Goal: Task Accomplishment & Management: Use online tool/utility

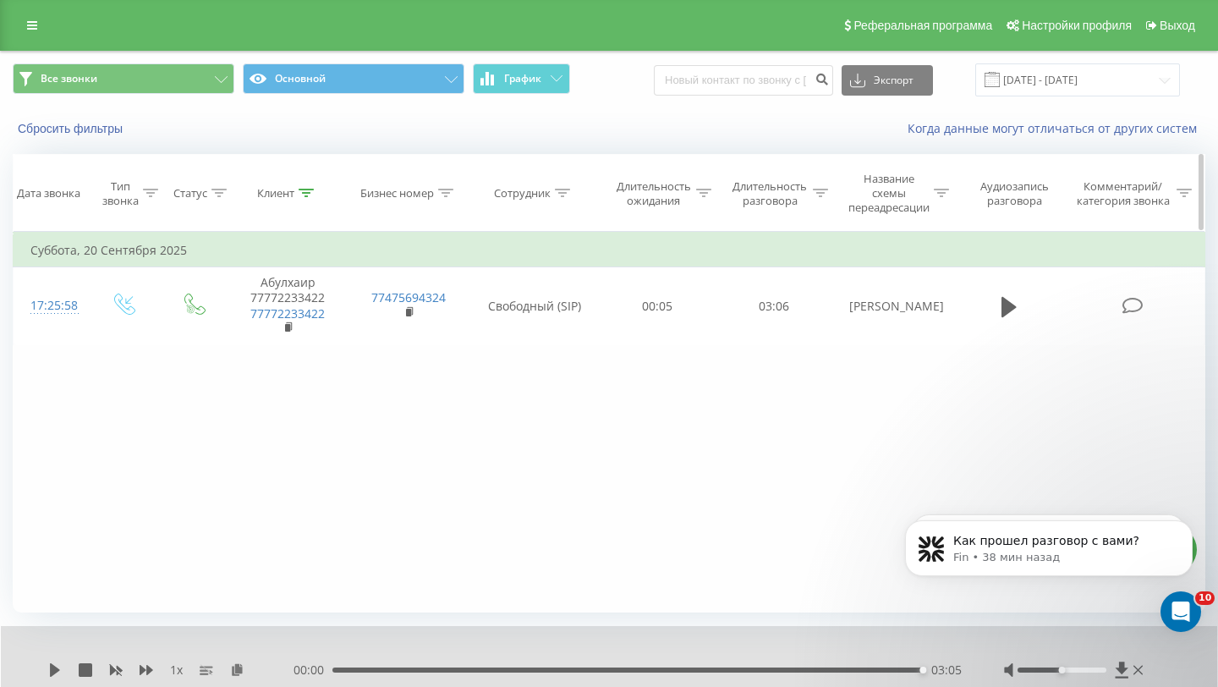
click at [308, 191] on icon at bounding box center [306, 193] width 15 height 8
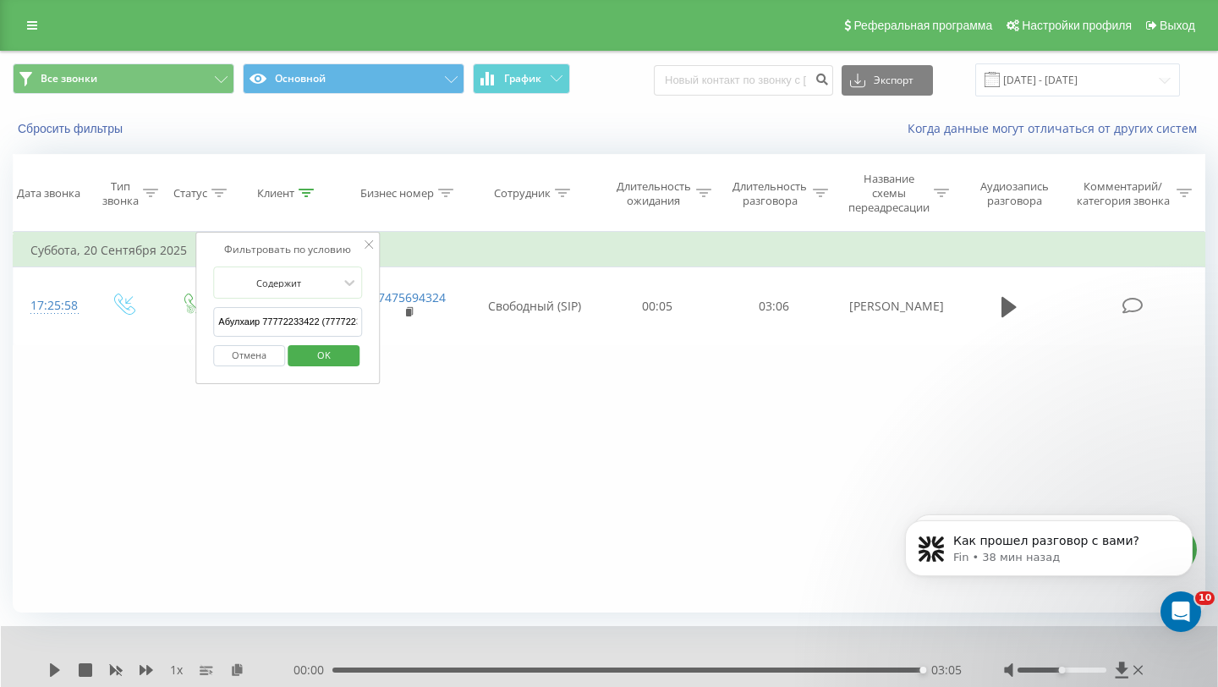
click at [302, 323] on input "Абулхаир 77772233422 (77772233422)" at bounding box center [287, 322] width 149 height 30
paste input "77779499955"
click at [313, 343] on span "OK" at bounding box center [323, 355] width 47 height 26
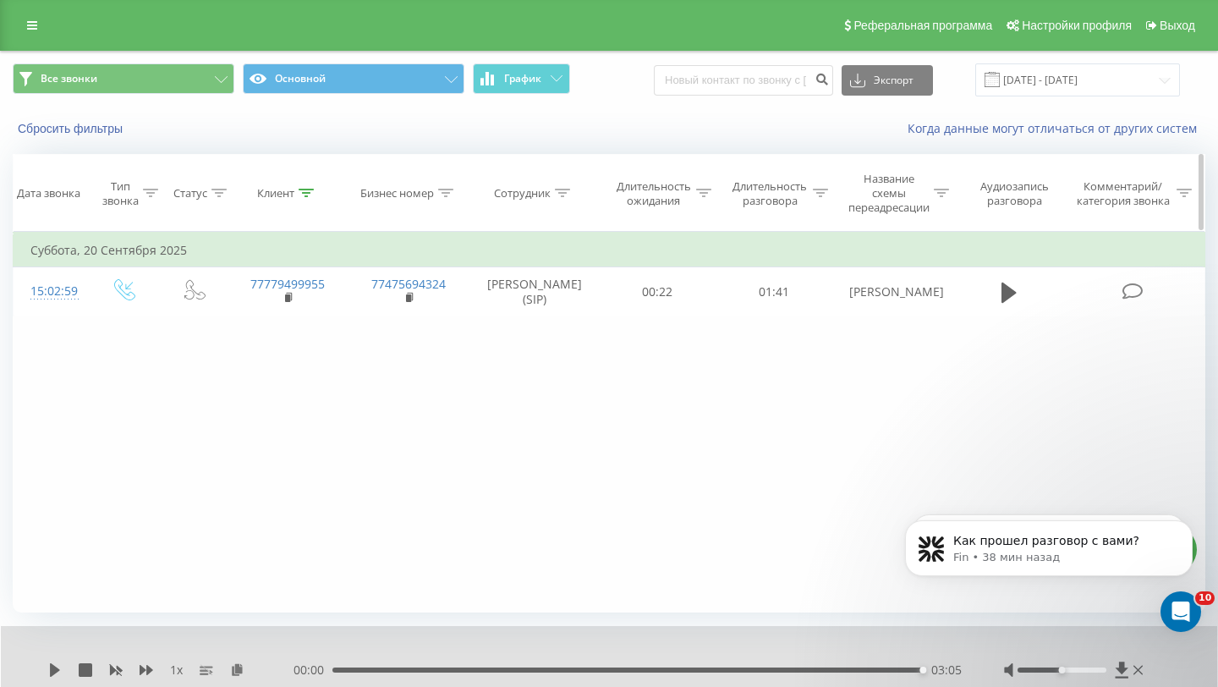
click at [299, 188] on div at bounding box center [306, 193] width 15 height 14
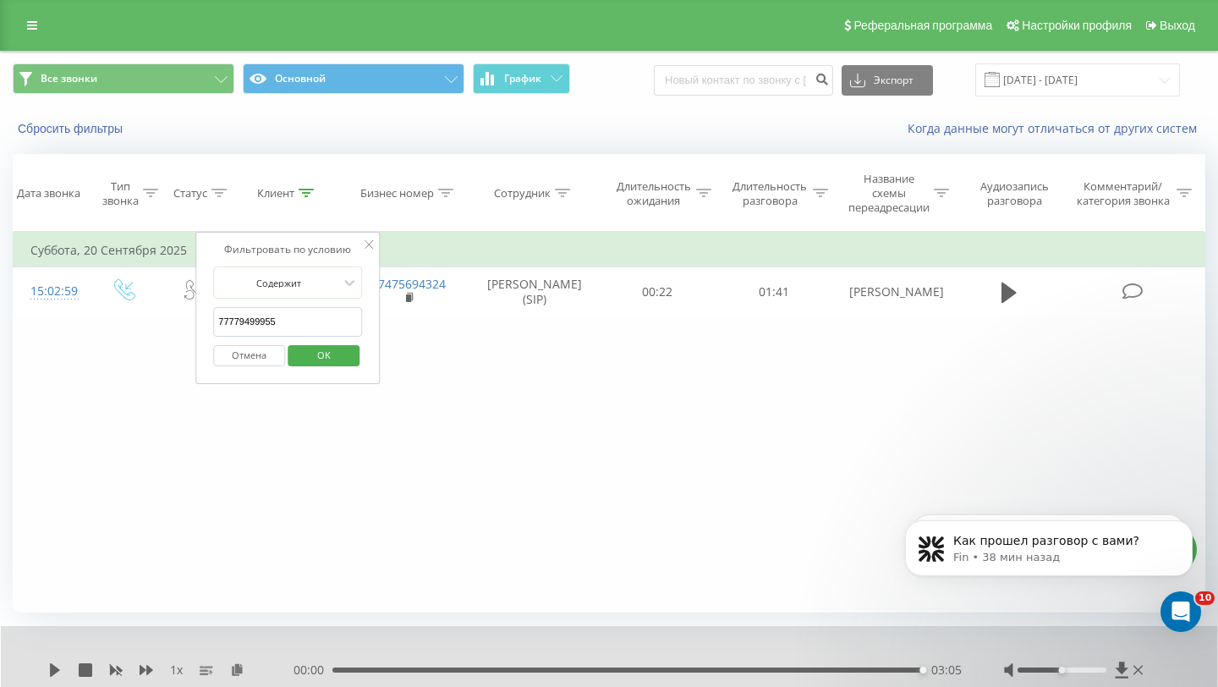
click at [300, 311] on input "77779499955" at bounding box center [287, 322] width 149 height 30
click at [299, 315] on input "77779499955" at bounding box center [287, 322] width 149 height 30
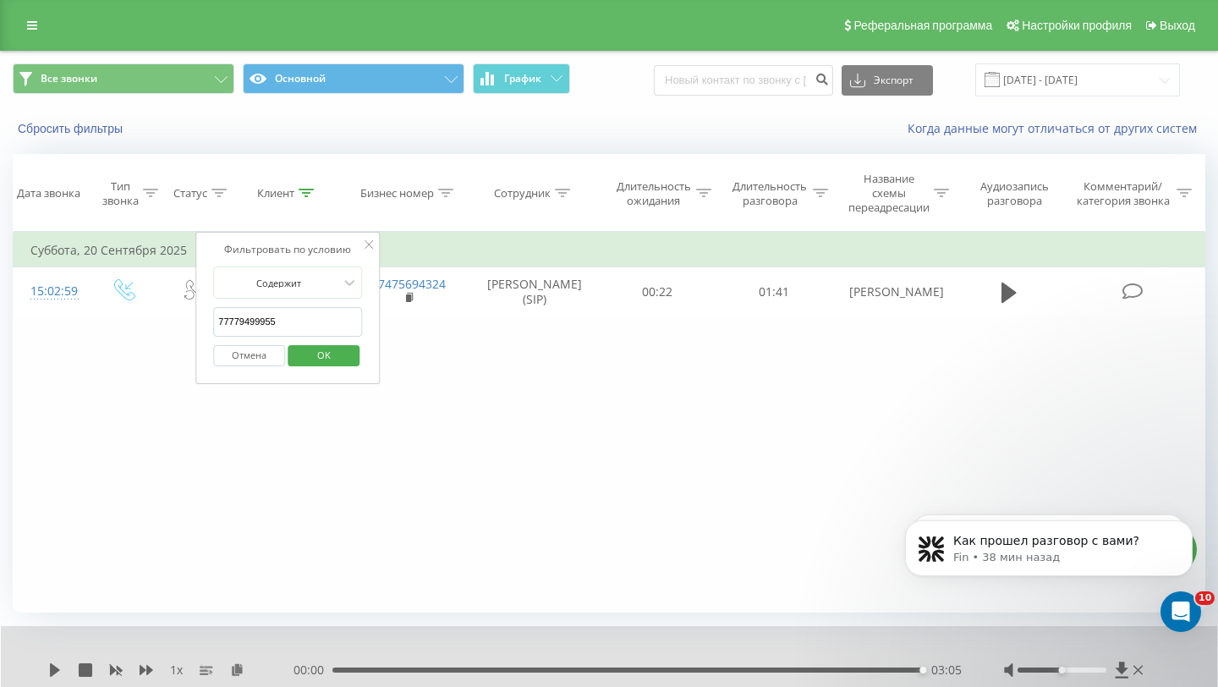
click at [305, 356] on span "OK" at bounding box center [323, 355] width 47 height 26
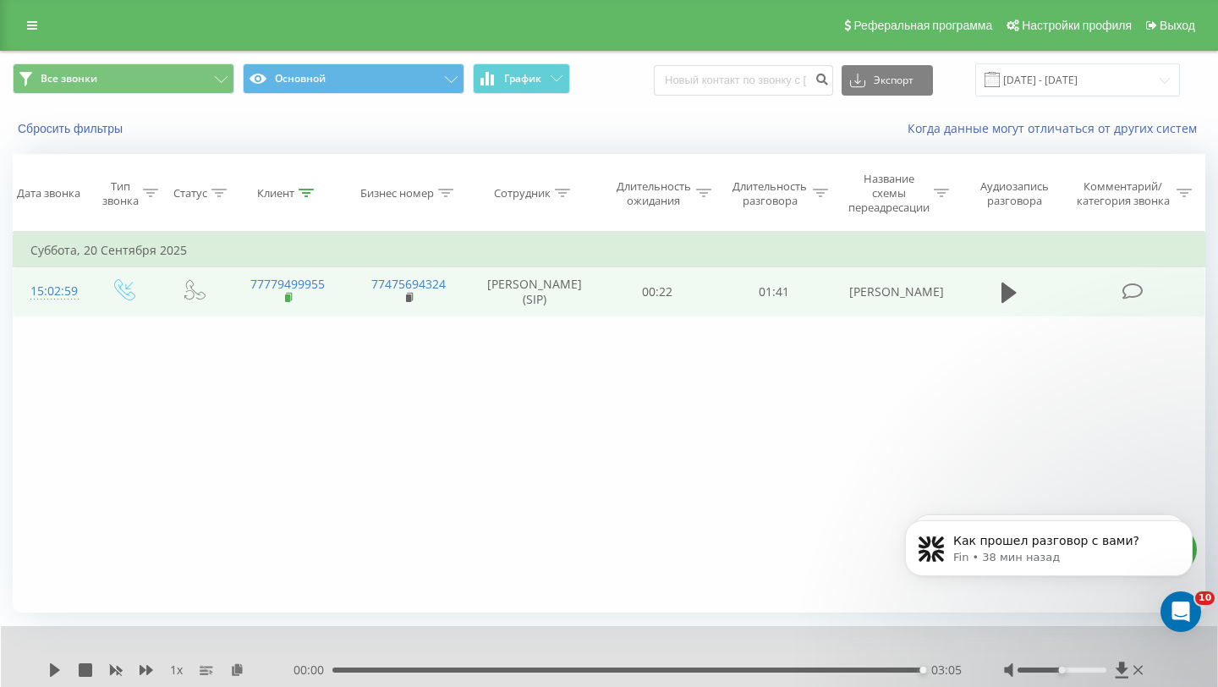
click at [288, 297] on rect at bounding box center [287, 298] width 5 height 8
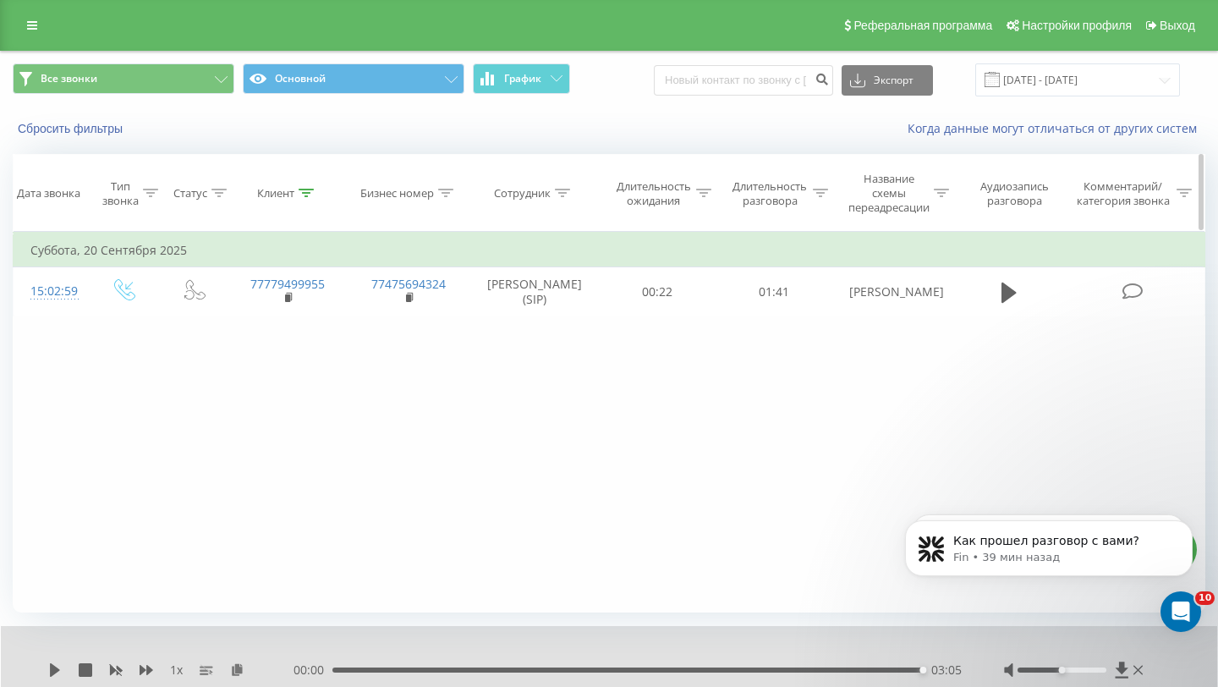
click at [300, 182] on th "Клиент" at bounding box center [288, 193] width 121 height 77
click at [309, 189] on icon at bounding box center [306, 193] width 15 height 8
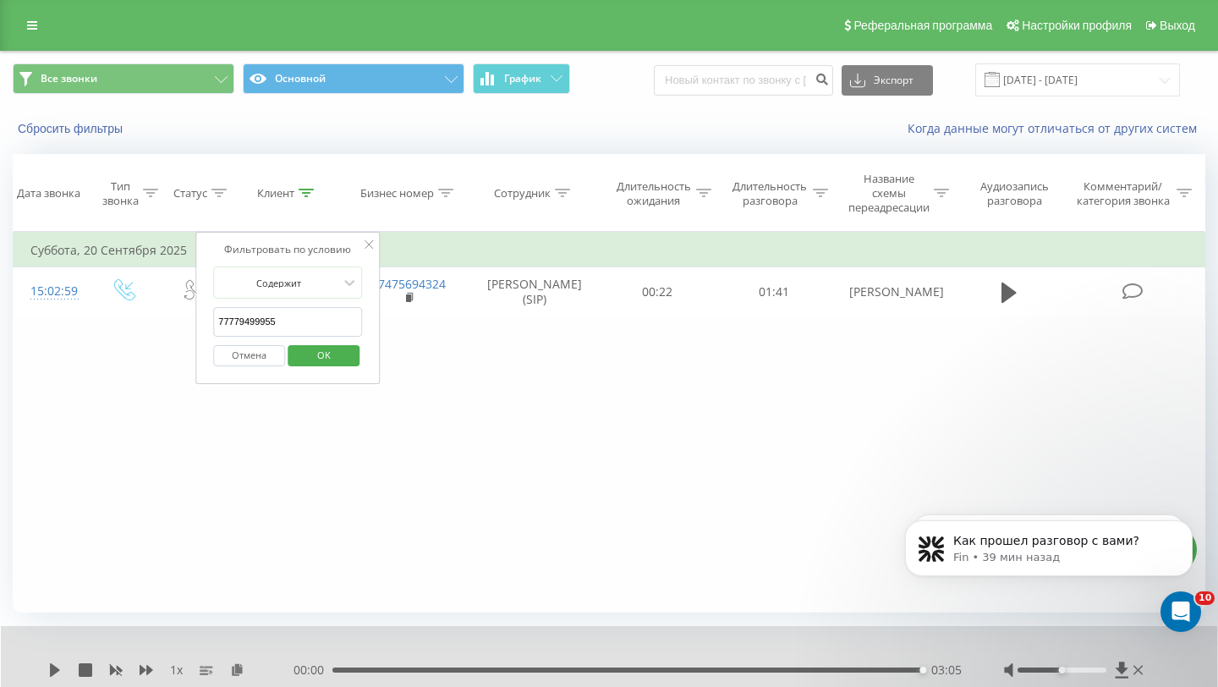
click at [299, 316] on input "77779499955" at bounding box center [287, 322] width 149 height 30
paste input "058832928"
click at [299, 347] on button "OK" at bounding box center [324, 355] width 72 height 21
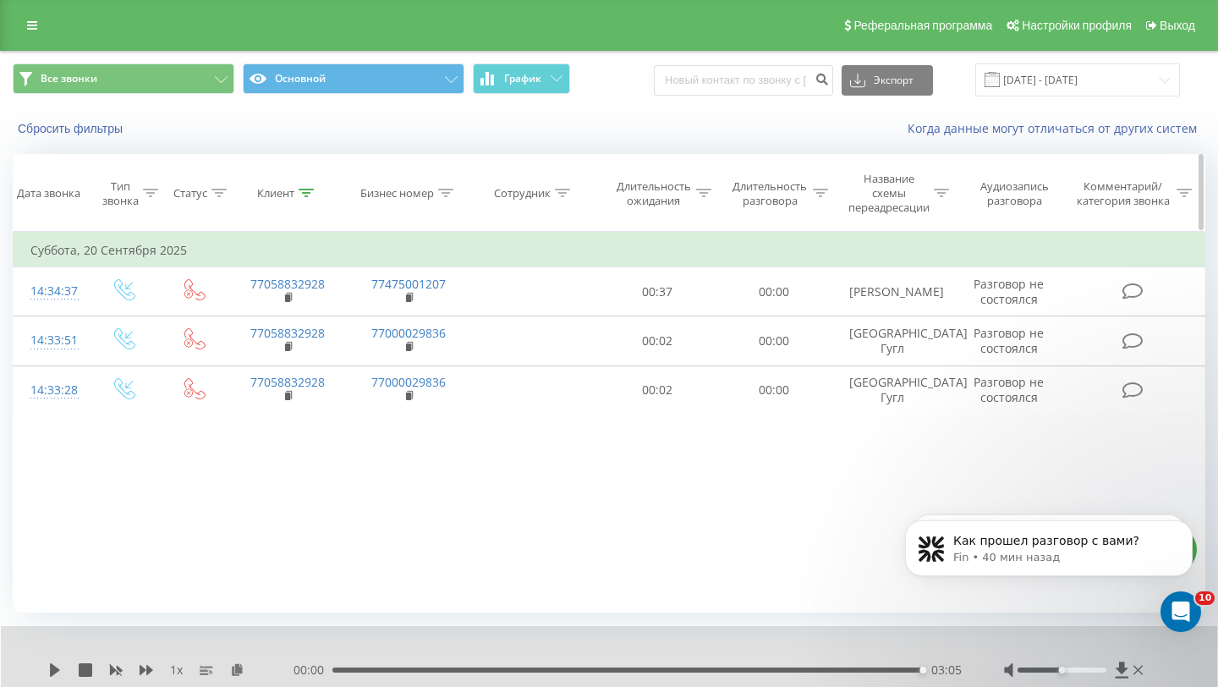
click at [305, 195] on icon at bounding box center [306, 193] width 15 height 8
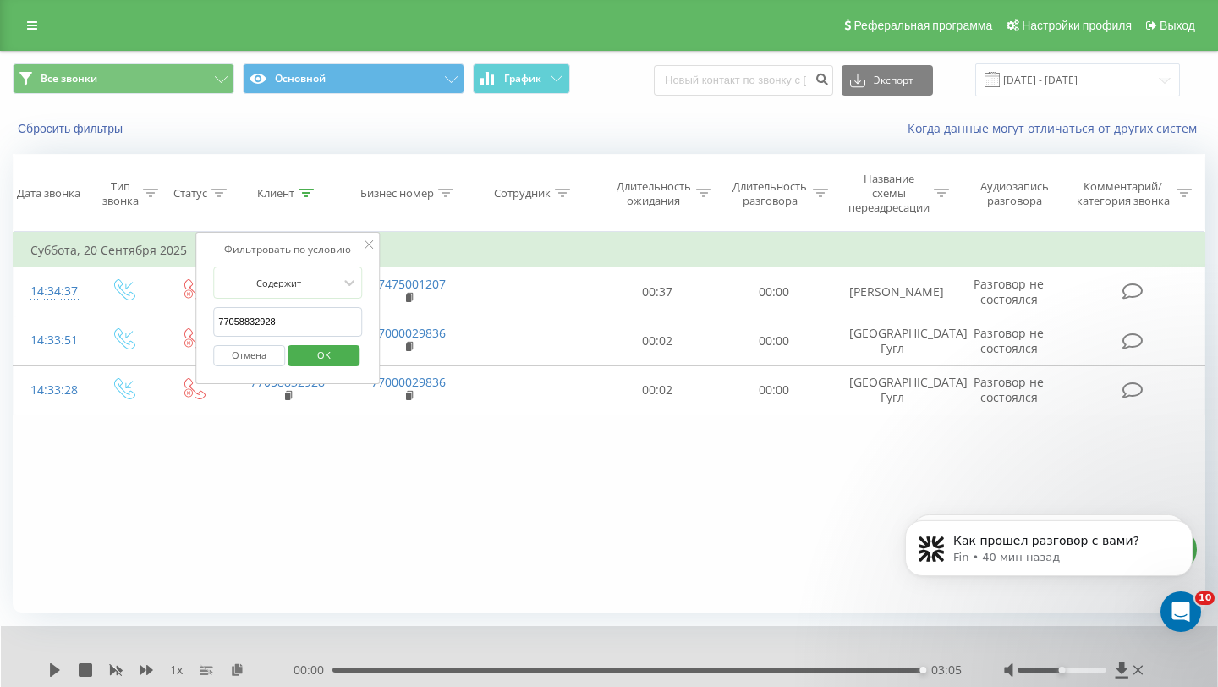
click at [320, 329] on input "77058832928" at bounding box center [287, 322] width 149 height 30
paste input "Контакт 77789495437 (77077894954)"
type input "Контакт 77789495437 (77077894954)"
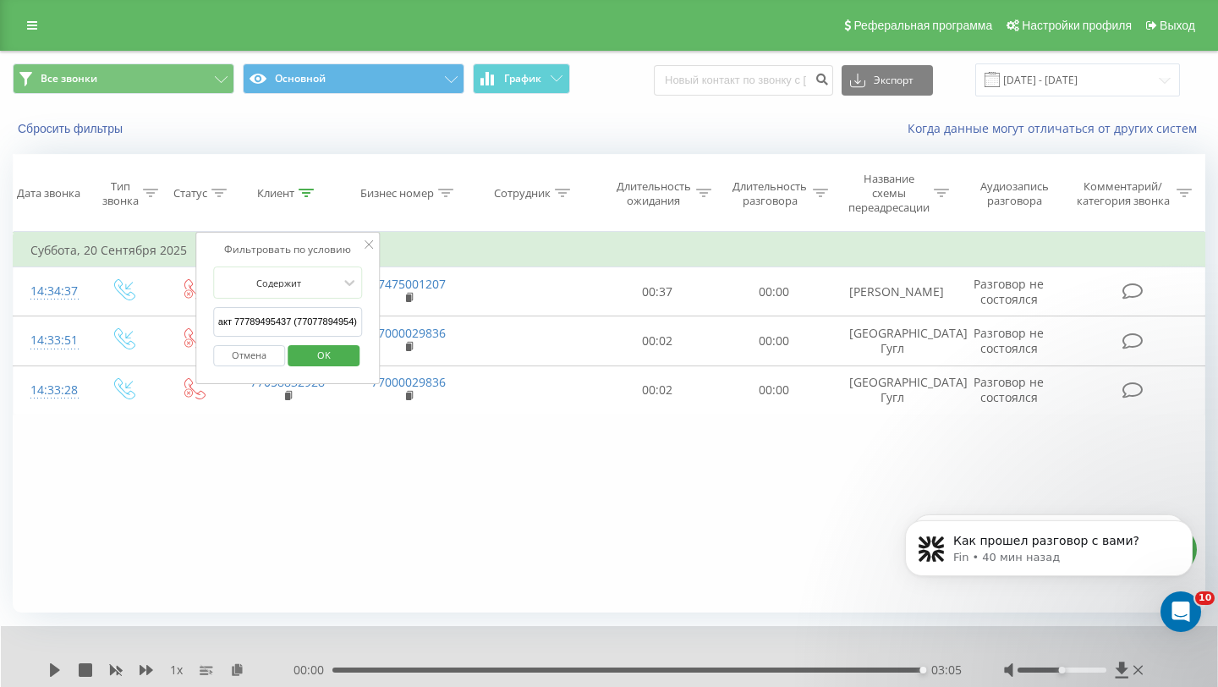
scroll to position [0, 0]
click at [320, 348] on span "OK" at bounding box center [323, 355] width 47 height 26
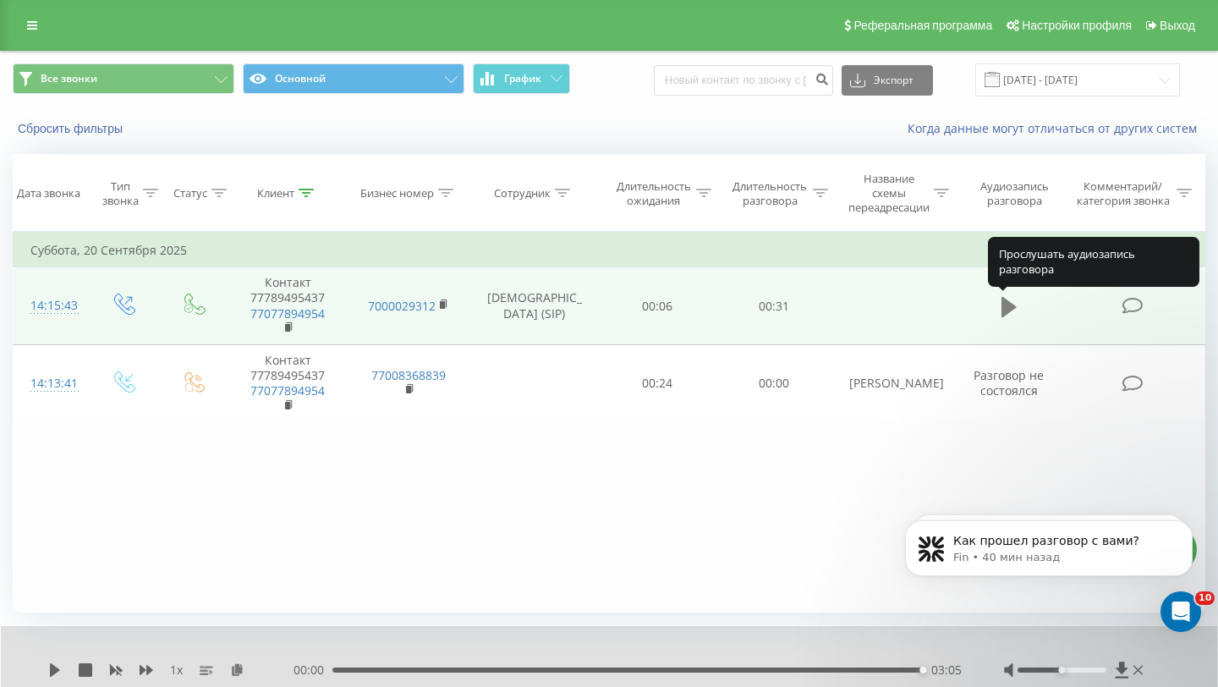
click at [1018, 303] on button at bounding box center [1009, 306] width 25 height 25
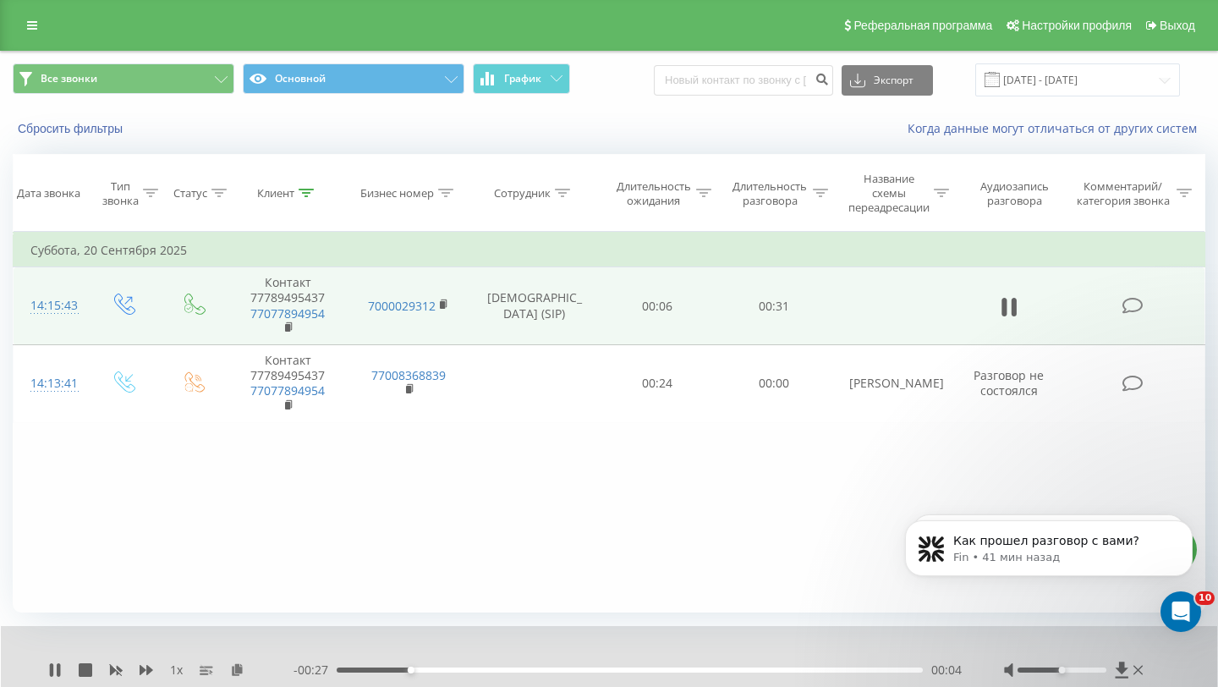
click at [500, 666] on div "- 00:27 00:04 00:04" at bounding box center [628, 670] width 668 height 17
click at [502, 669] on div "00:04" at bounding box center [630, 669] width 586 height 5
click at [289, 329] on rect at bounding box center [287, 328] width 5 height 8
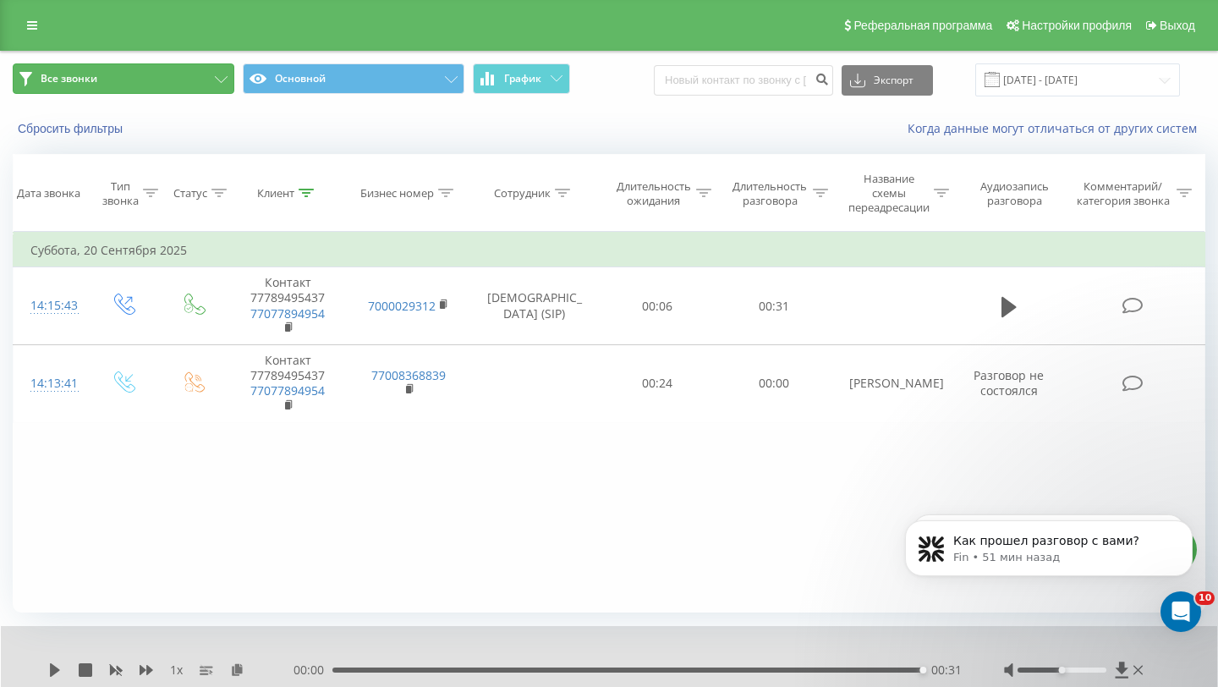
click at [162, 77] on button "Все звонки" at bounding box center [124, 78] width 222 height 30
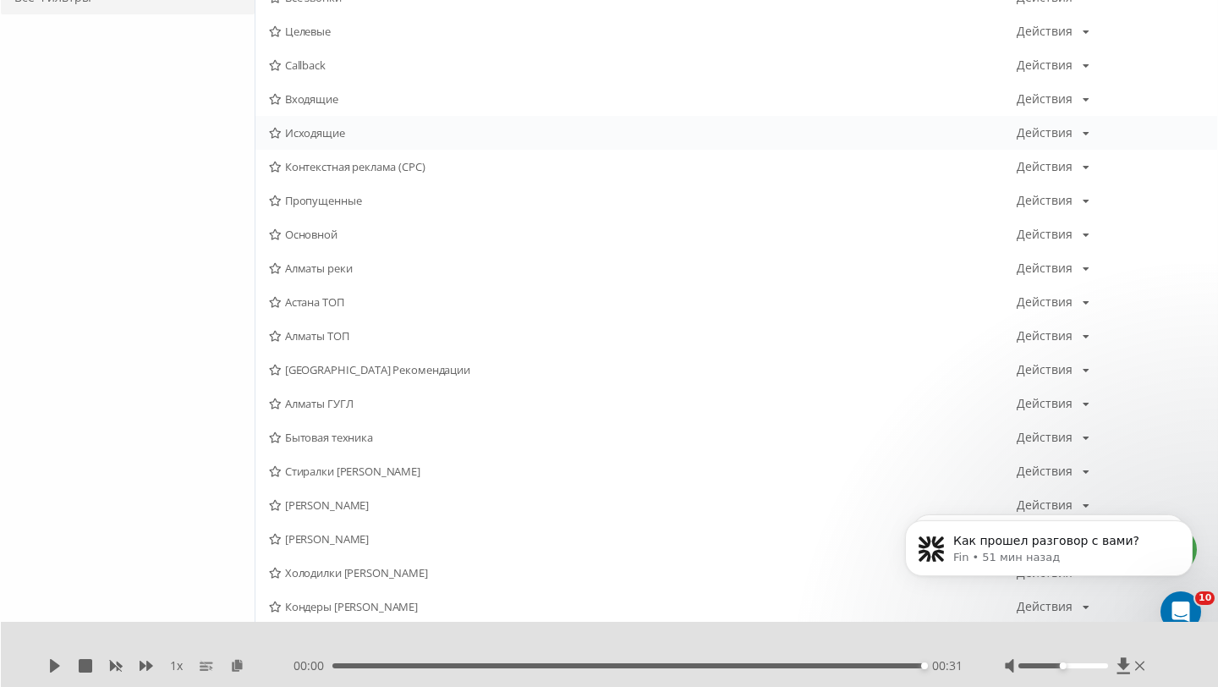
scroll to position [222, 0]
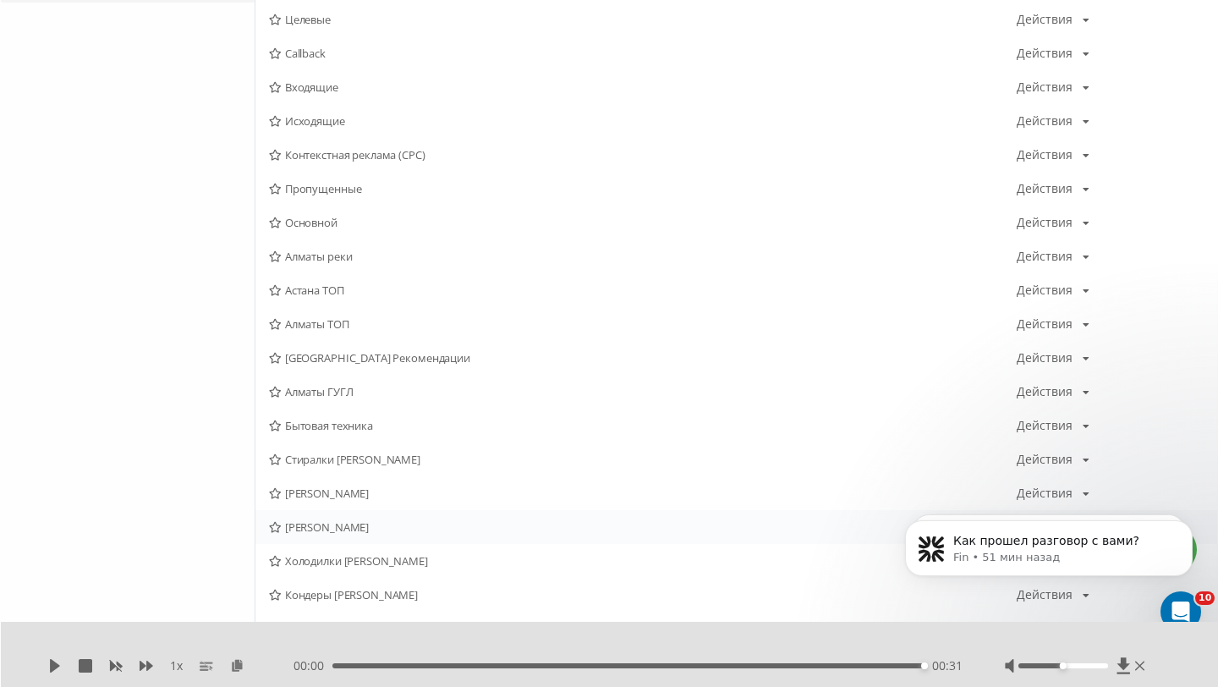
click at [321, 522] on span "[PERSON_NAME]" at bounding box center [643, 527] width 748 height 12
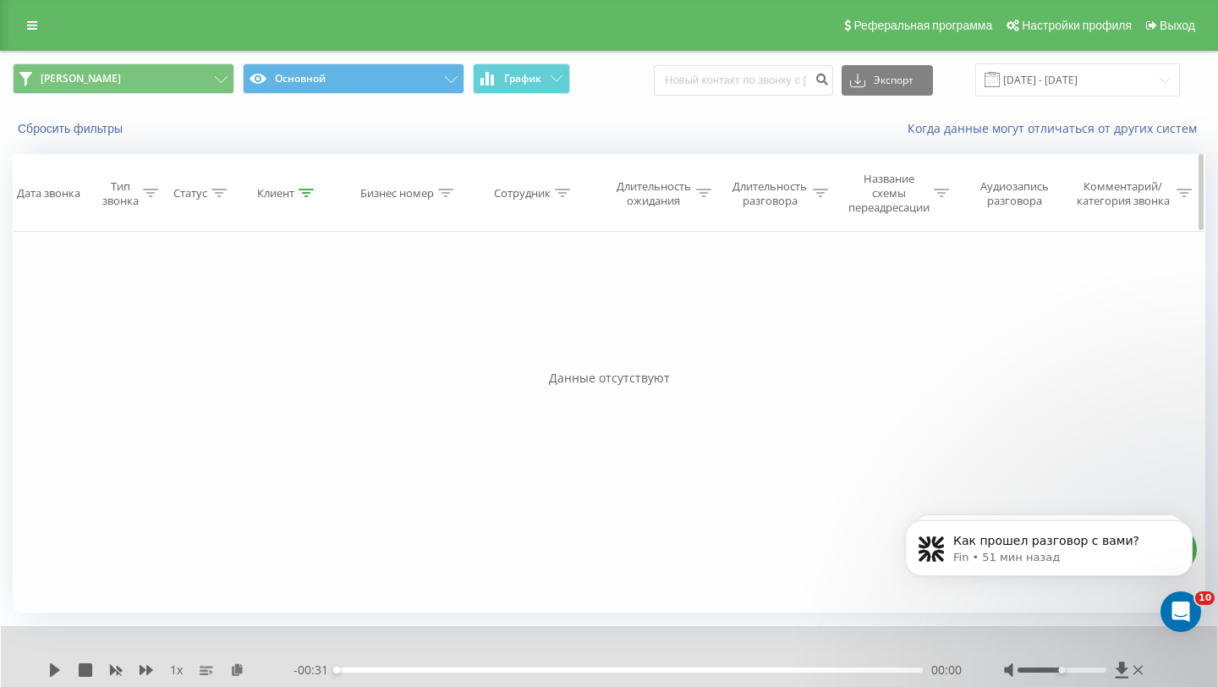
click at [314, 187] on div at bounding box center [306, 193] width 15 height 14
click at [279, 353] on button "Отмена" at bounding box center [249, 355] width 72 height 21
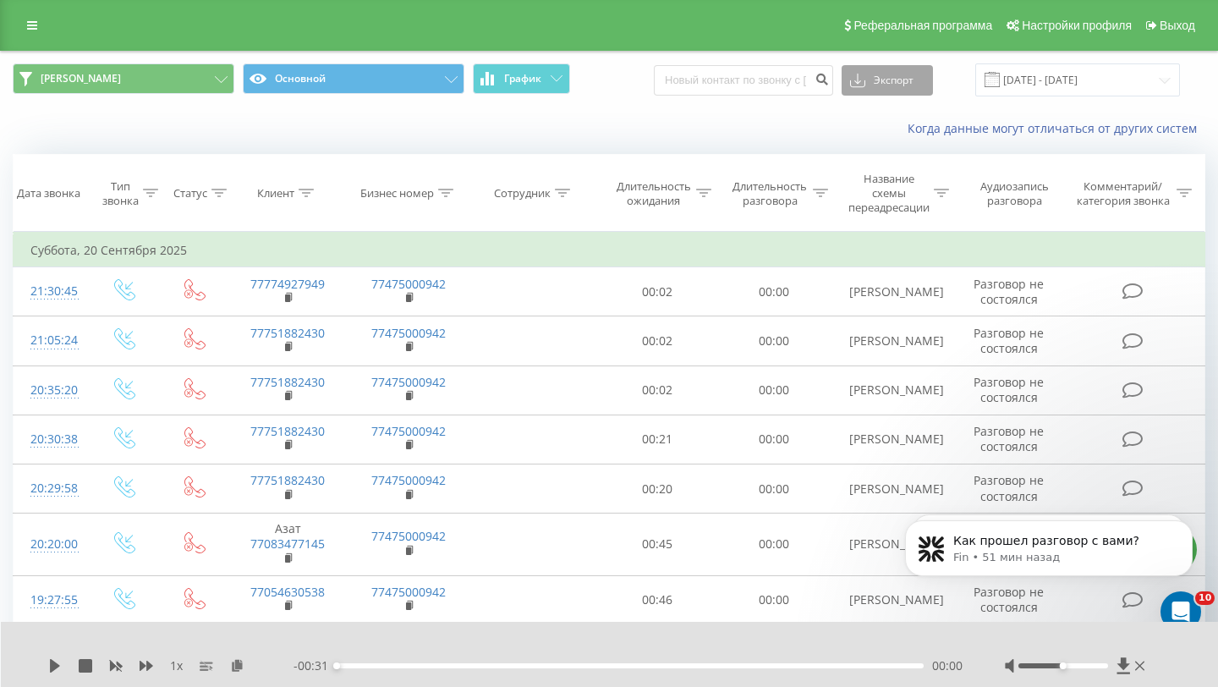
click at [917, 81] on button "Экспорт" at bounding box center [887, 80] width 91 height 30
click at [901, 140] on div ".xls" at bounding box center [888, 142] width 90 height 30
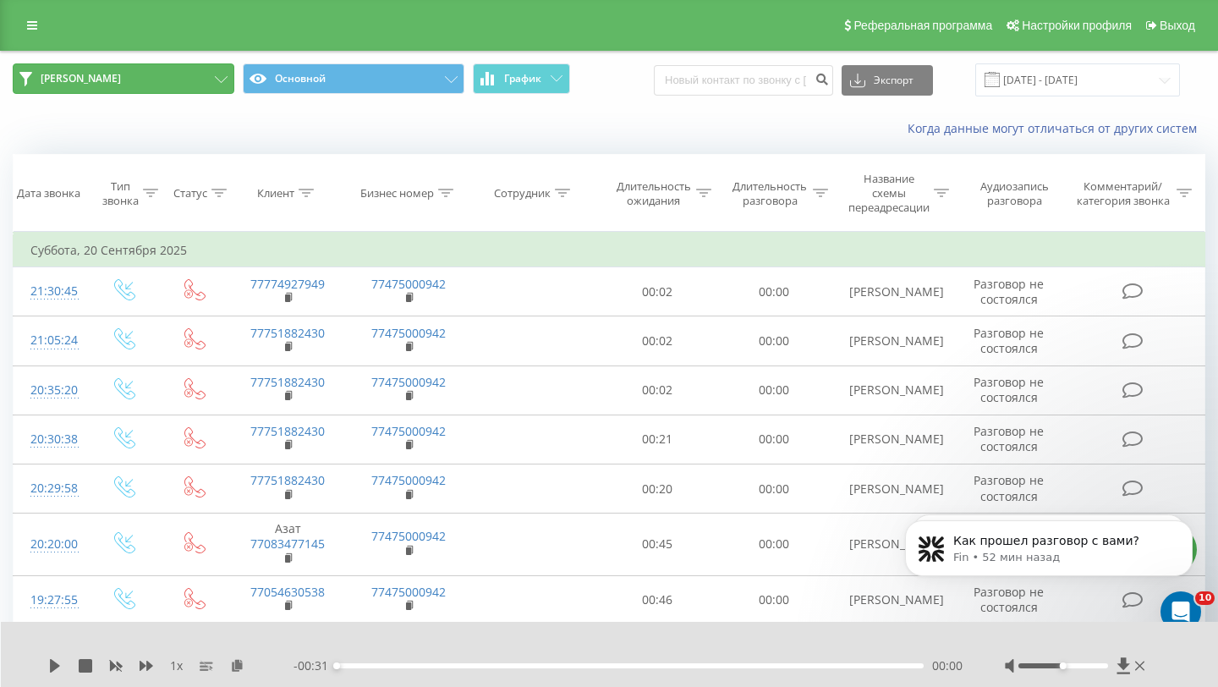
click at [211, 74] on button "[PERSON_NAME]" at bounding box center [124, 78] width 222 height 30
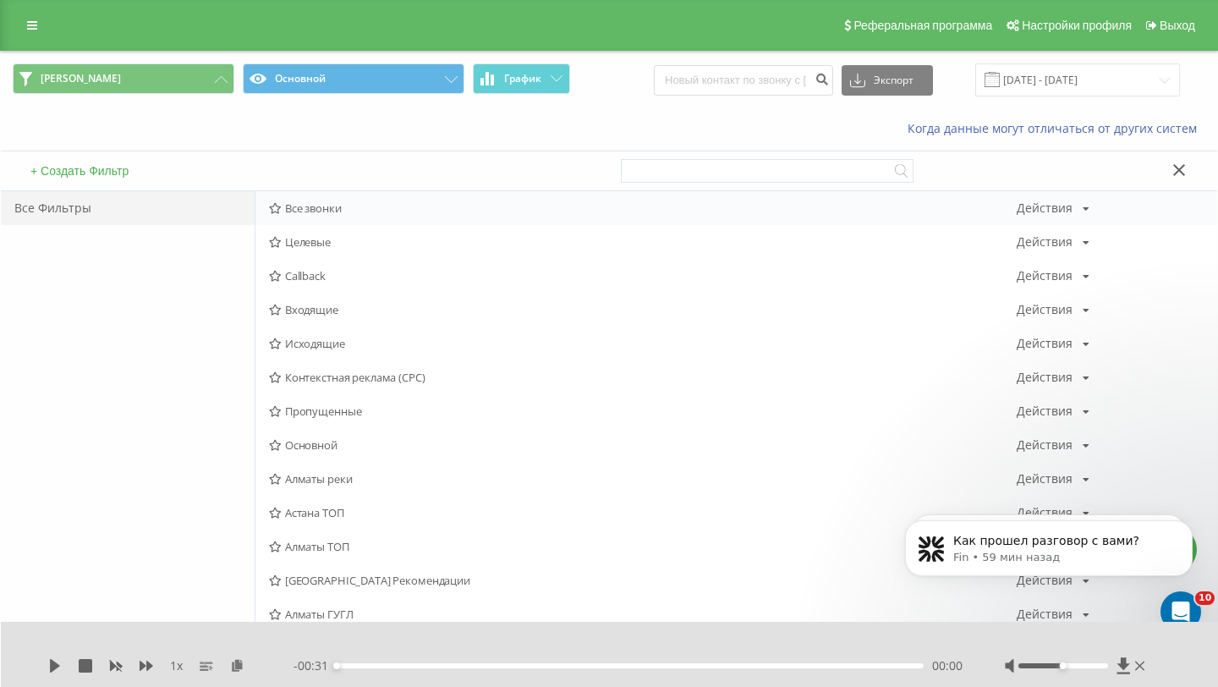
click at [439, 215] on div "Все звонки Действия Редактировать Копировать Удалить По умолчанию Поделиться" at bounding box center [736, 208] width 962 height 34
click at [437, 212] on span "Все звонки" at bounding box center [643, 208] width 748 height 12
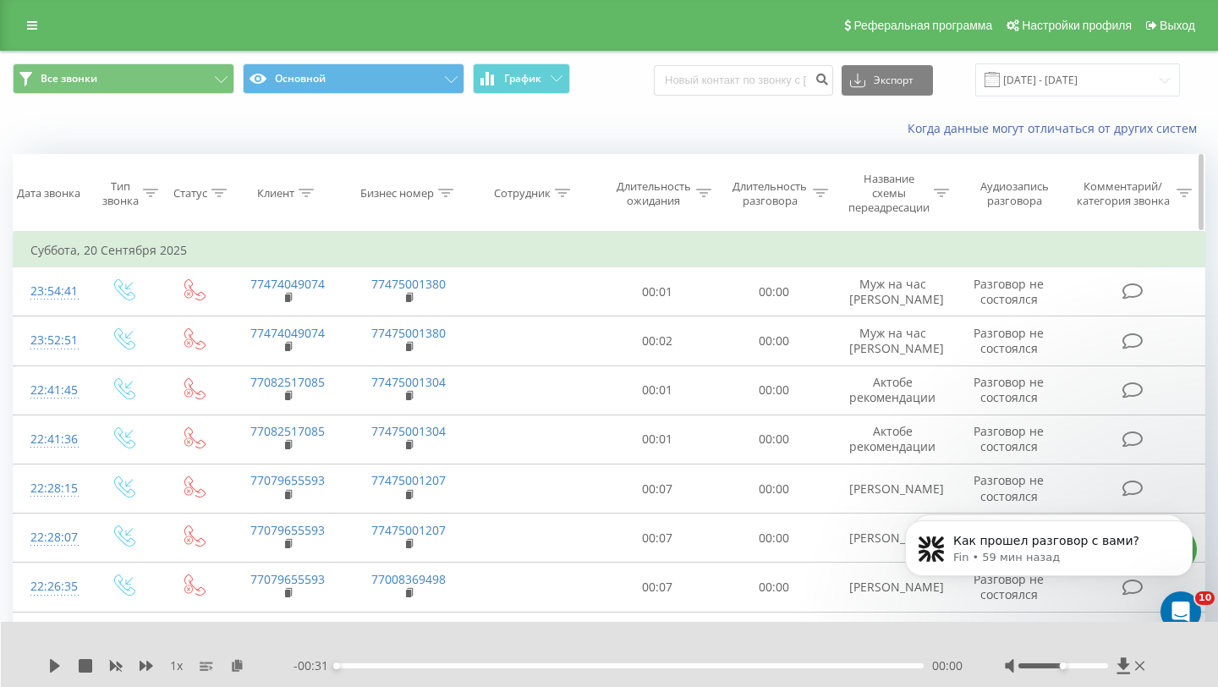
click at [313, 185] on th "Клиент" at bounding box center [288, 193] width 121 height 77
click at [307, 192] on icon at bounding box center [306, 193] width 15 height 8
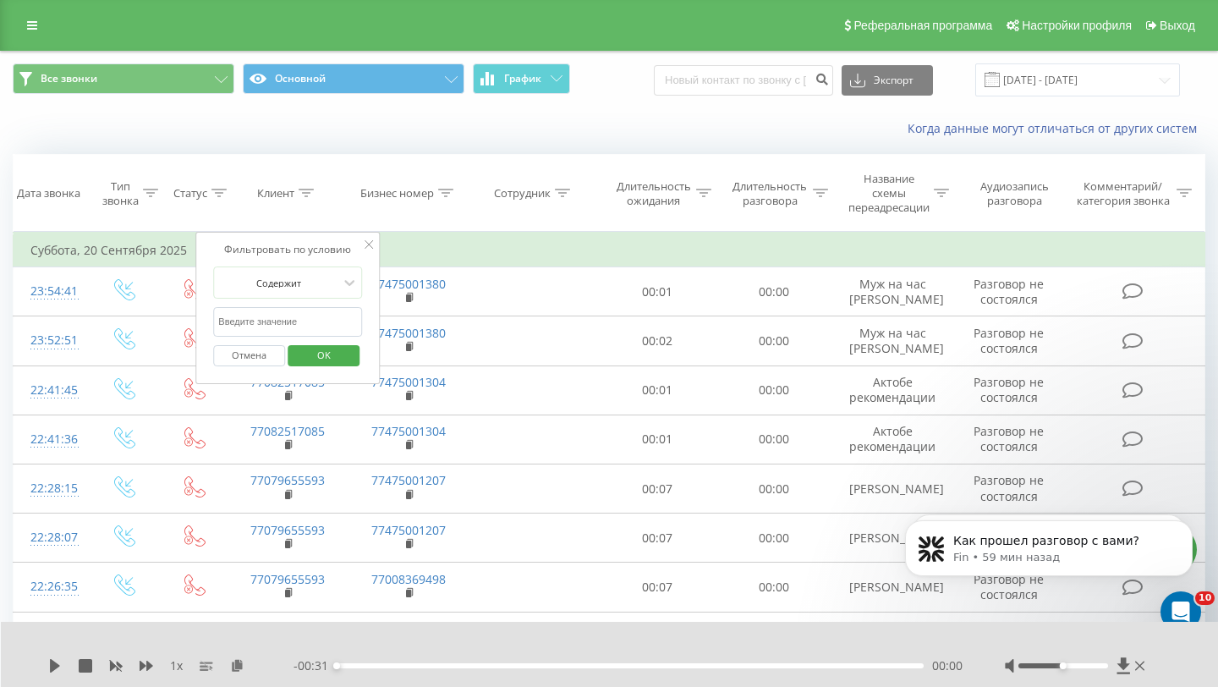
click at [288, 317] on input "text" at bounding box center [287, 322] width 149 height 30
paste input "77752255453"
type input "77752255453"
click at [332, 360] on span "OK" at bounding box center [323, 355] width 47 height 26
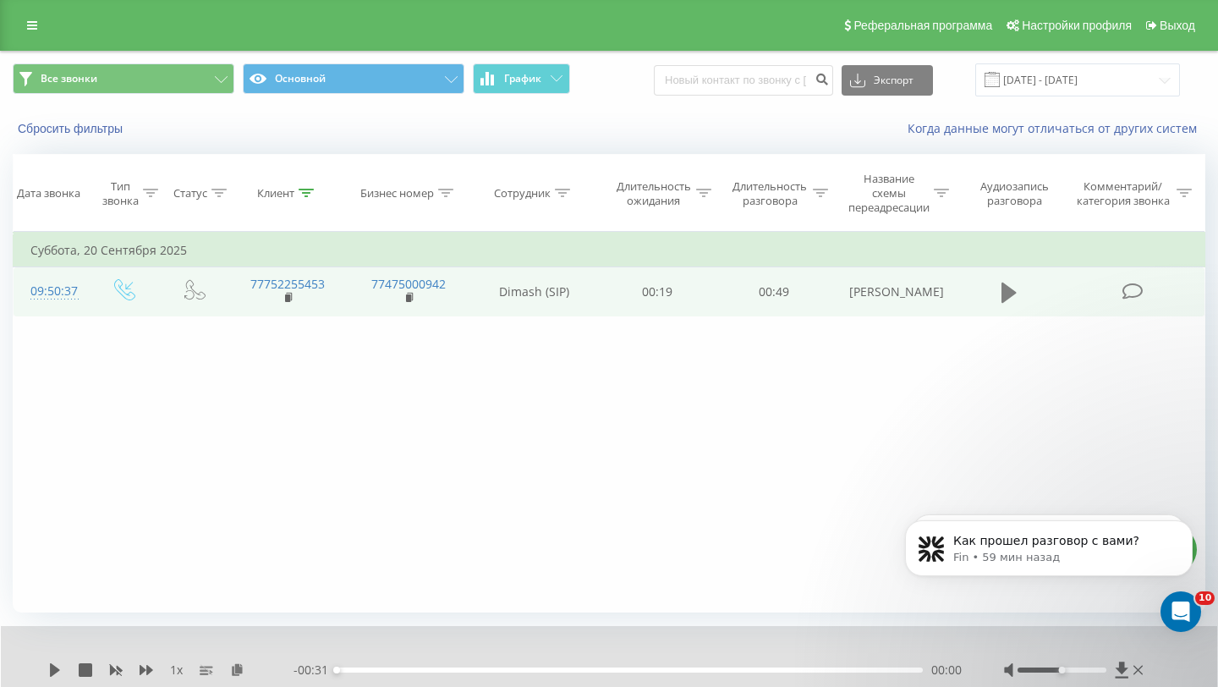
click at [1006, 300] on icon at bounding box center [1009, 293] width 15 height 24
click at [1055, 75] on input "[DATE] - [DATE]" at bounding box center [1077, 79] width 205 height 33
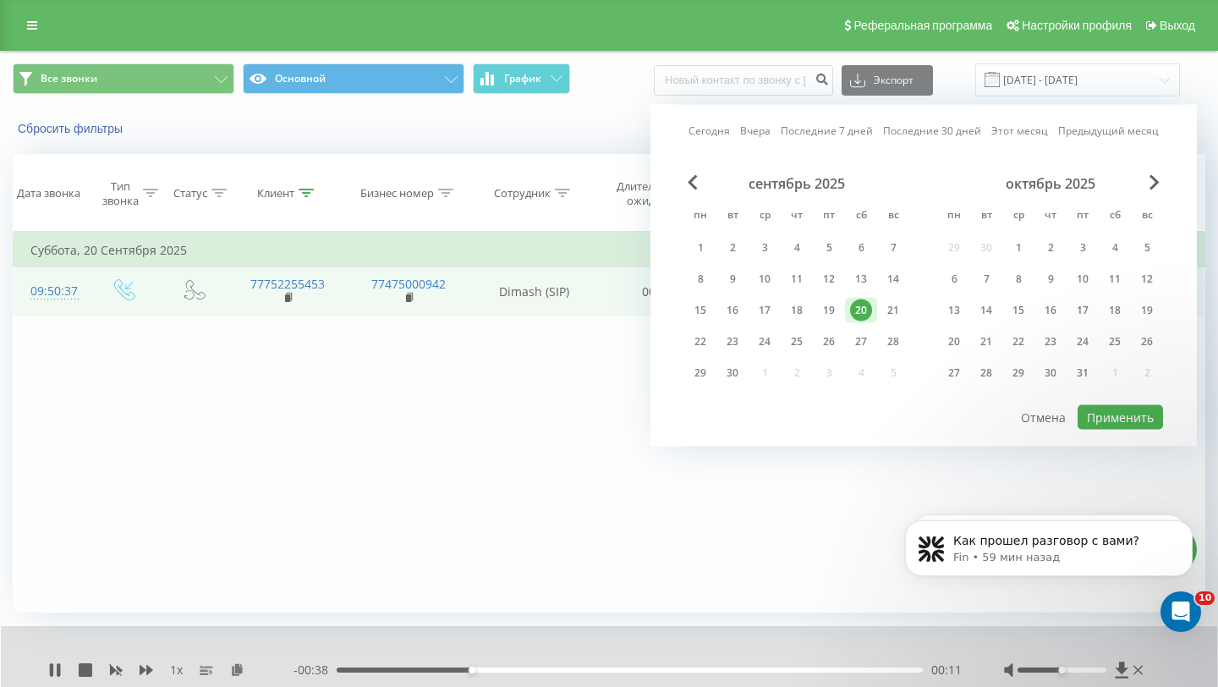
click at [888, 129] on link "Последние 30 дней" at bounding box center [932, 131] width 98 height 16
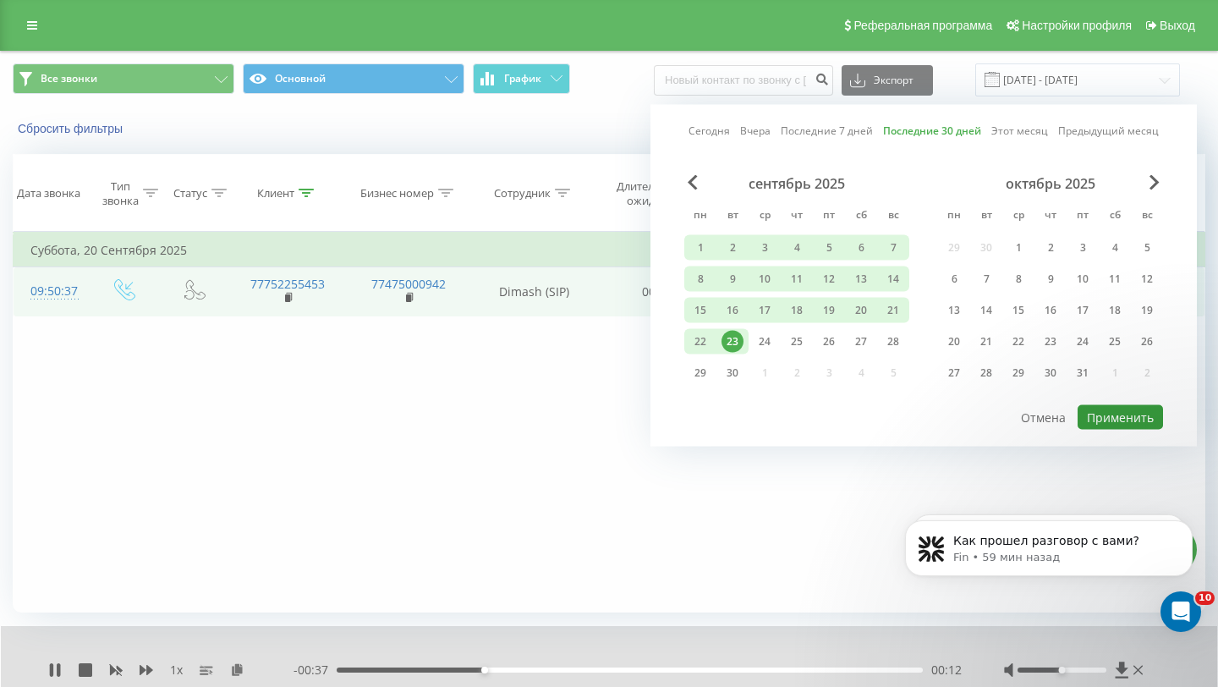
click at [1117, 423] on button "Применить" at bounding box center [1120, 417] width 85 height 25
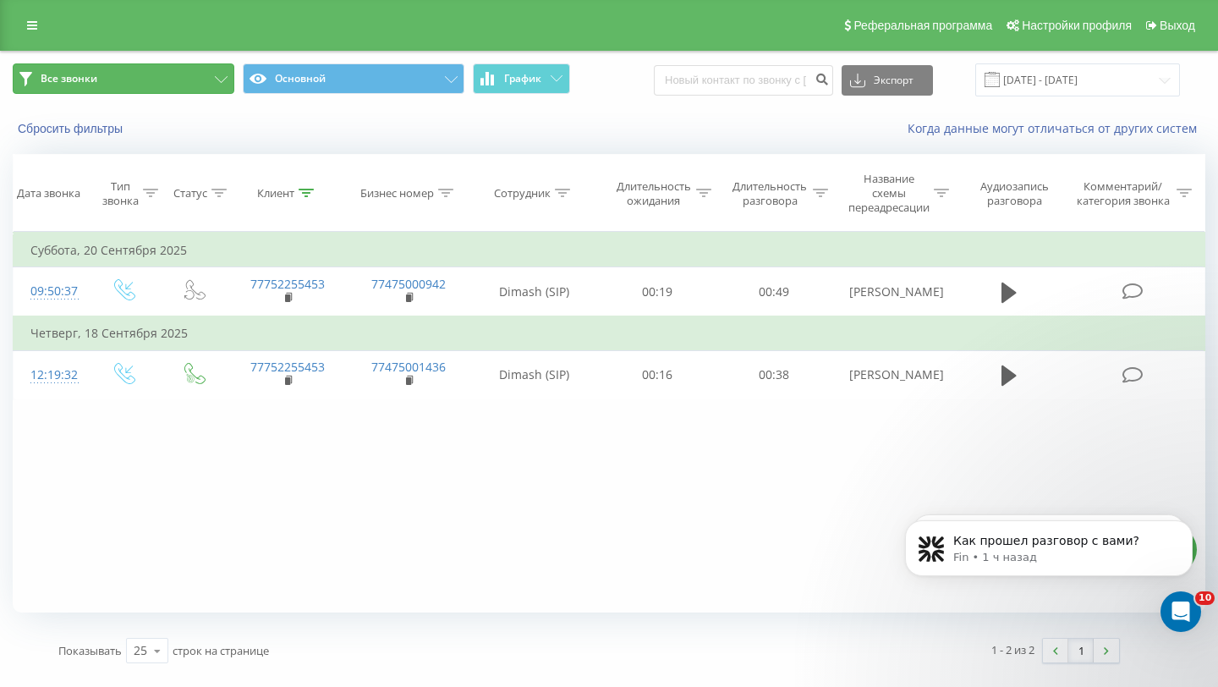
click at [199, 91] on button "Все звонки" at bounding box center [124, 78] width 222 height 30
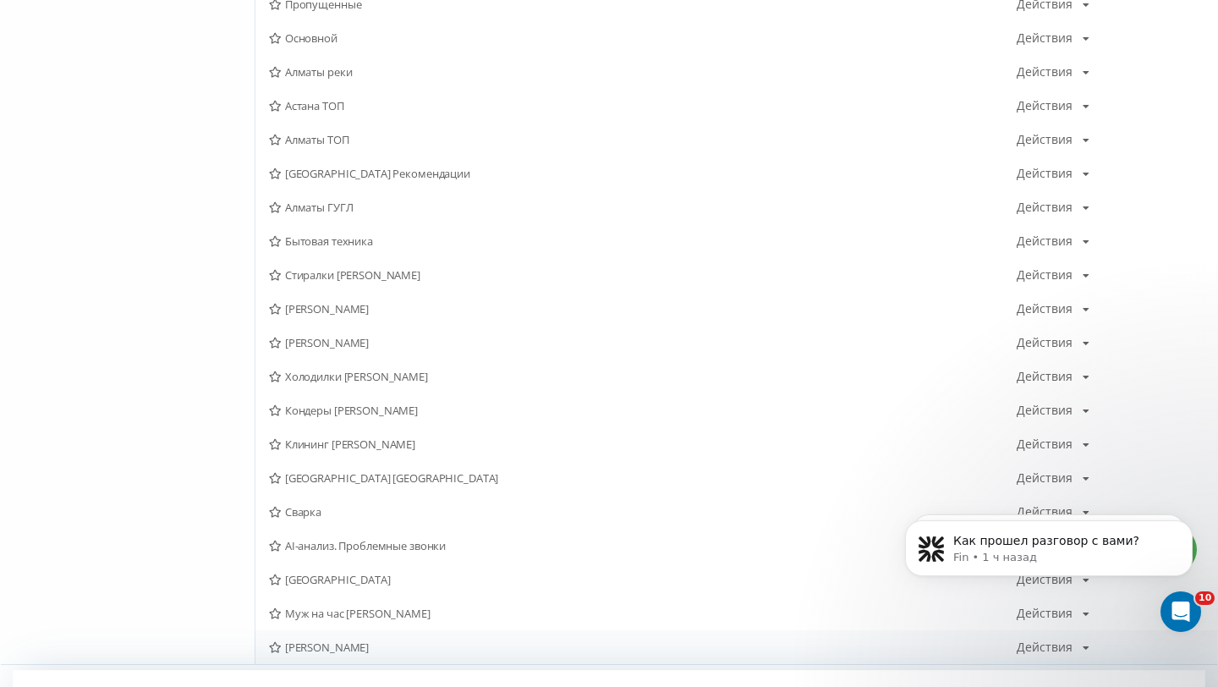
scroll to position [408, 0]
click at [343, 614] on span "Муж на час Сергей" at bounding box center [643, 613] width 748 height 12
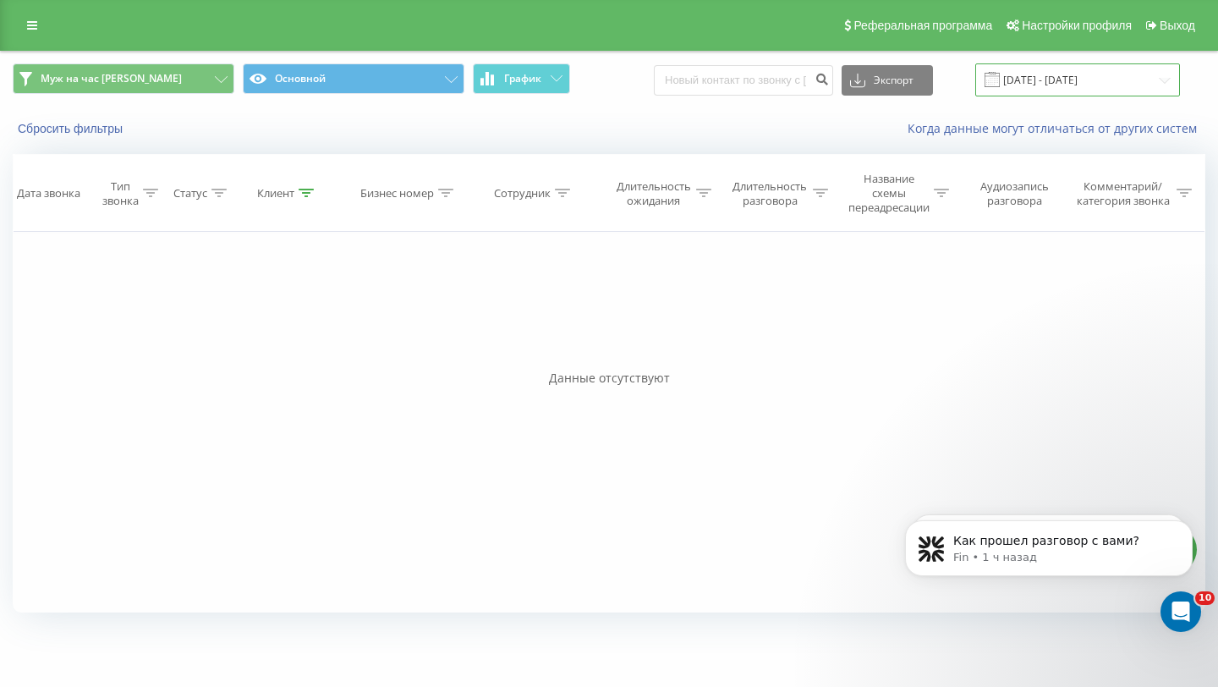
click at [1062, 85] on input "25.08.2025 - 23.09.2025" at bounding box center [1077, 79] width 205 height 33
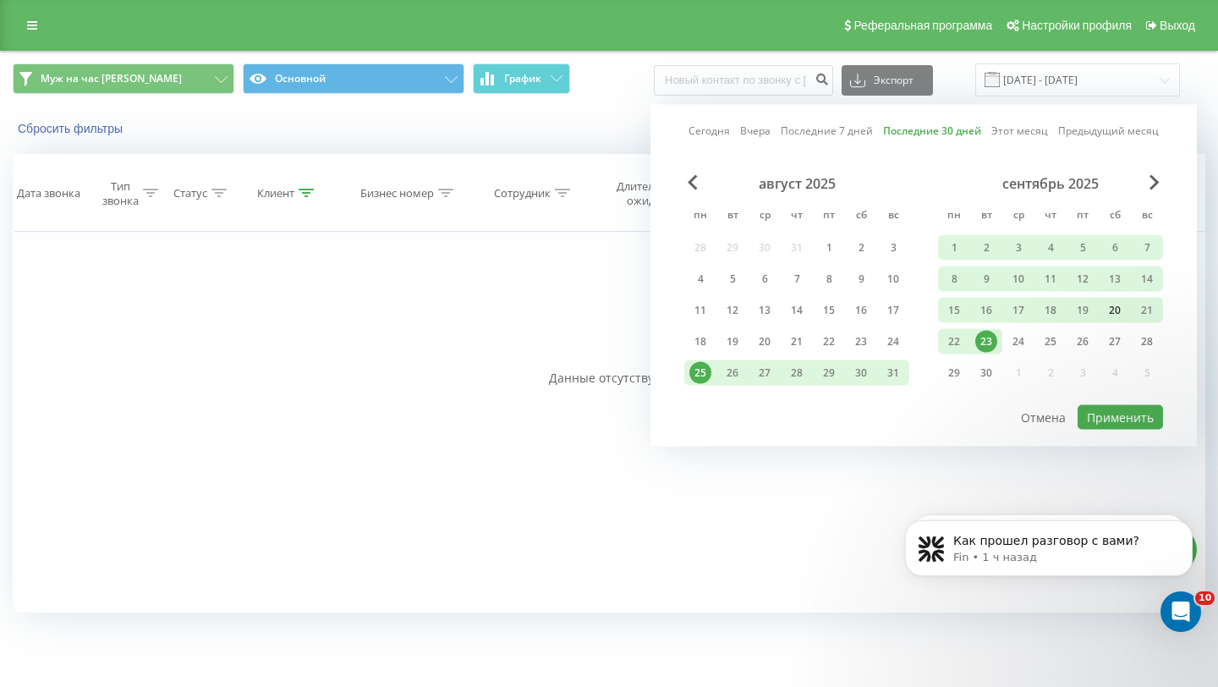
click at [1118, 309] on div "20" at bounding box center [1115, 310] width 22 height 22
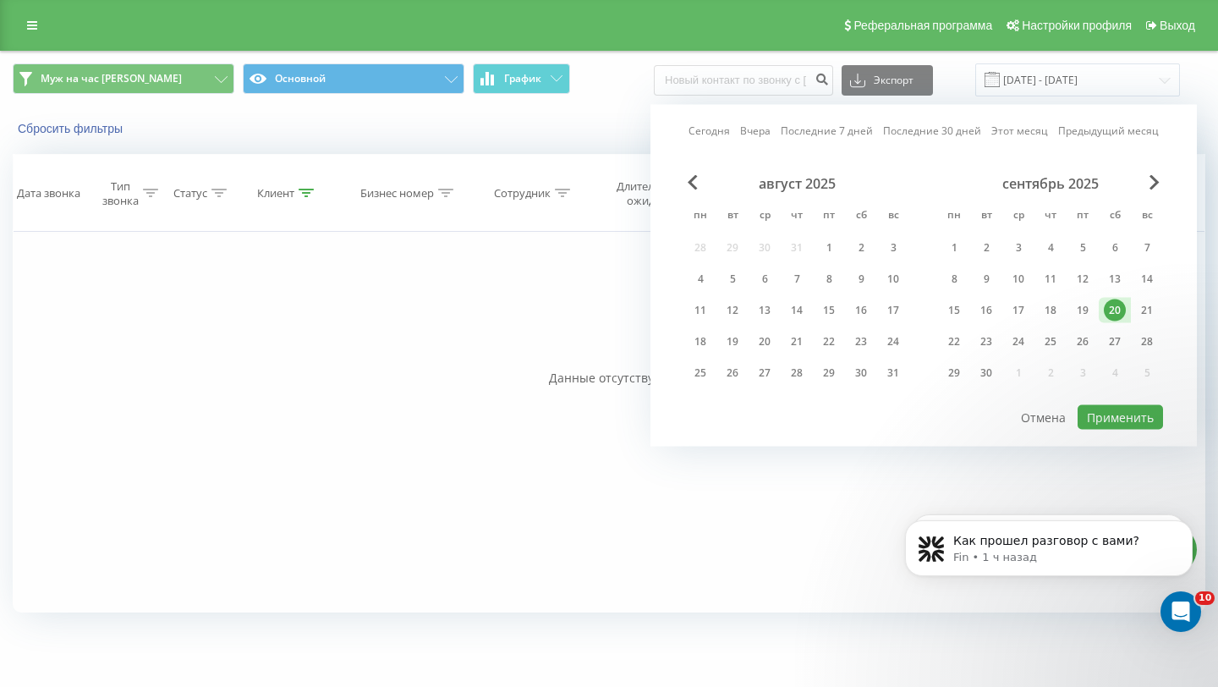
click at [1118, 309] on div "20" at bounding box center [1115, 310] width 22 height 22
click at [1118, 410] on button "Применить" at bounding box center [1120, 417] width 85 height 25
type input "[DATE] - [DATE]"
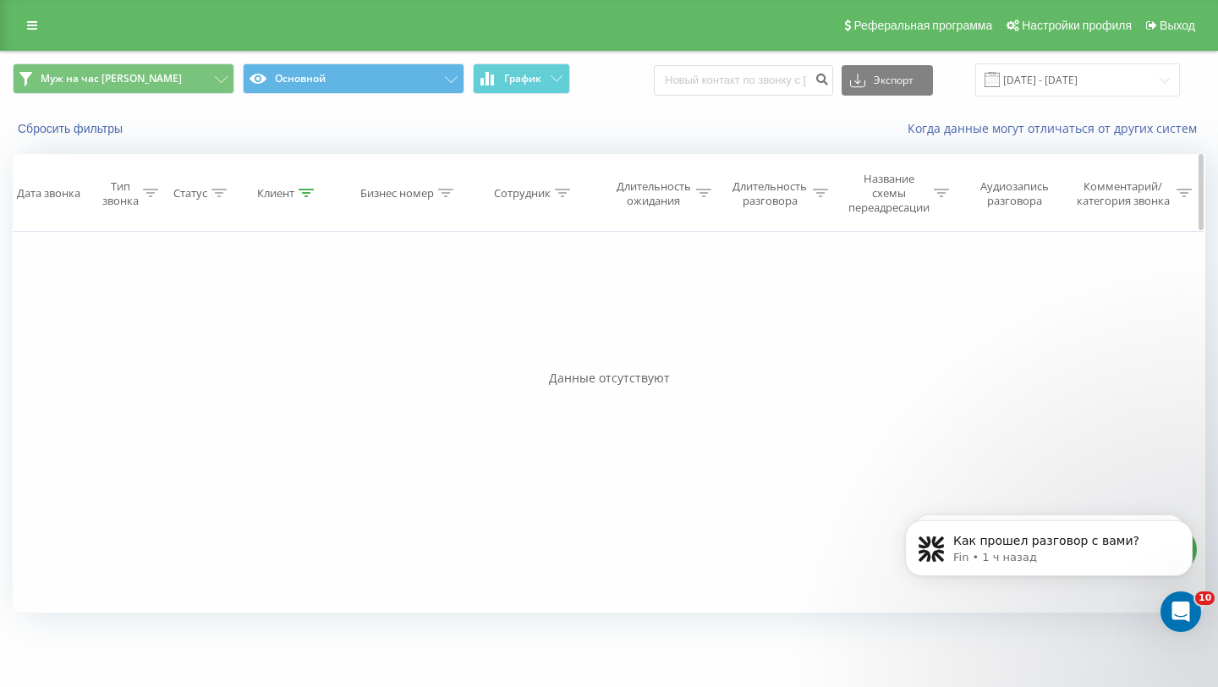
click at [303, 192] on icon at bounding box center [306, 193] width 15 height 8
click at [262, 348] on button "Отмена" at bounding box center [249, 355] width 72 height 21
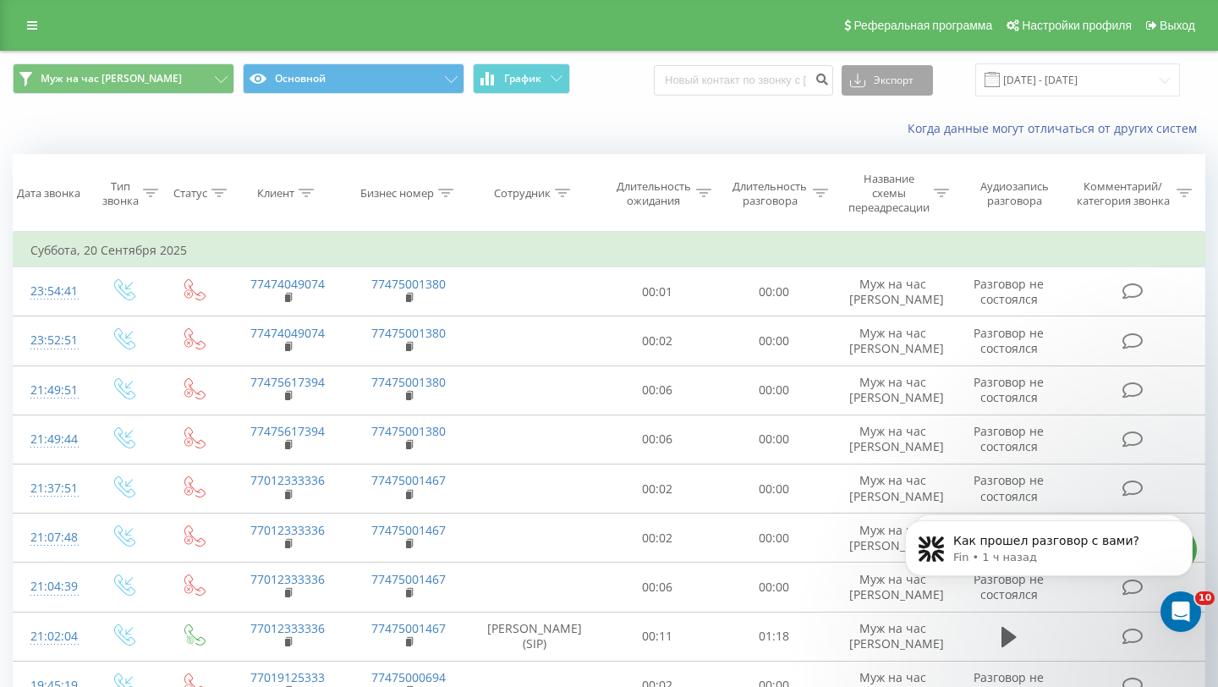
click at [903, 84] on button "Экспорт" at bounding box center [887, 80] width 91 height 30
click at [896, 140] on div ".xls" at bounding box center [888, 142] width 90 height 30
click at [189, 96] on span "Муж на час Сергей Основной График" at bounding box center [305, 79] width 584 height 33
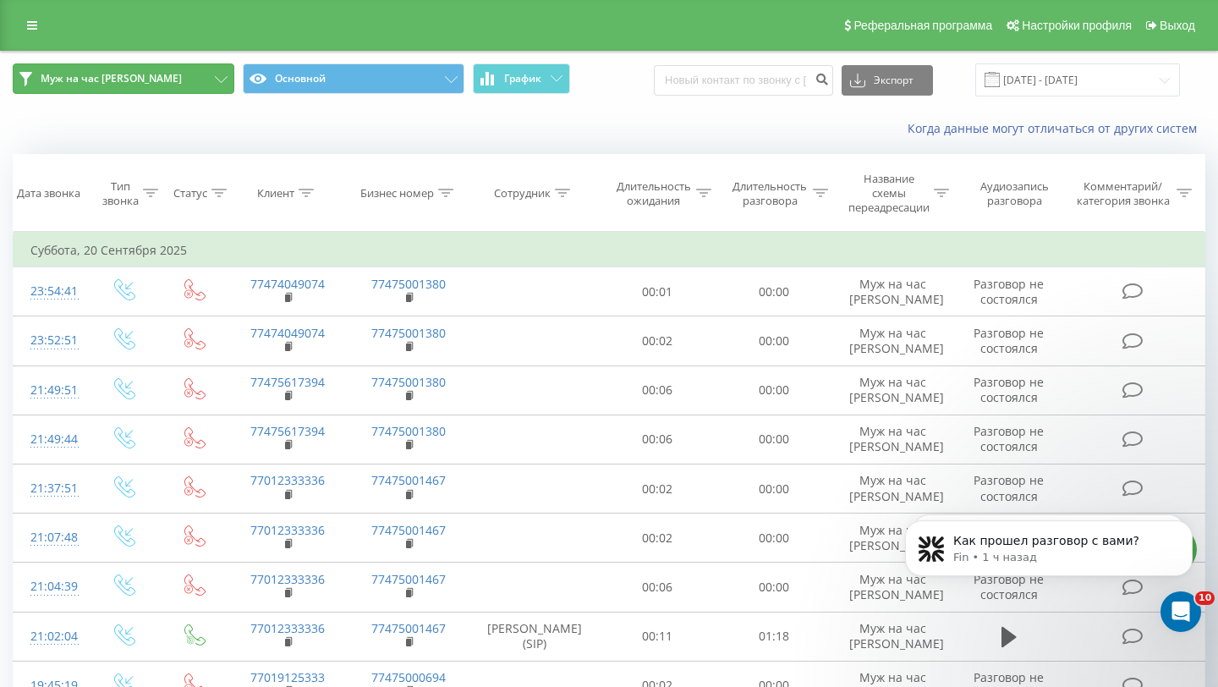
click at [200, 84] on button "Муж на час Сергей" at bounding box center [124, 78] width 222 height 30
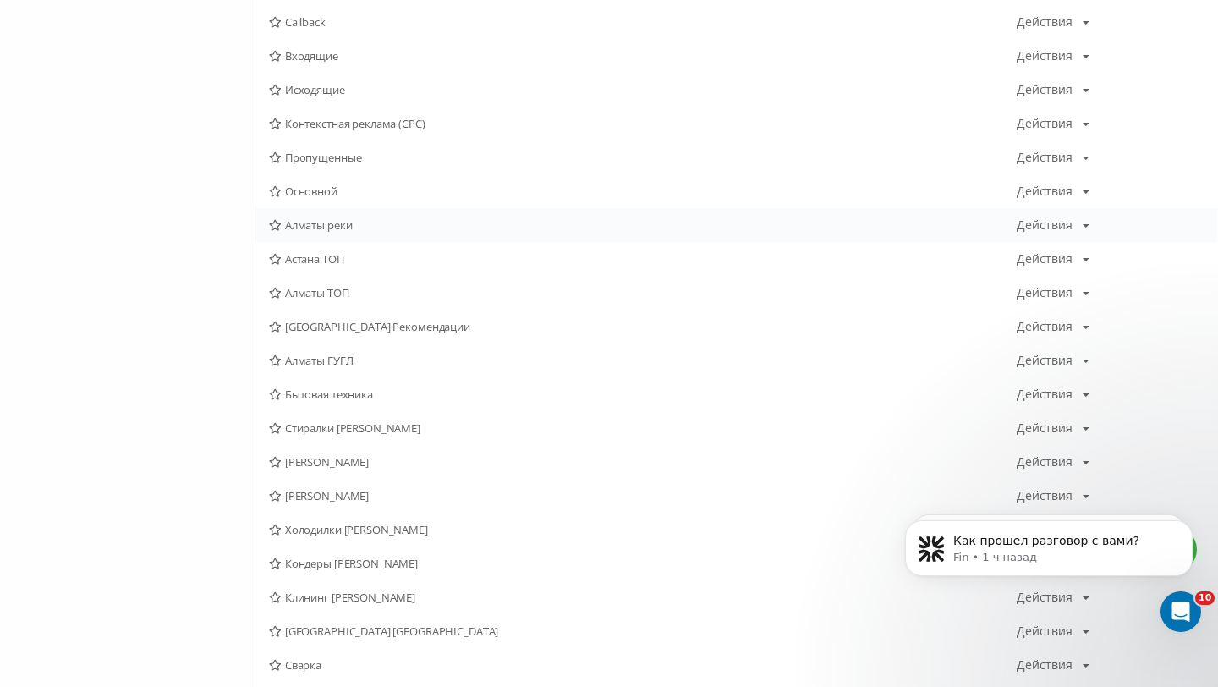
scroll to position [257, 0]
click at [377, 460] on span "Сергей Алматы" at bounding box center [643, 459] width 748 height 12
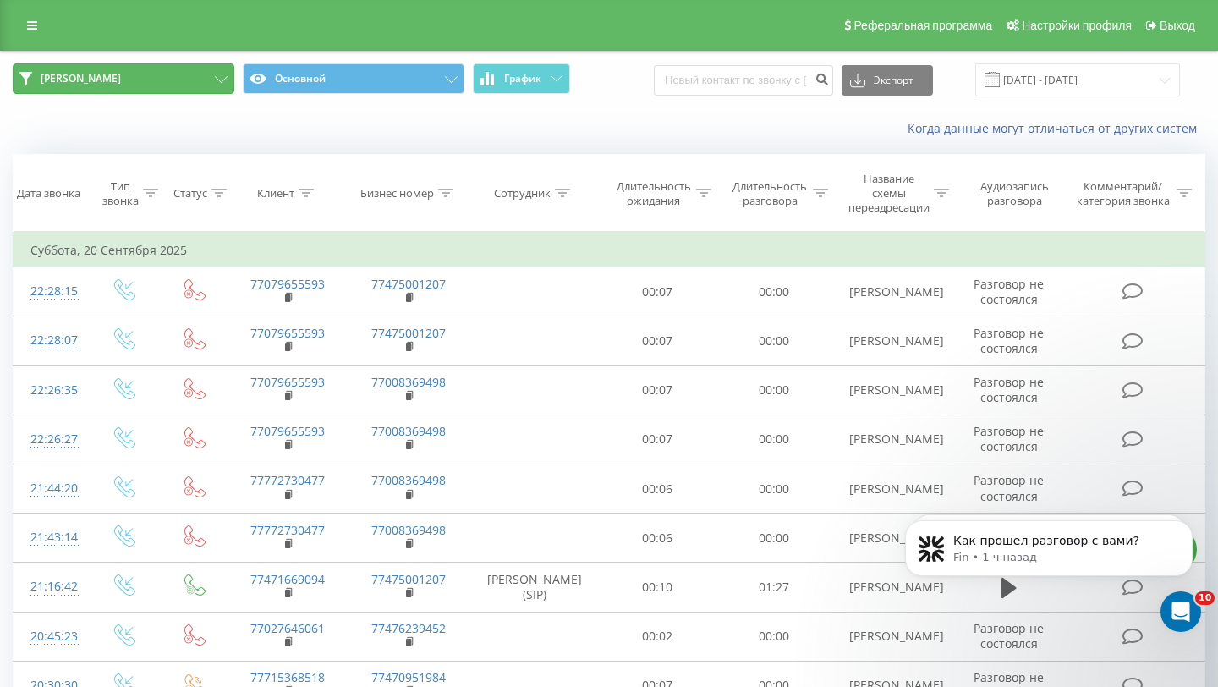
click at [219, 80] on icon at bounding box center [221, 79] width 13 height 7
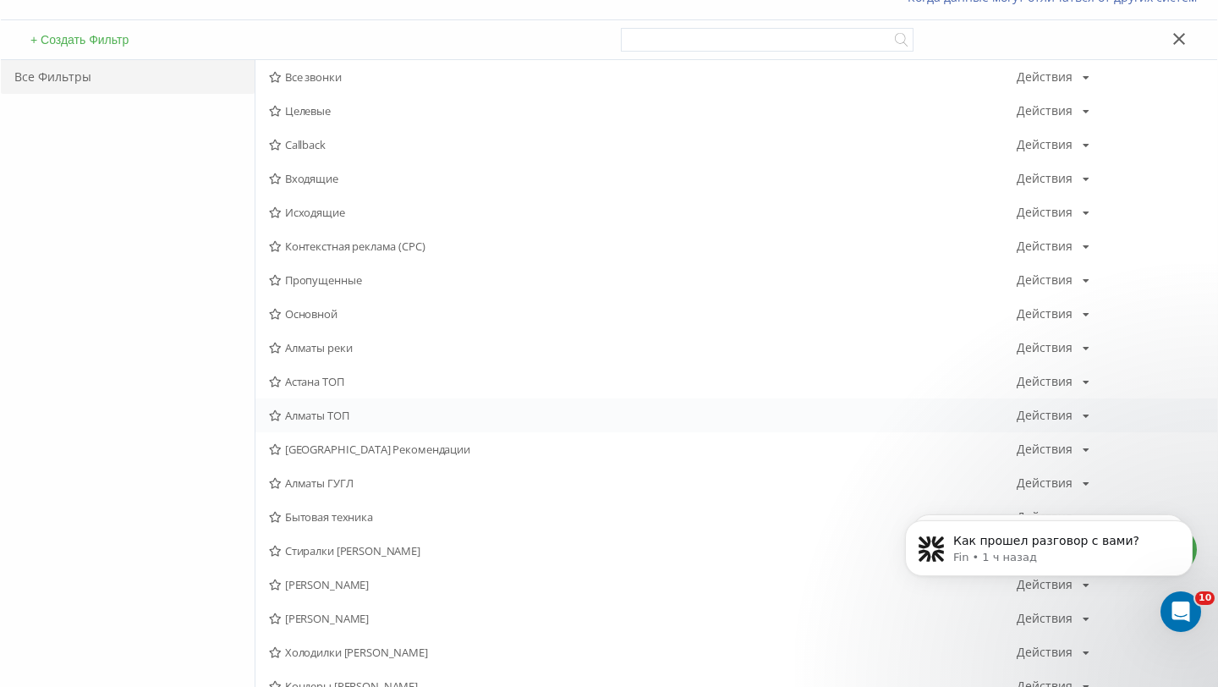
scroll to position [137, 0]
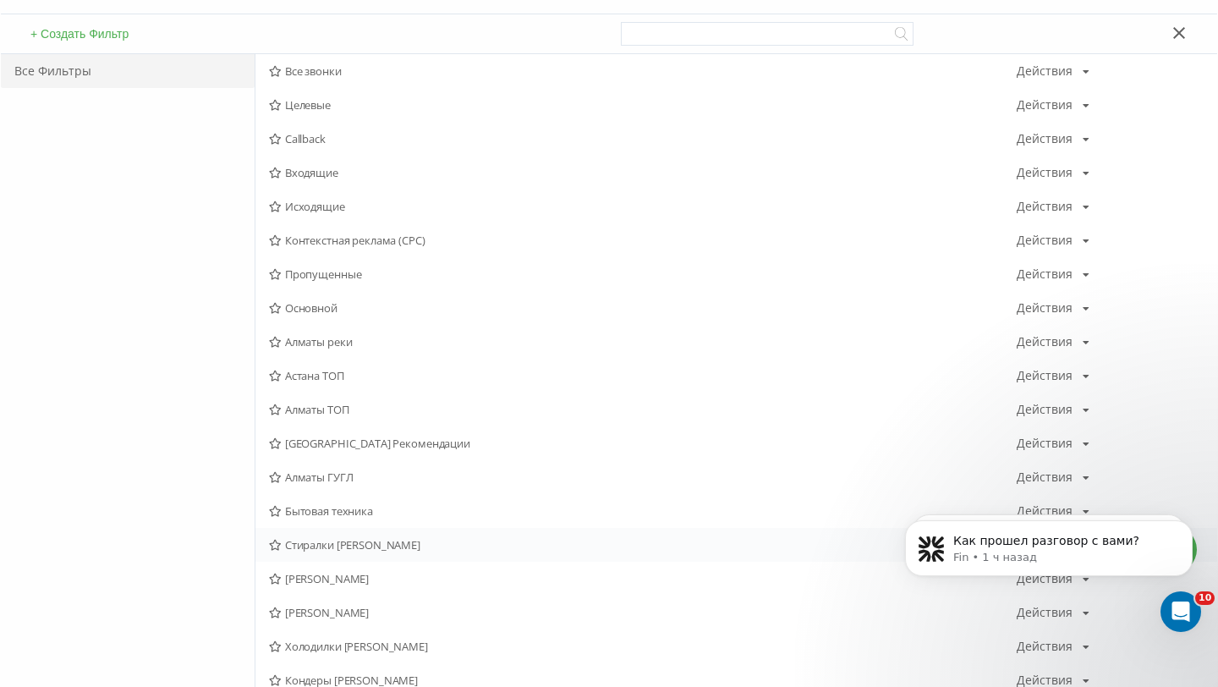
click at [407, 543] on span "Стиралки Сергей Алматы" at bounding box center [643, 545] width 748 height 12
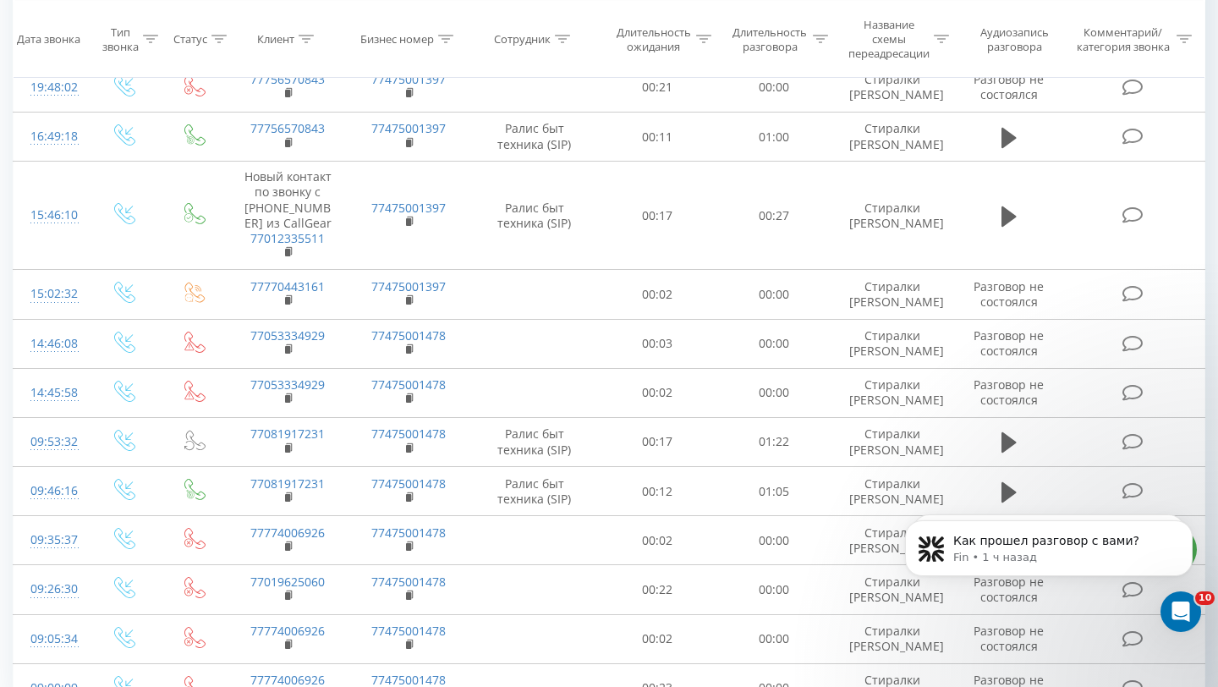
scroll to position [442, 0]
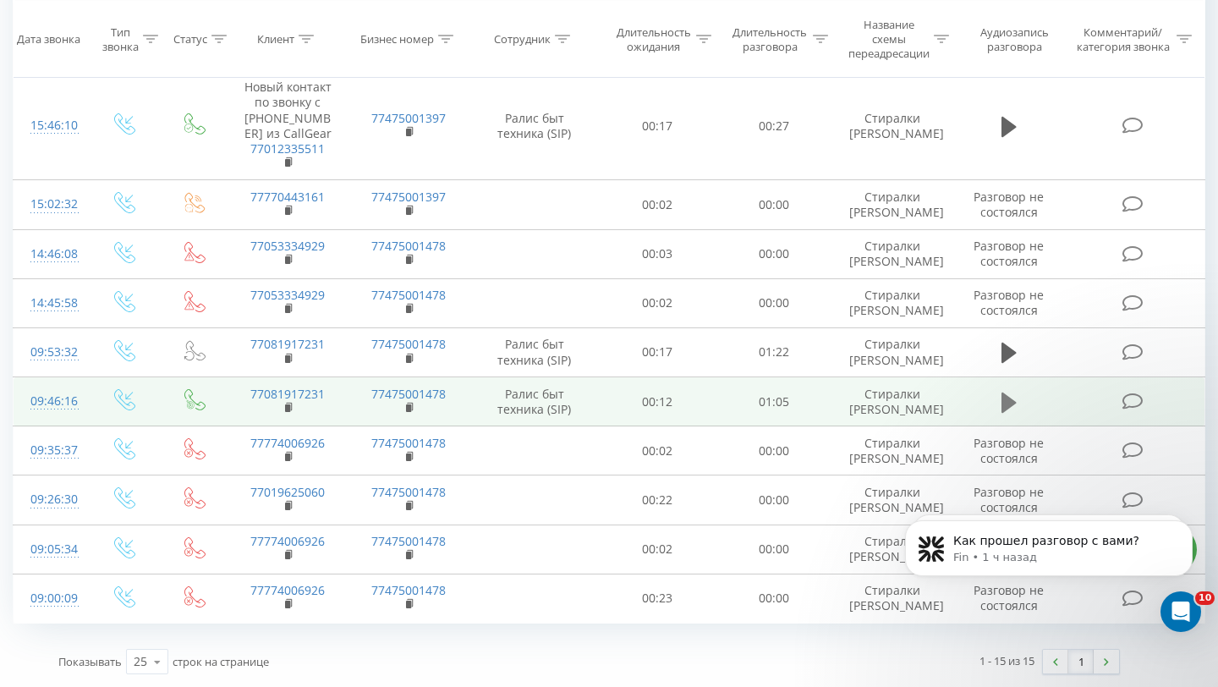
click at [1008, 400] on icon at bounding box center [1009, 402] width 15 height 20
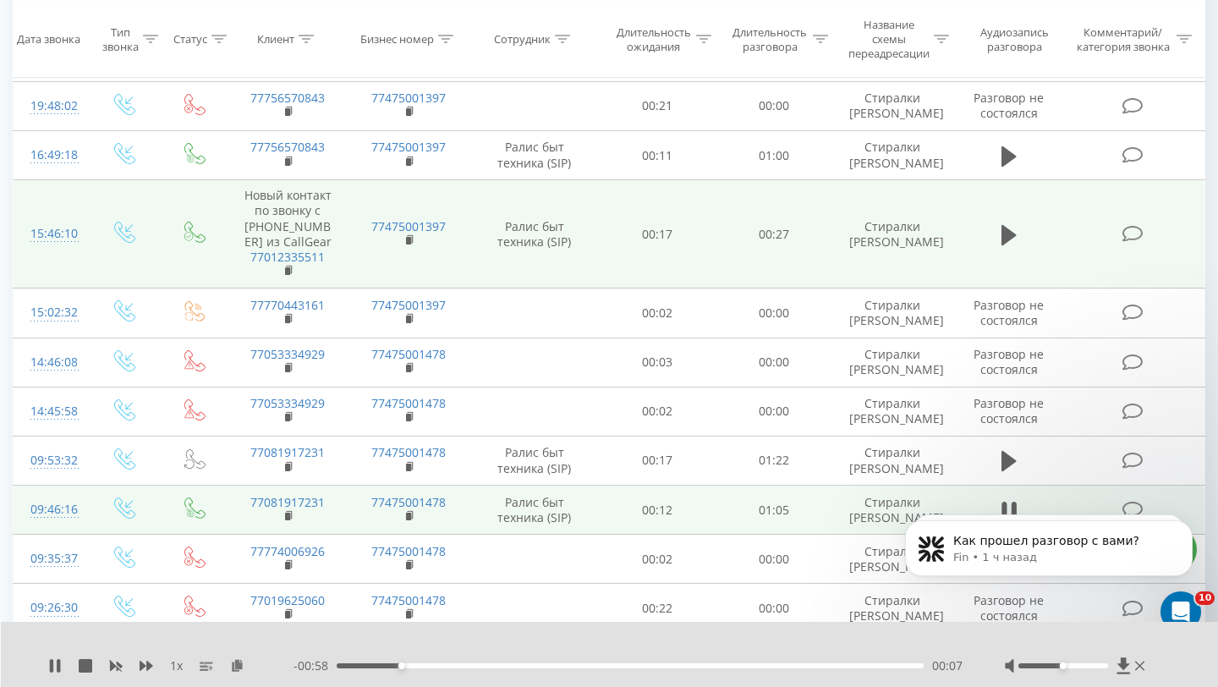
scroll to position [354, 0]
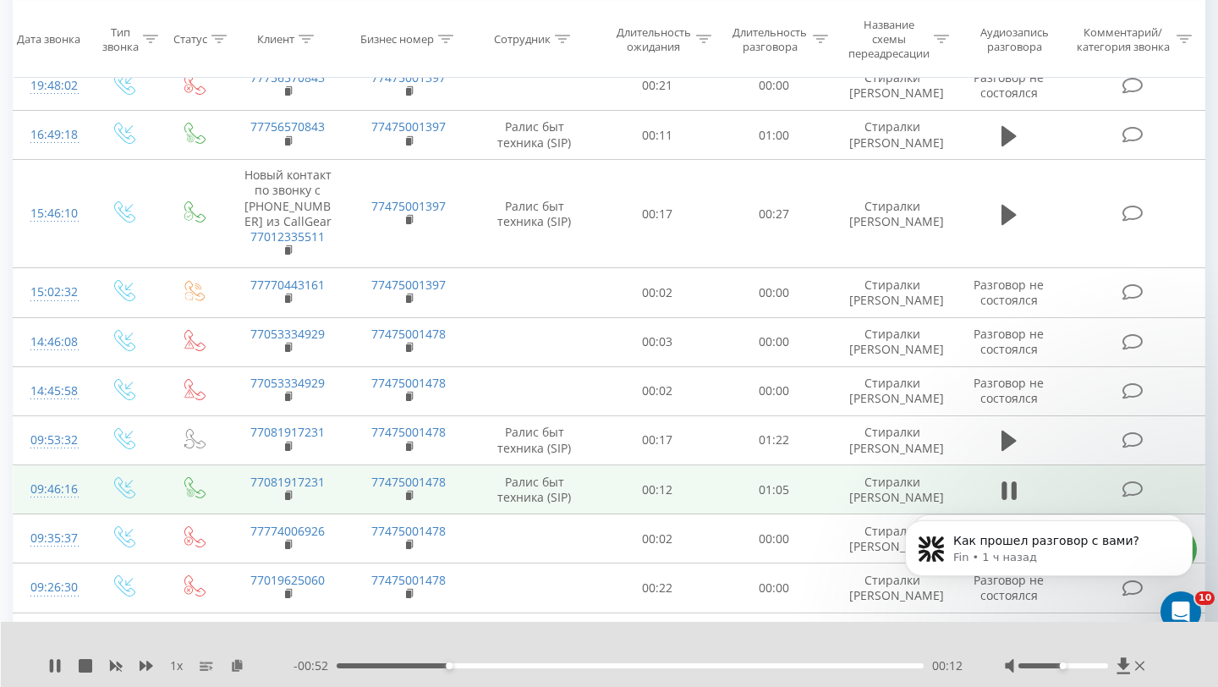
click at [577, 664] on div "00:12" at bounding box center [630, 665] width 587 height 5
click at [835, 667] on div "00:55" at bounding box center [630, 665] width 587 height 5
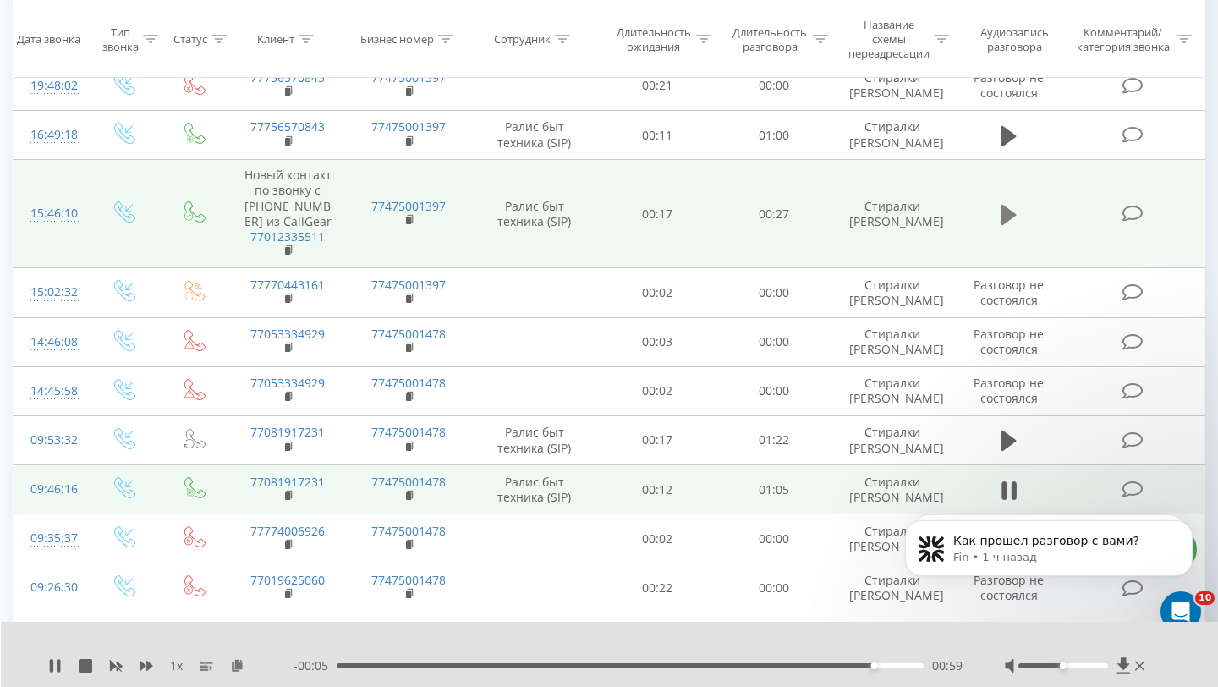
click at [1010, 206] on icon at bounding box center [1009, 215] width 15 height 24
click at [613, 668] on div "- 00:20 00:06 00:06" at bounding box center [628, 665] width 669 height 17
click at [627, 665] on div "00:13" at bounding box center [630, 665] width 587 height 5
click at [781, 667] on div "00:14" at bounding box center [630, 665] width 587 height 5
click at [853, 664] on div "00:24" at bounding box center [630, 665] width 587 height 5
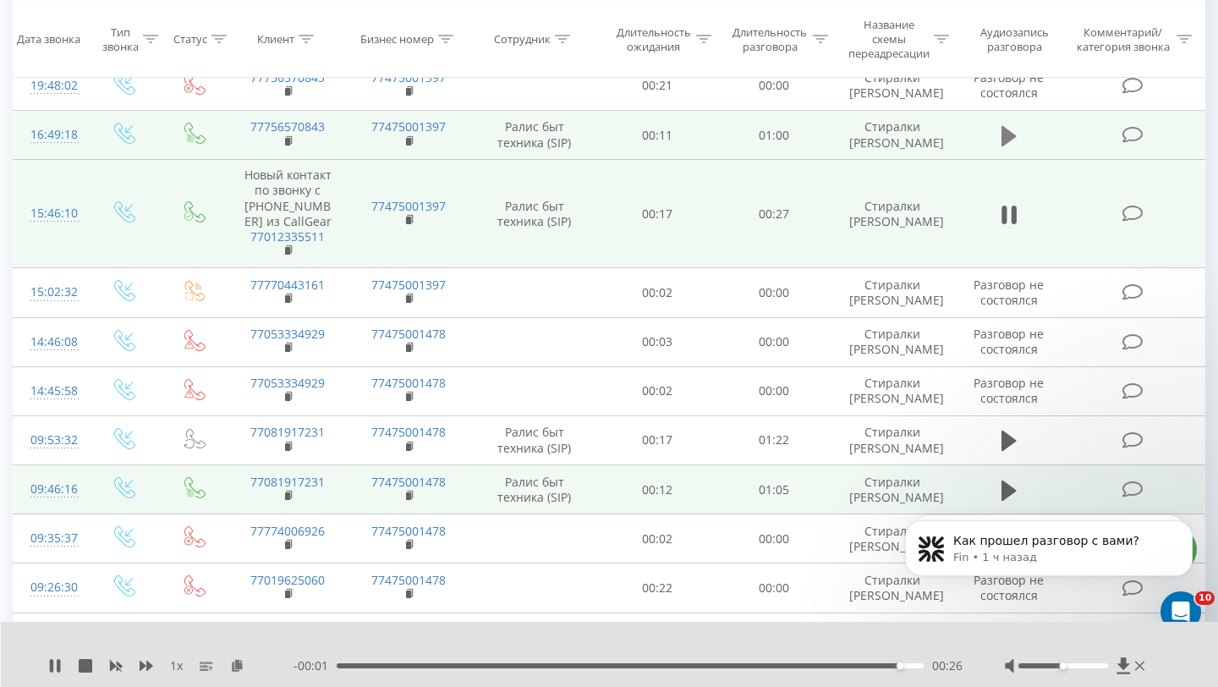
click at [1000, 145] on button at bounding box center [1009, 136] width 25 height 25
click at [599, 667] on div "00:27" at bounding box center [630, 665] width 587 height 5
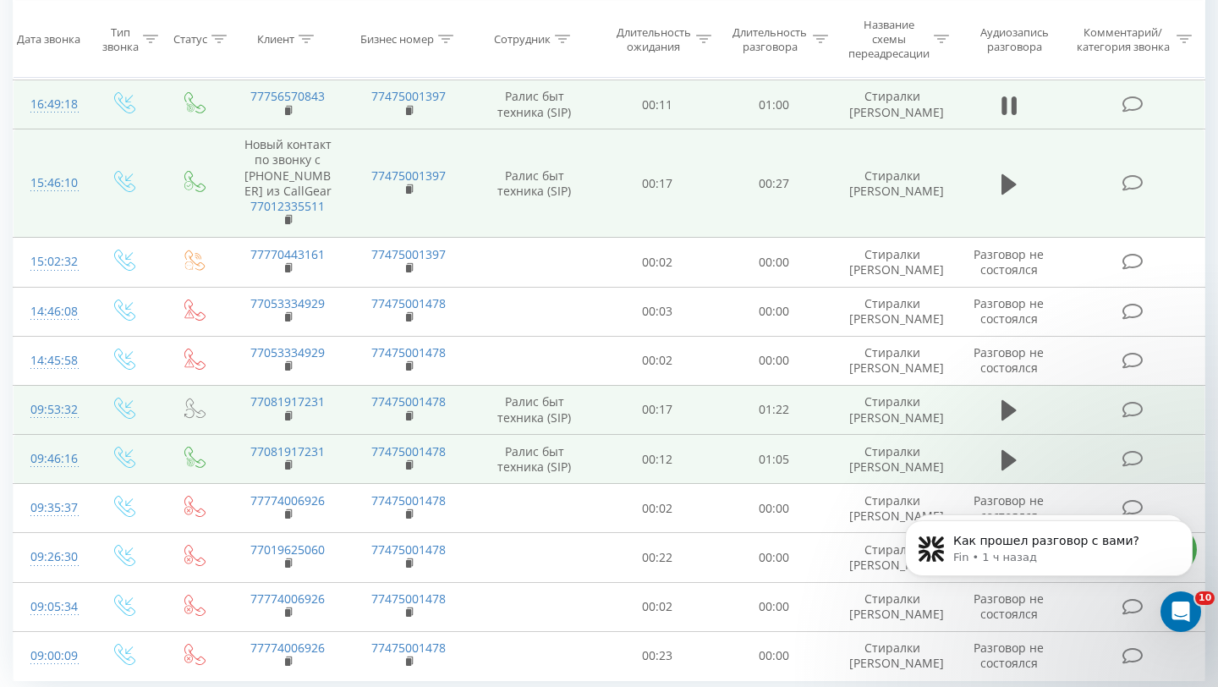
scroll to position [383, 0]
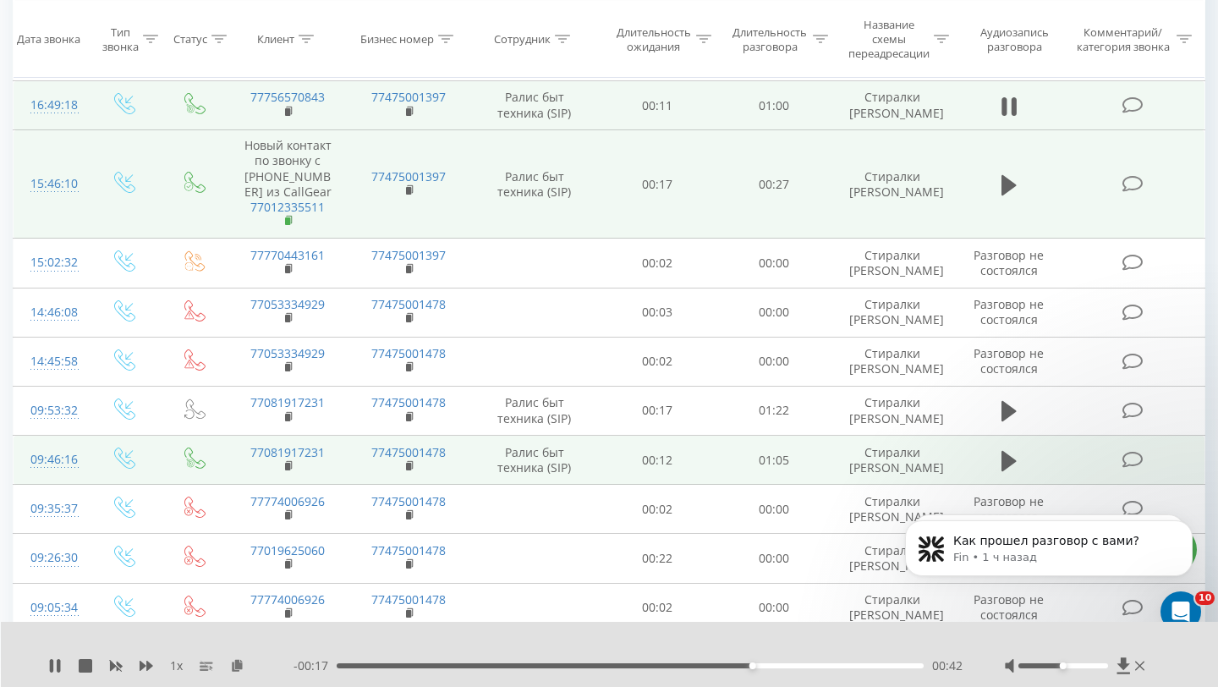
click at [288, 219] on rect at bounding box center [287, 221] width 5 height 8
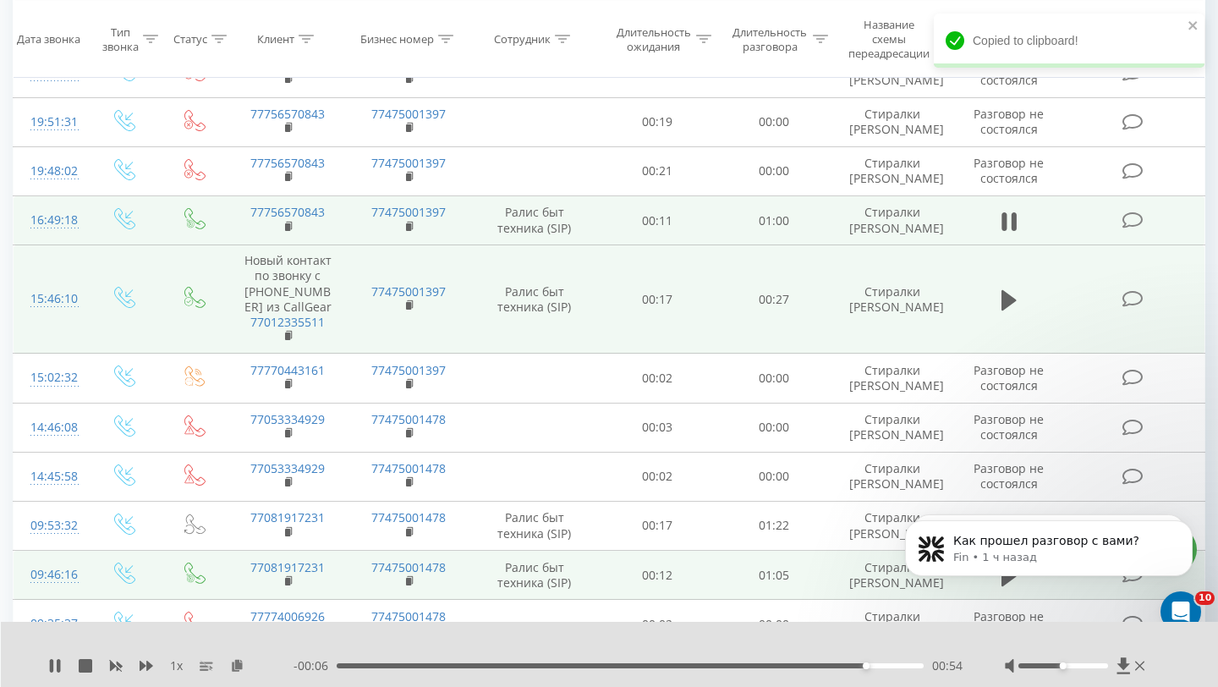
scroll to position [74, 0]
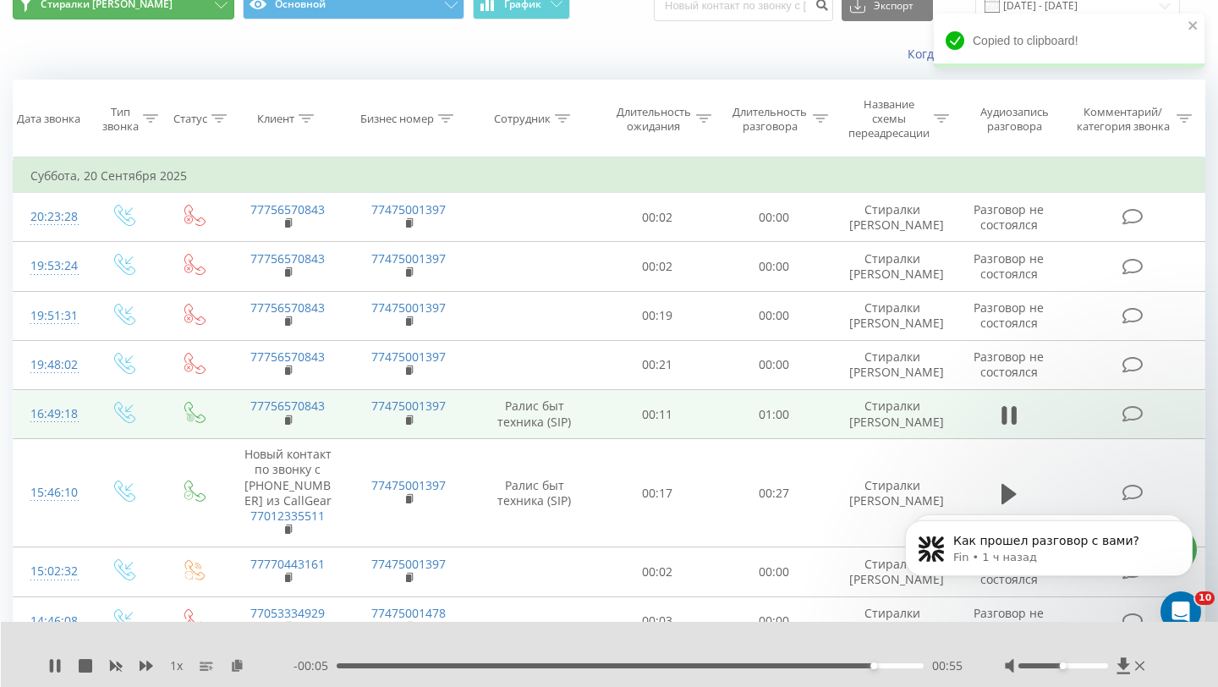
click at [134, 16] on button "Стиралки Сергей Алматы" at bounding box center [124, 4] width 222 height 30
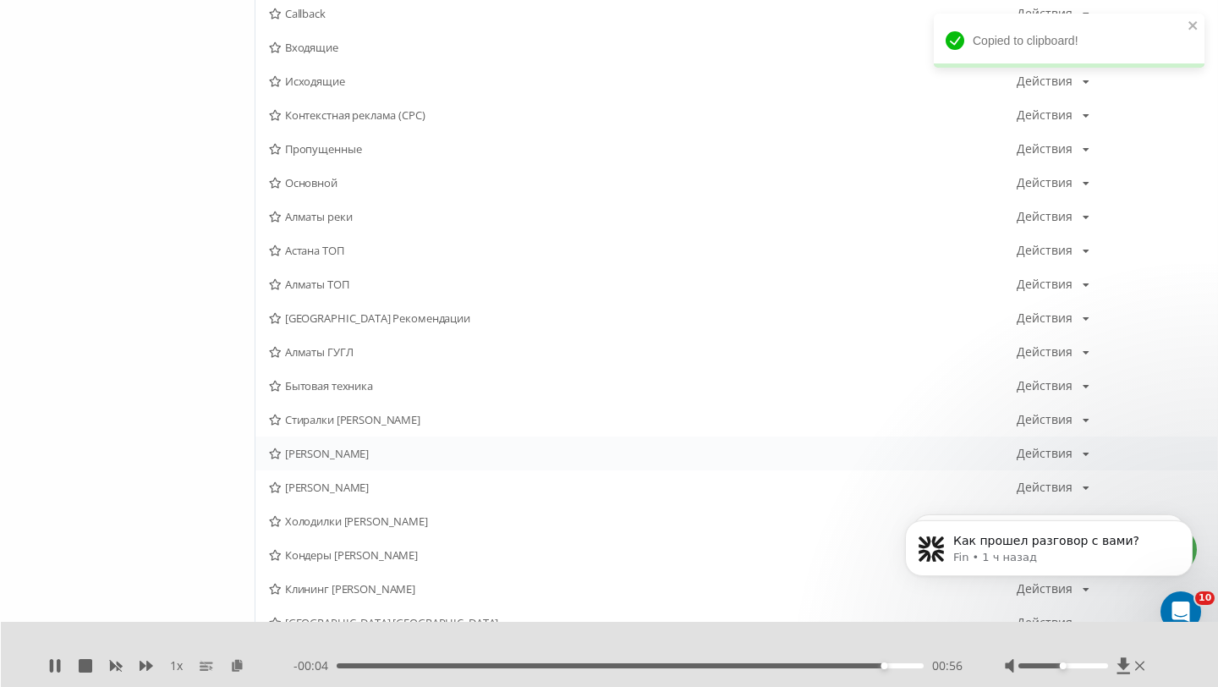
scroll to position [274, 0]
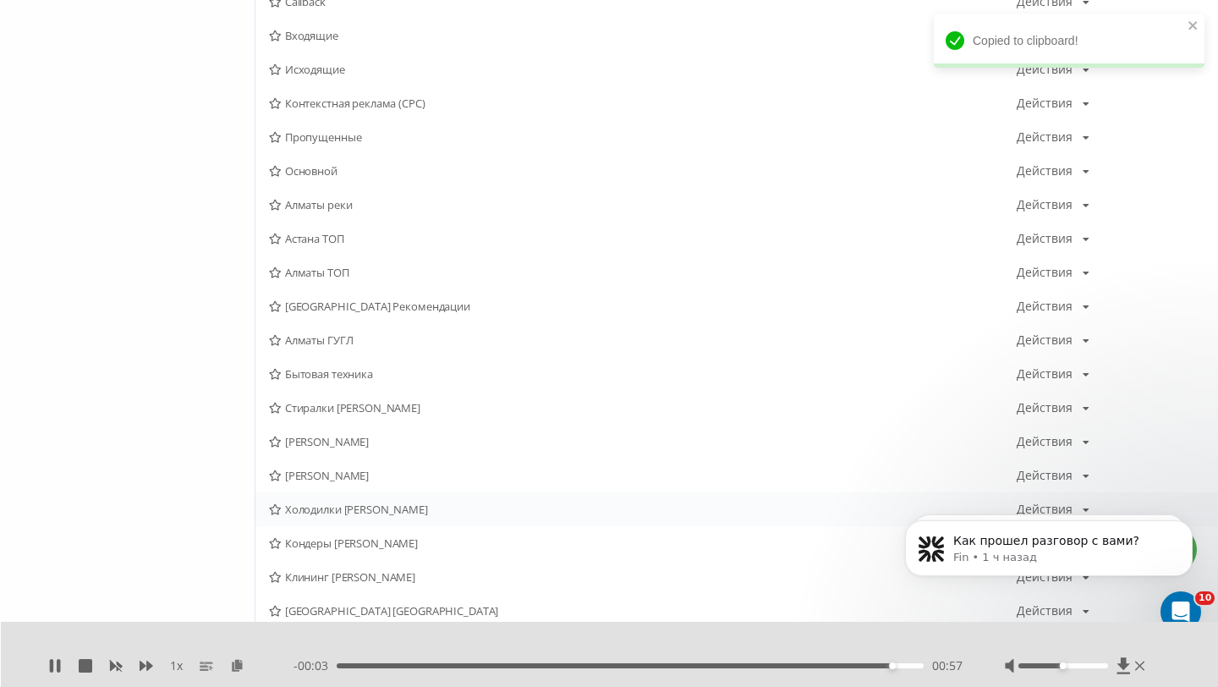
click at [354, 504] on span "Холодилки Сергей Алматы" at bounding box center [643, 509] width 748 height 12
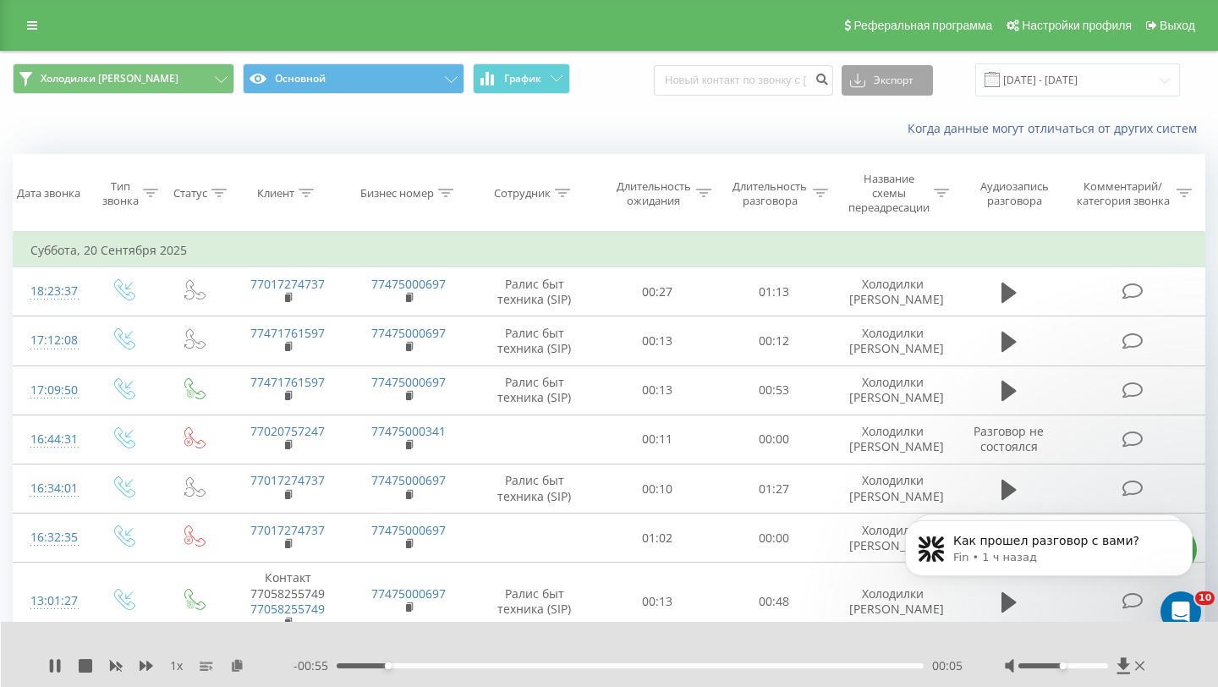
click at [892, 80] on button "Экспорт" at bounding box center [887, 80] width 91 height 30
click at [888, 128] on div ".xls" at bounding box center [888, 142] width 90 height 30
click at [71, 663] on div "1 x" at bounding box center [170, 665] width 245 height 17
click at [79, 663] on icon at bounding box center [86, 666] width 14 height 14
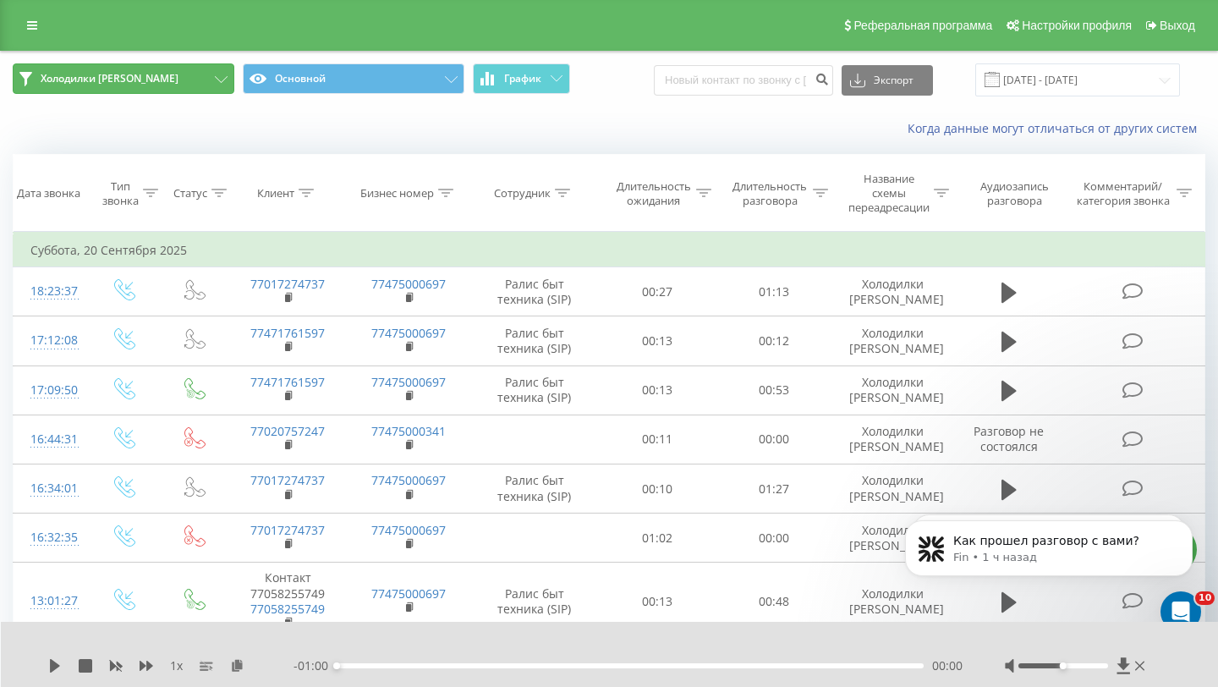
click at [173, 75] on span "Холодилки Сергей Алматы" at bounding box center [110, 79] width 138 height 14
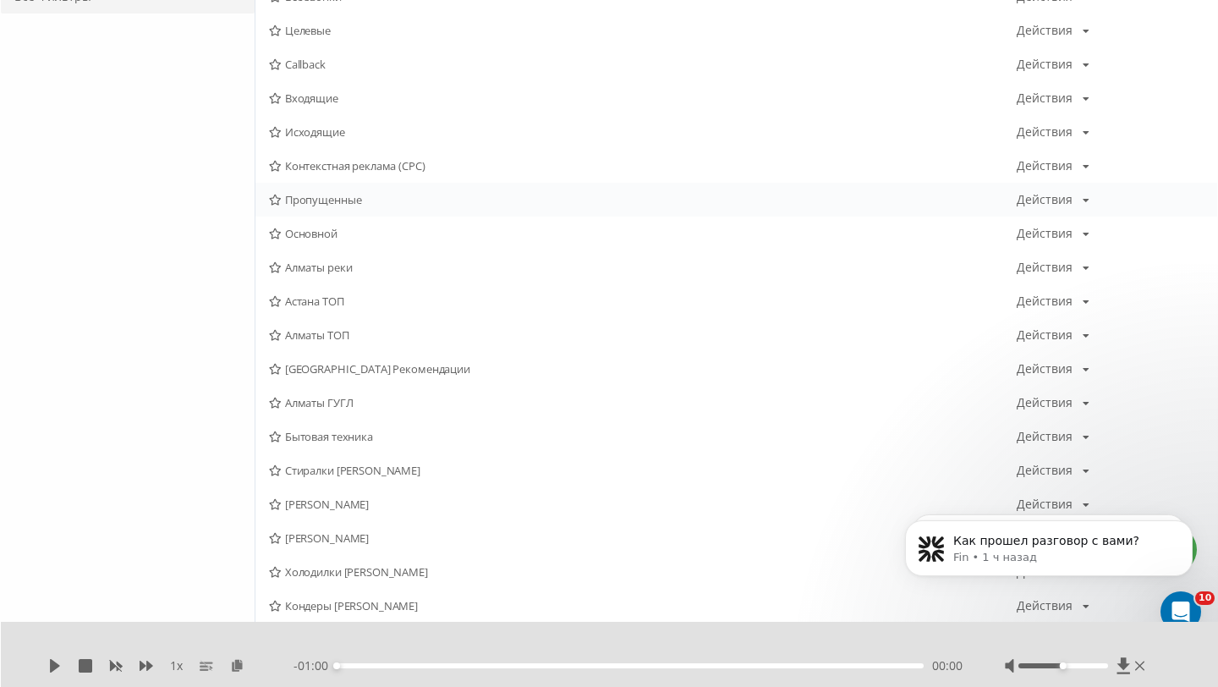
scroll to position [221, 0]
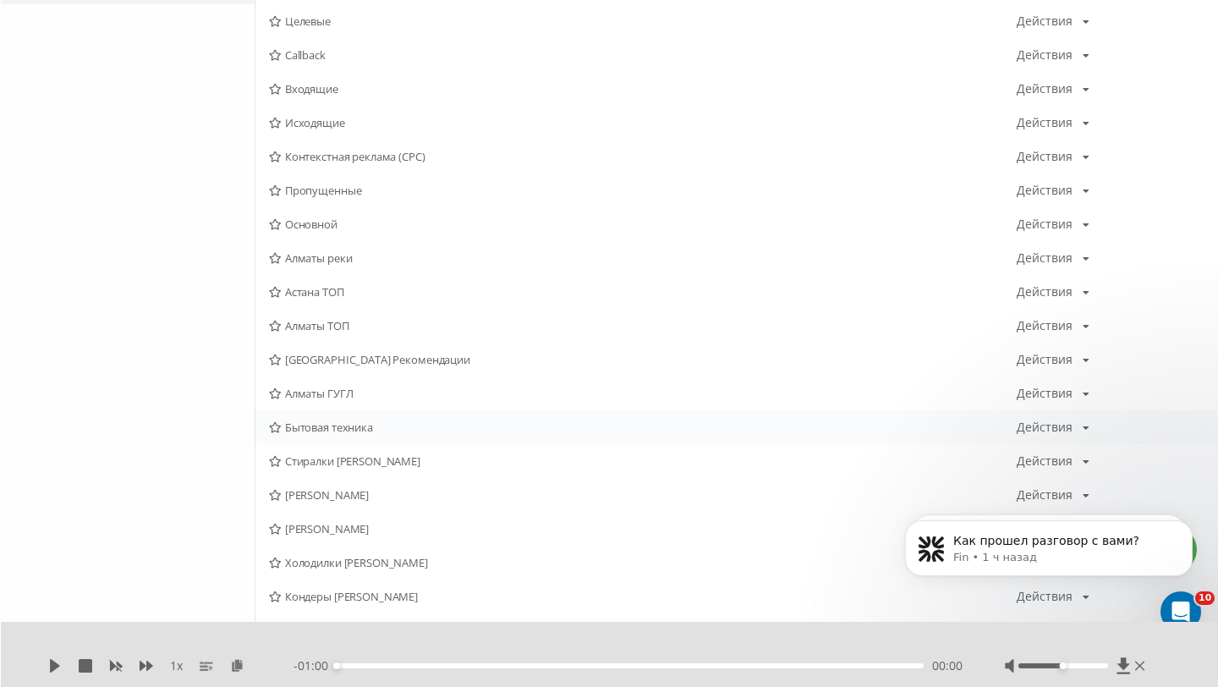
click at [339, 421] on span "Бытовая техника" at bounding box center [643, 427] width 748 height 12
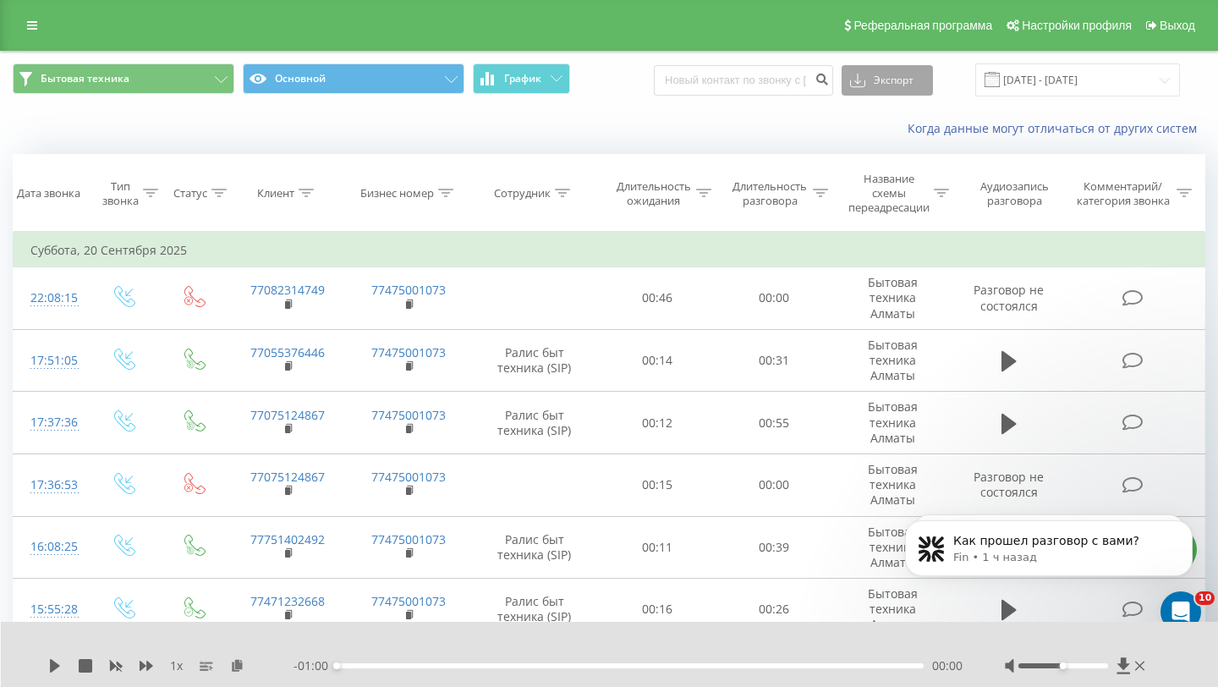
click at [887, 77] on button "Экспорт" at bounding box center [887, 80] width 91 height 30
click at [875, 137] on span ".xls" at bounding box center [865, 142] width 19 height 16
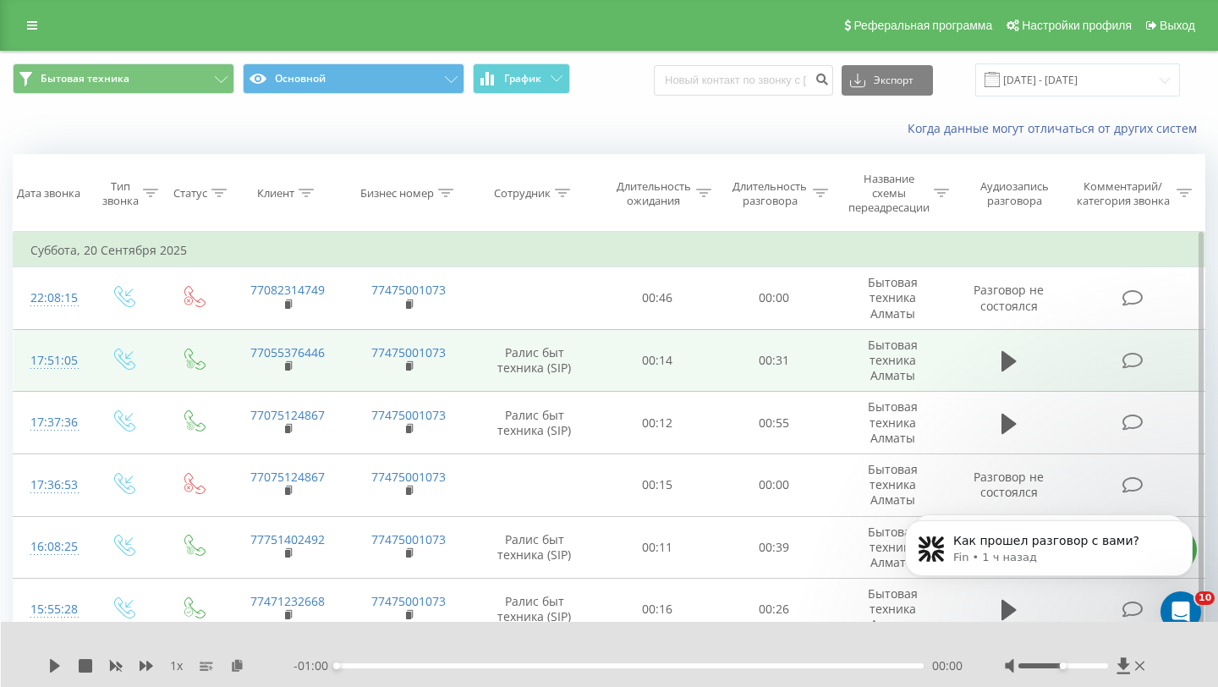
scroll to position [54, 0]
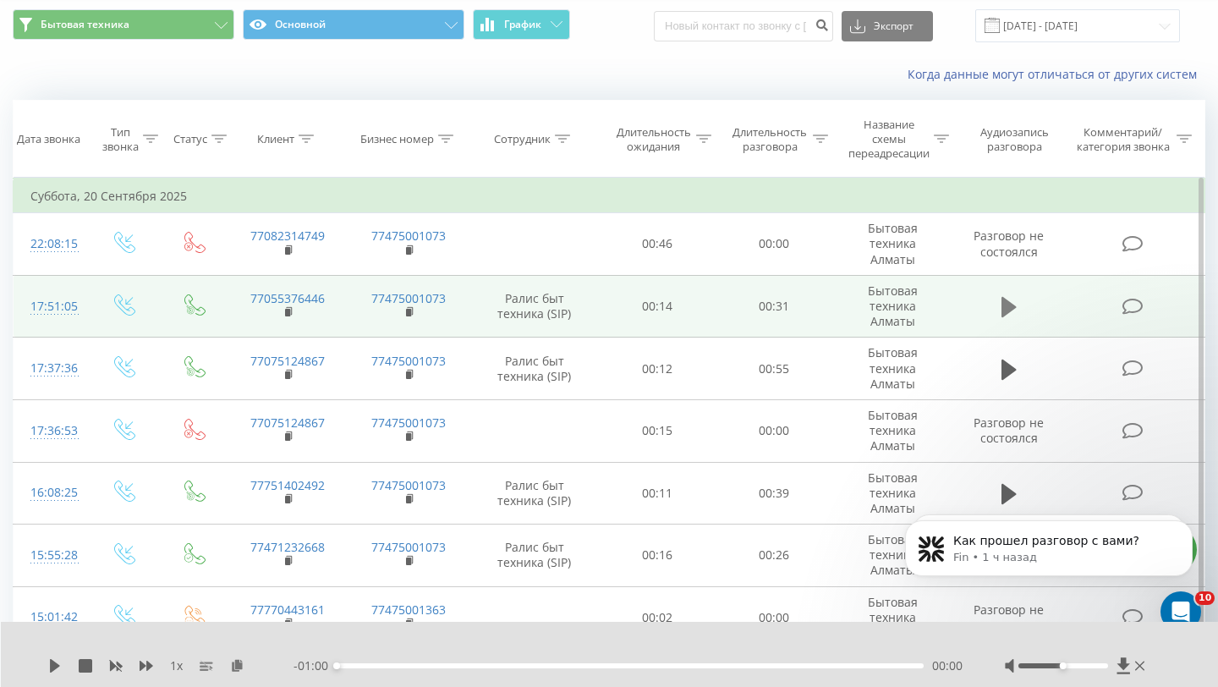
click at [1018, 310] on button at bounding box center [1009, 306] width 25 height 25
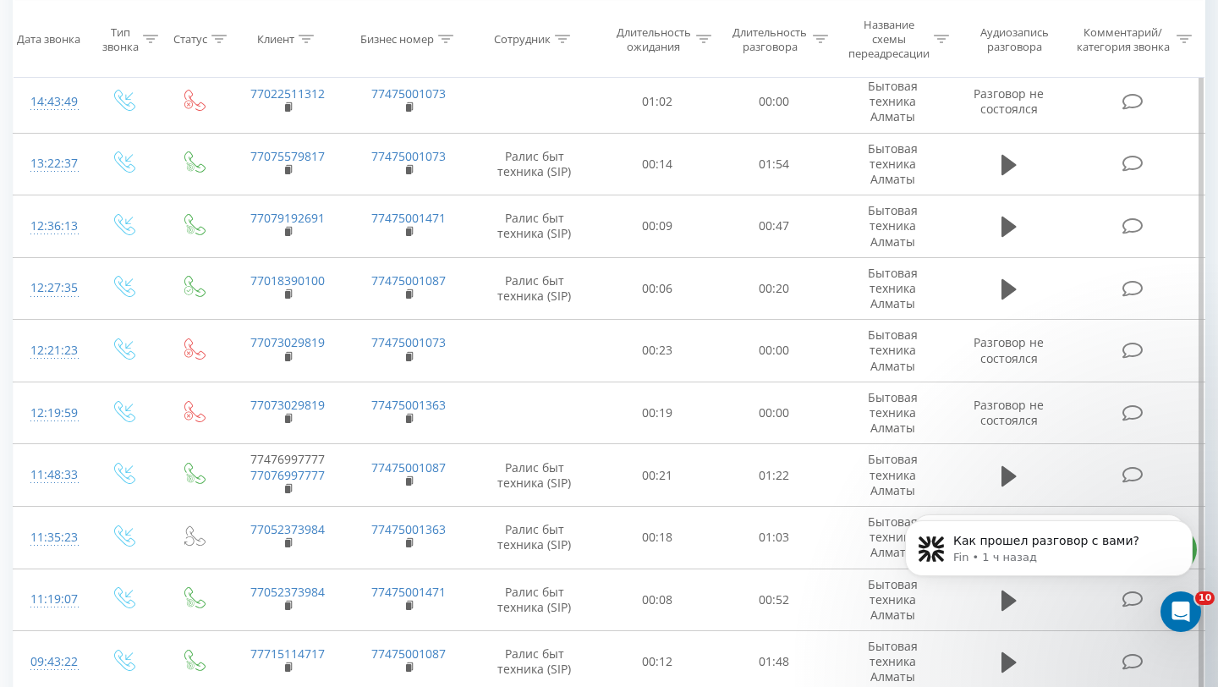
scroll to position [1266, 0]
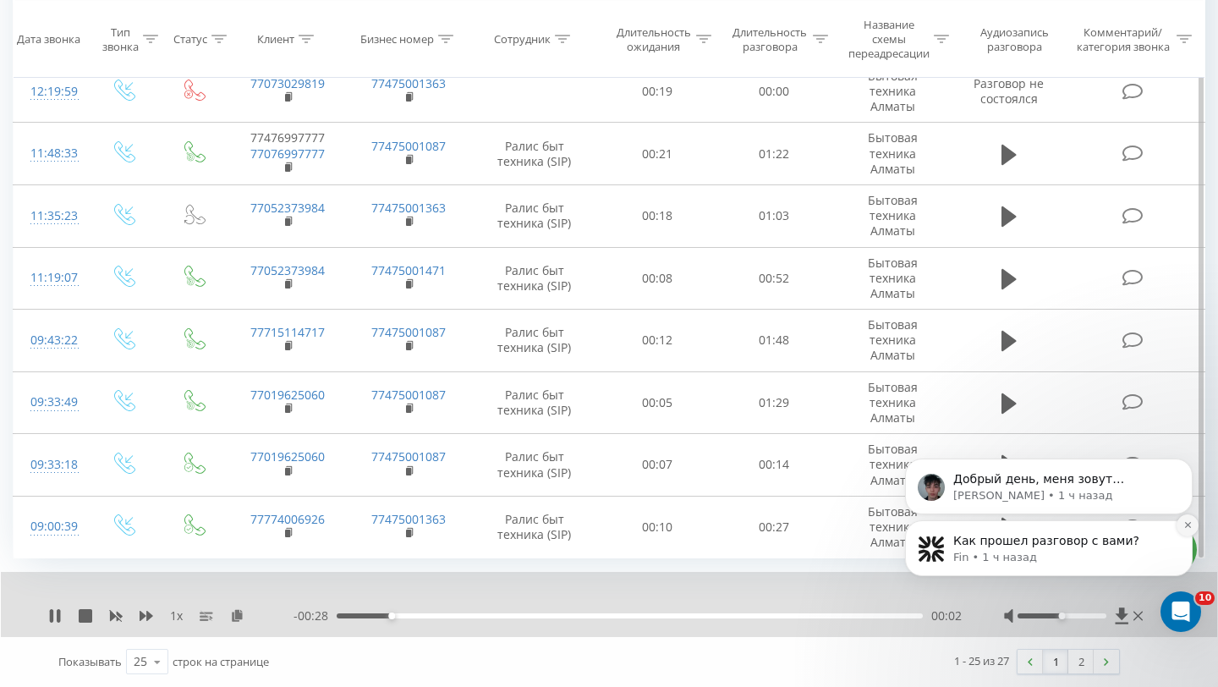
click at [1188, 523] on icon "Dismiss notification" at bounding box center [1187, 524] width 9 height 9
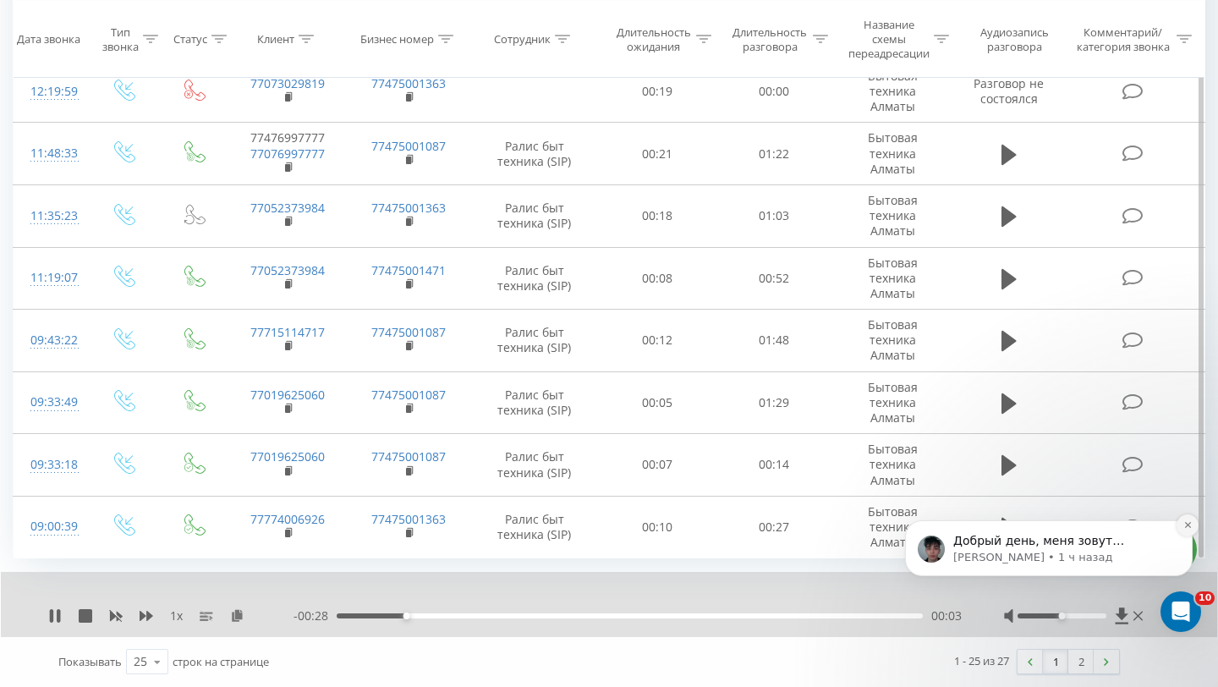
click at [1188, 524] on icon "Dismiss notification" at bounding box center [1187, 525] width 6 height 6
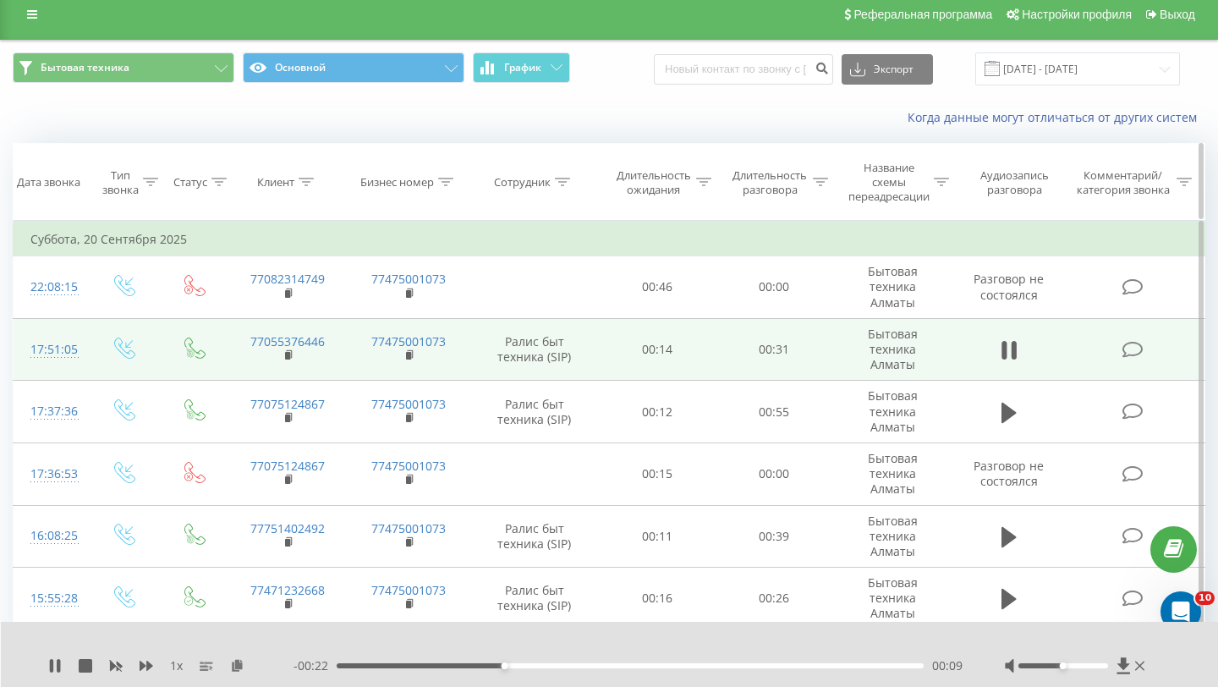
scroll to position [0, 0]
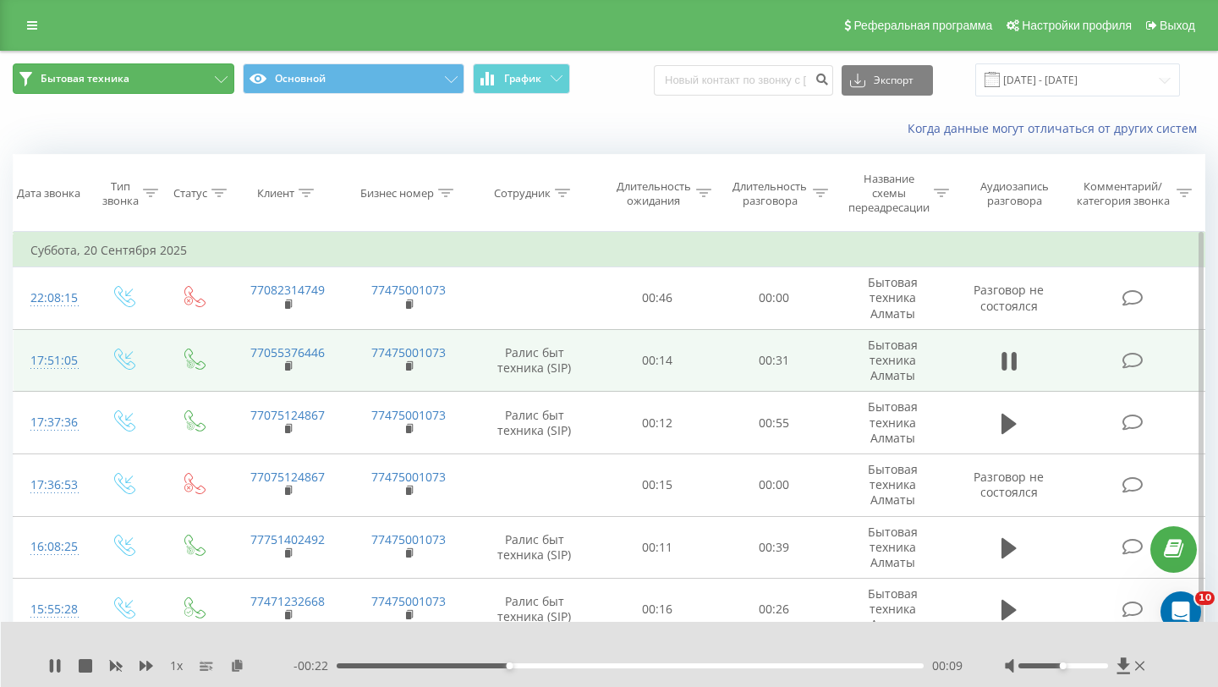
click at [189, 71] on button "Бытовая техника" at bounding box center [124, 78] width 222 height 30
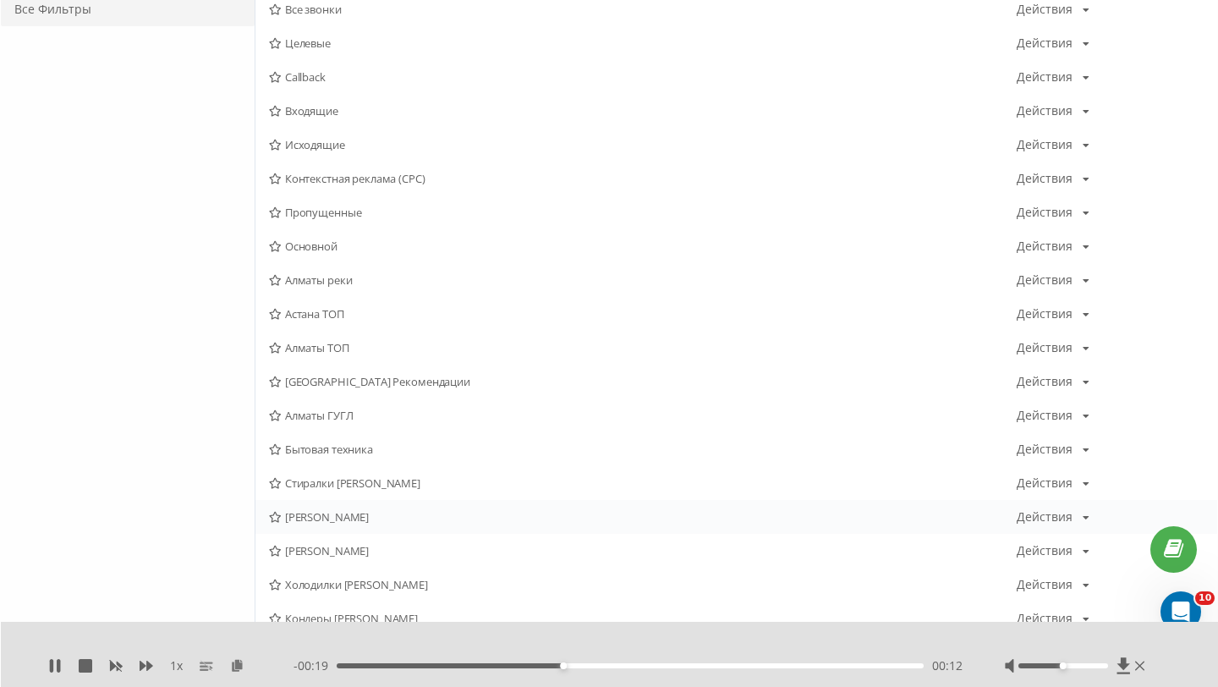
scroll to position [211, 0]
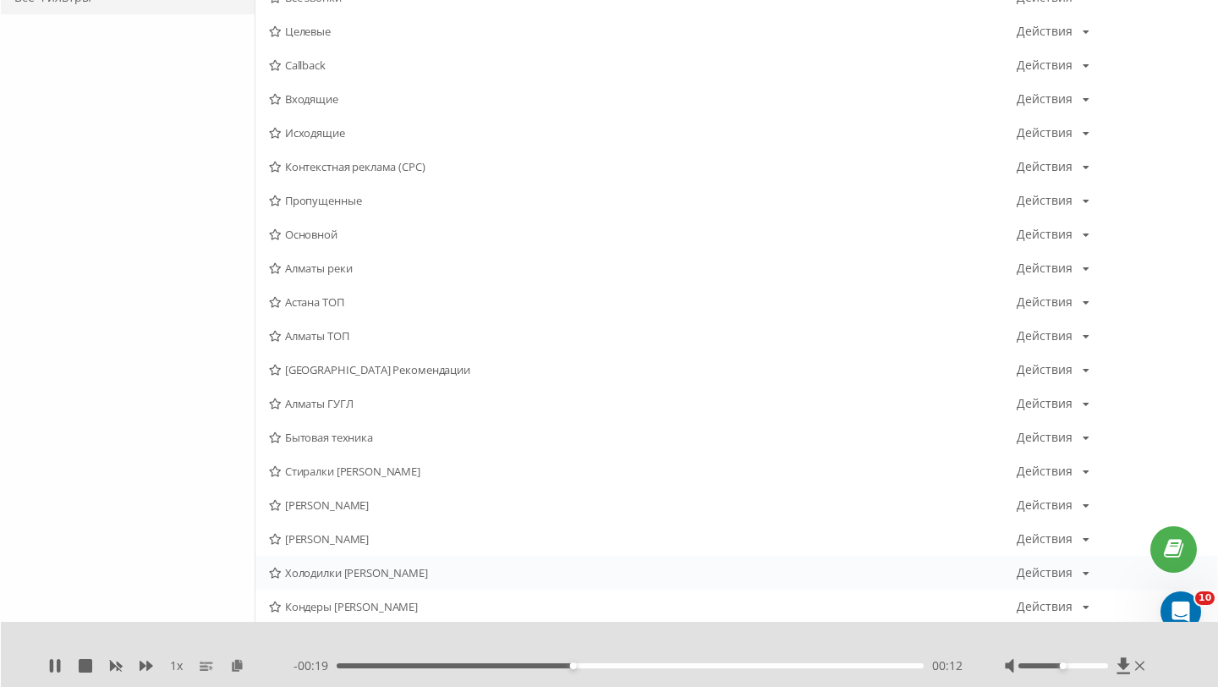
click at [343, 574] on span "Холодилки Сергей Алматы" at bounding box center [643, 573] width 748 height 12
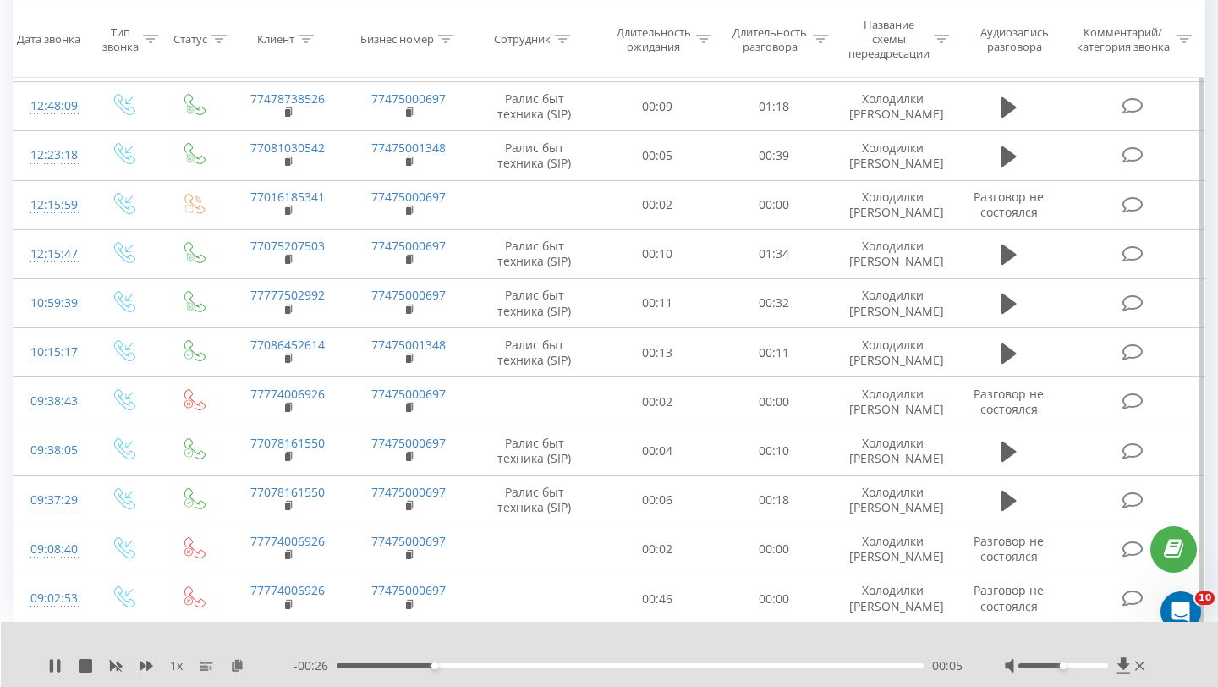
scroll to position [712, 0]
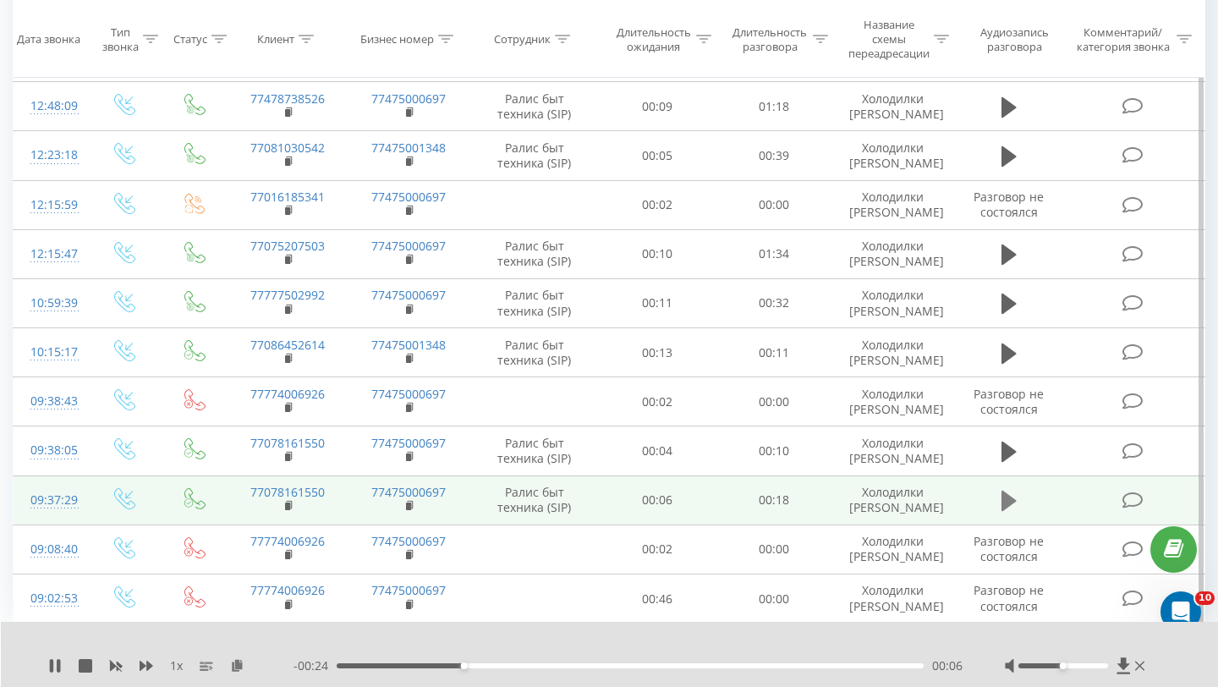
click at [1009, 511] on icon at bounding box center [1009, 501] width 15 height 20
click at [293, 512] on icon at bounding box center [289, 506] width 9 height 12
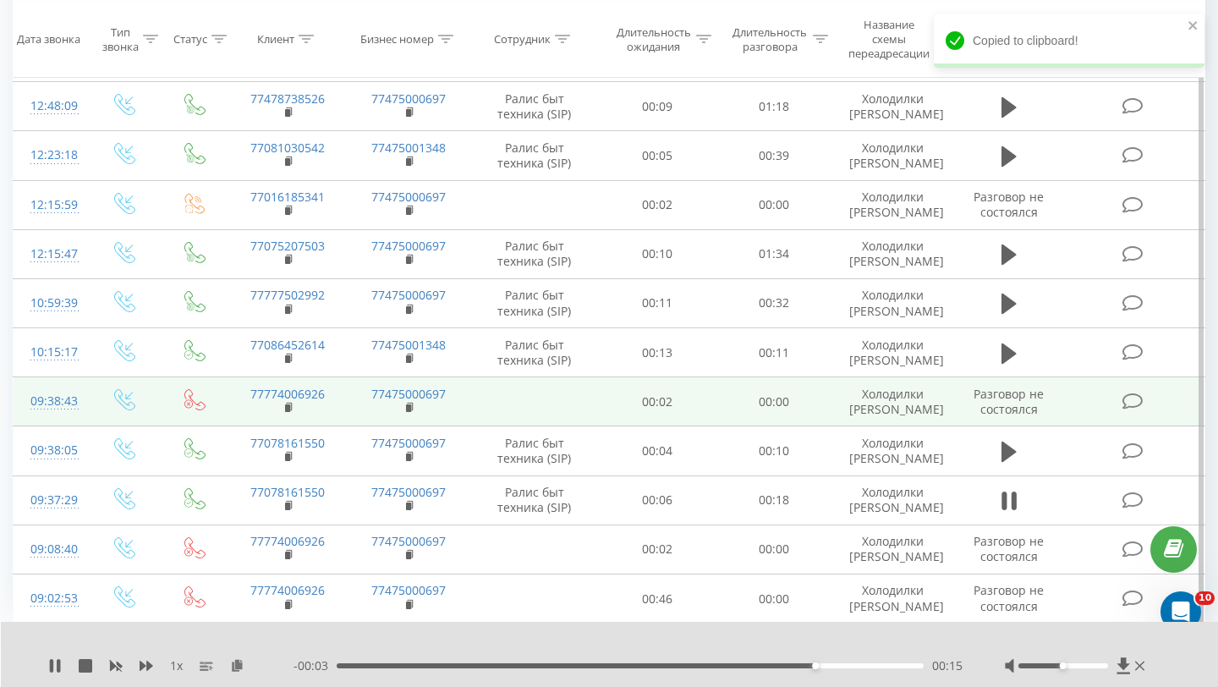
scroll to position [643, 0]
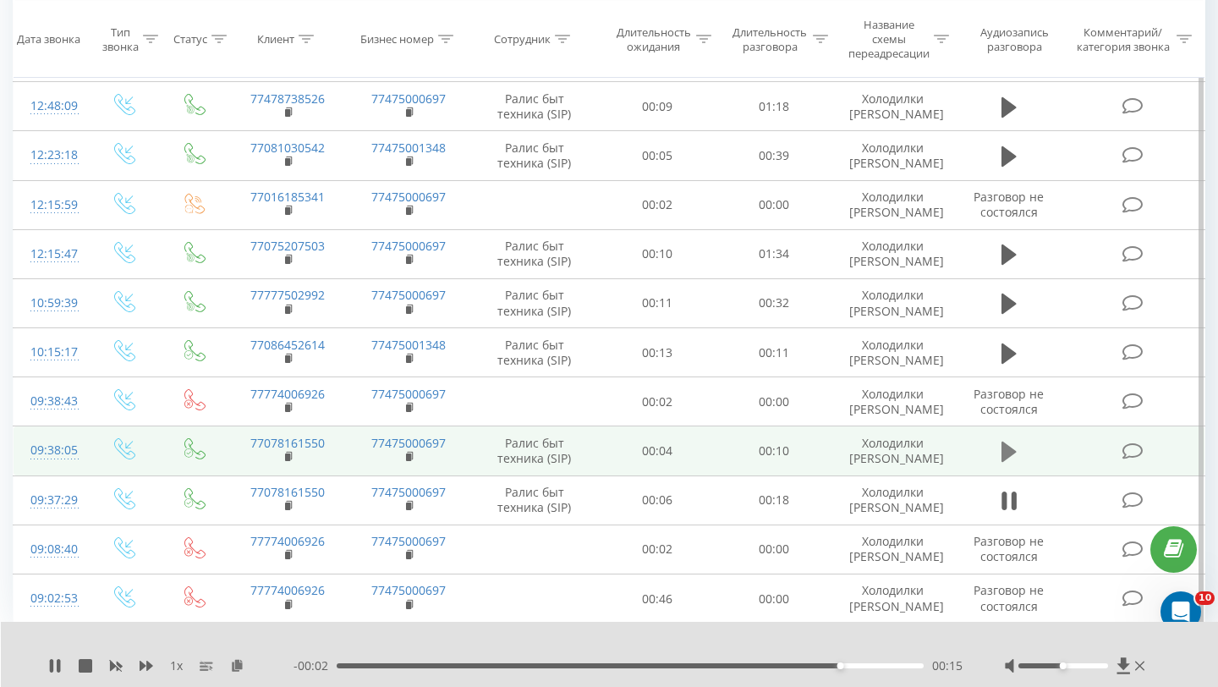
click at [1013, 464] on icon at bounding box center [1009, 452] width 15 height 24
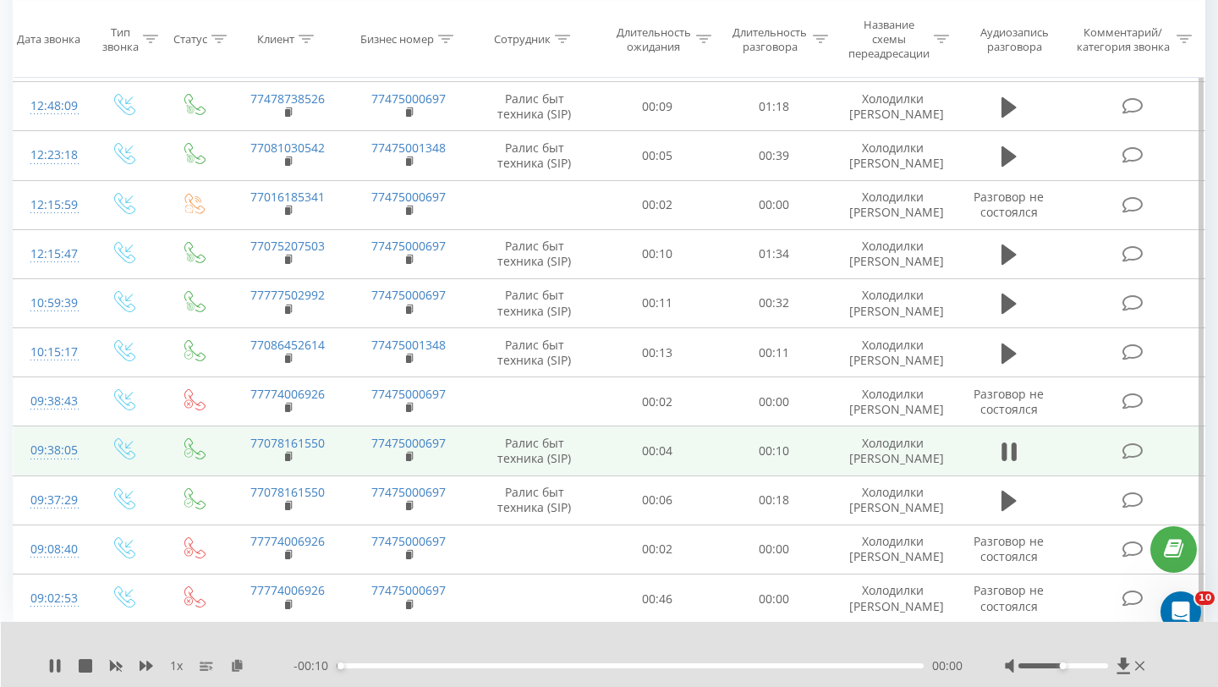
click at [482, 661] on div "- 00:10 00:00 00:00" at bounding box center [628, 665] width 669 height 17
click at [482, 661] on div "- 00:09 00:00 00:00" at bounding box center [628, 665] width 669 height 17
click at [482, 661] on div "- 00:08 00:01 00:01" at bounding box center [628, 665] width 669 height 17
click at [519, 666] on div "00:01" at bounding box center [630, 665] width 587 height 5
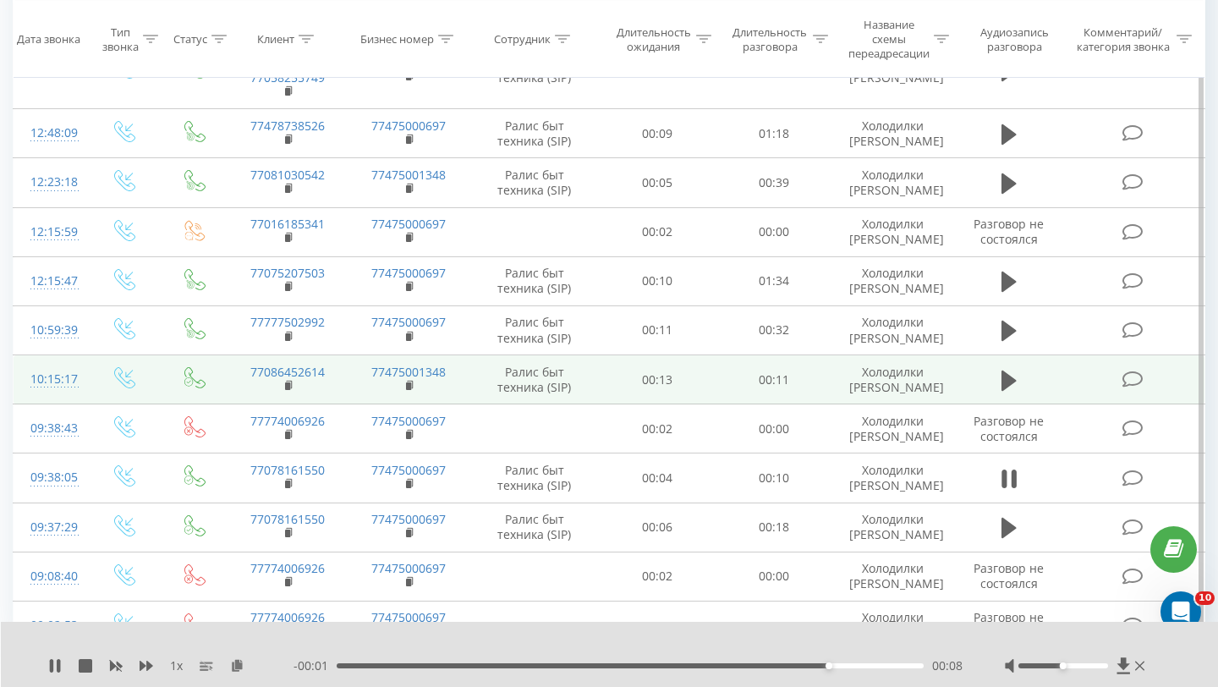
scroll to position [528, 0]
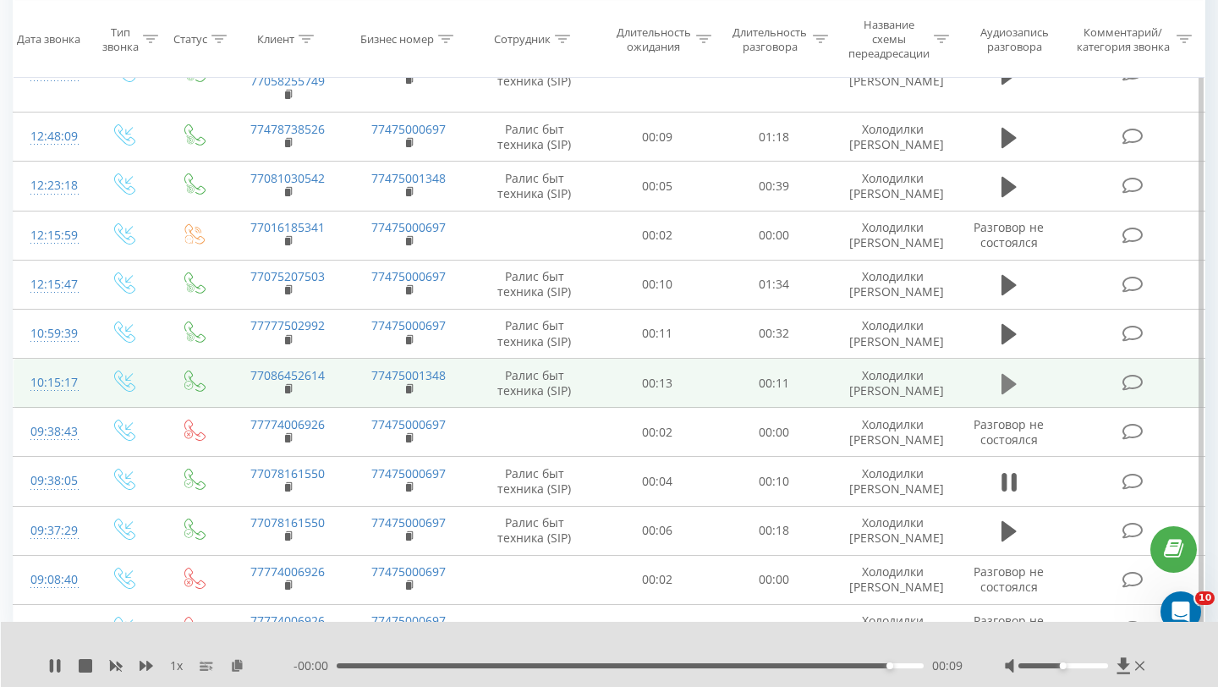
click at [1007, 393] on icon at bounding box center [1009, 383] width 15 height 20
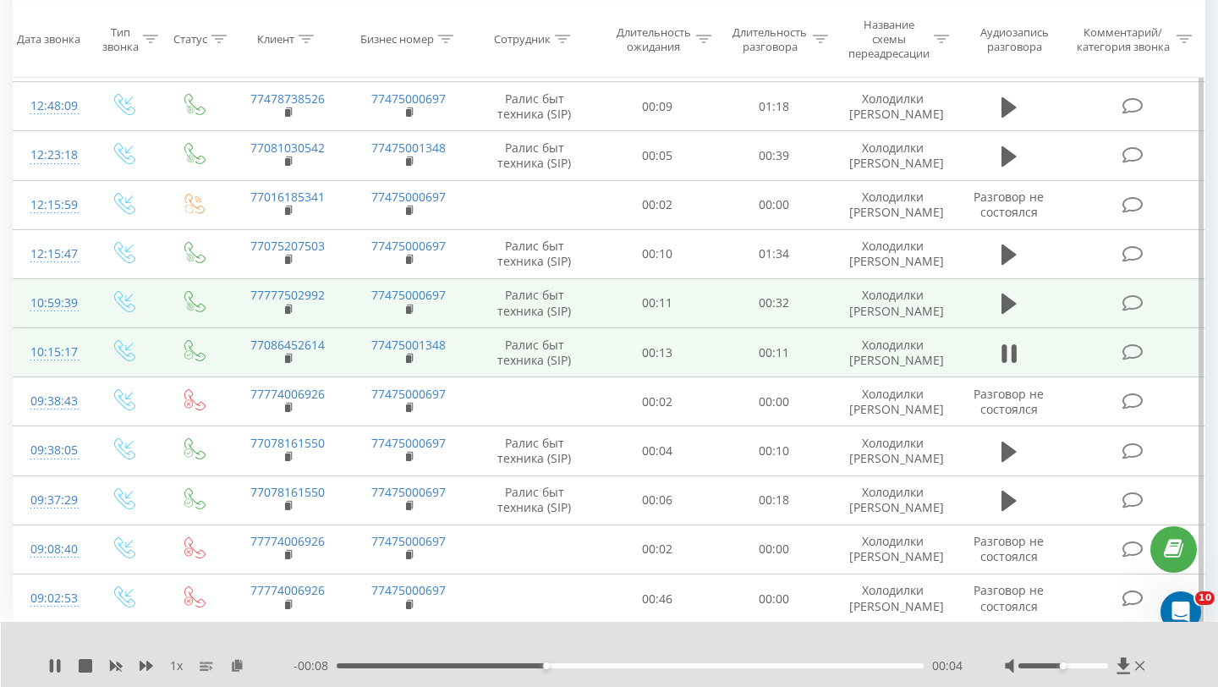
scroll to position [659, 0]
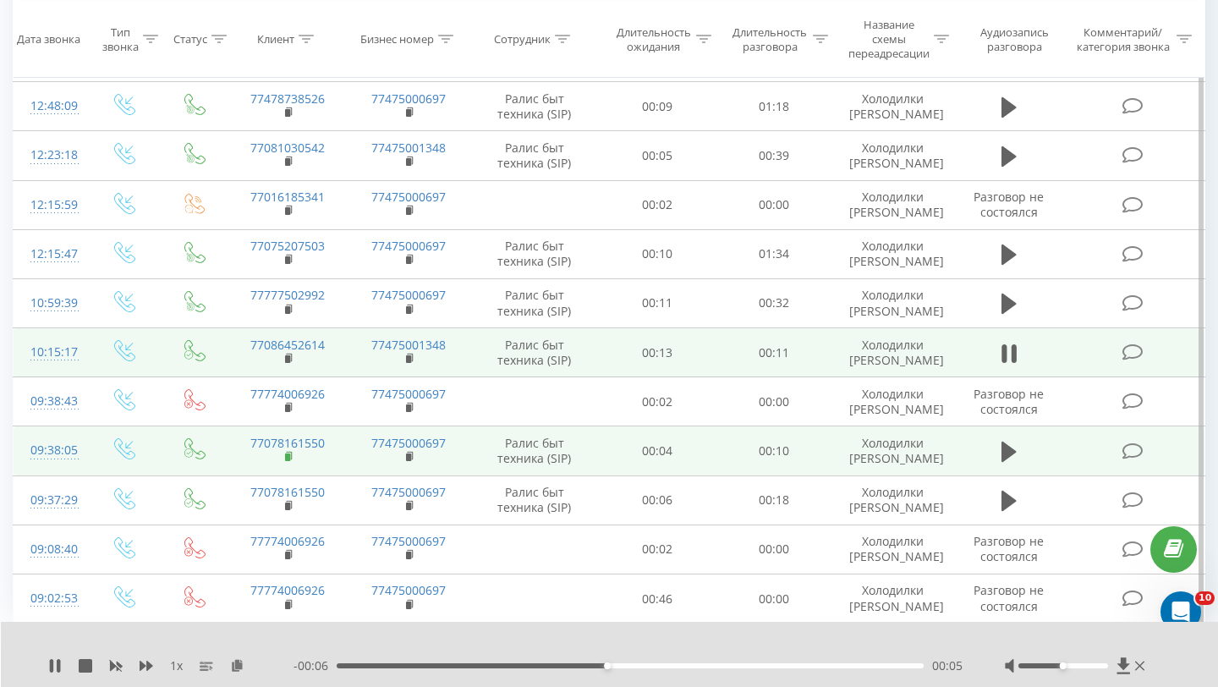
click at [289, 461] on rect at bounding box center [287, 457] width 5 height 8
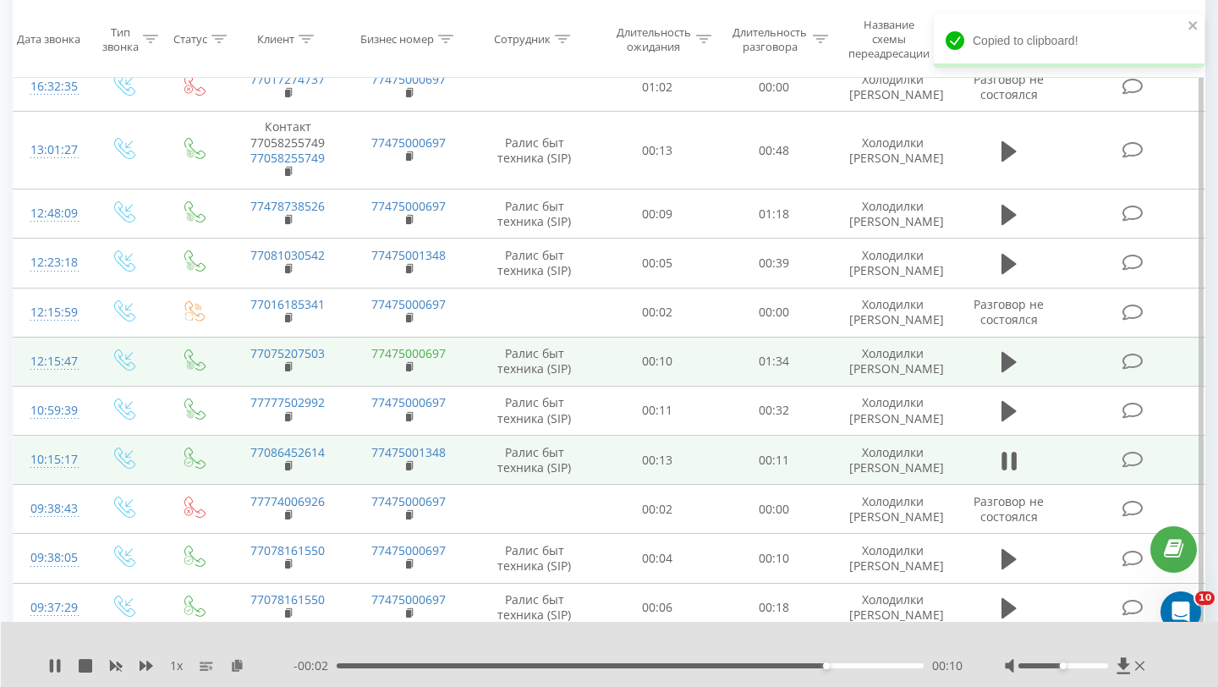
scroll to position [482, 0]
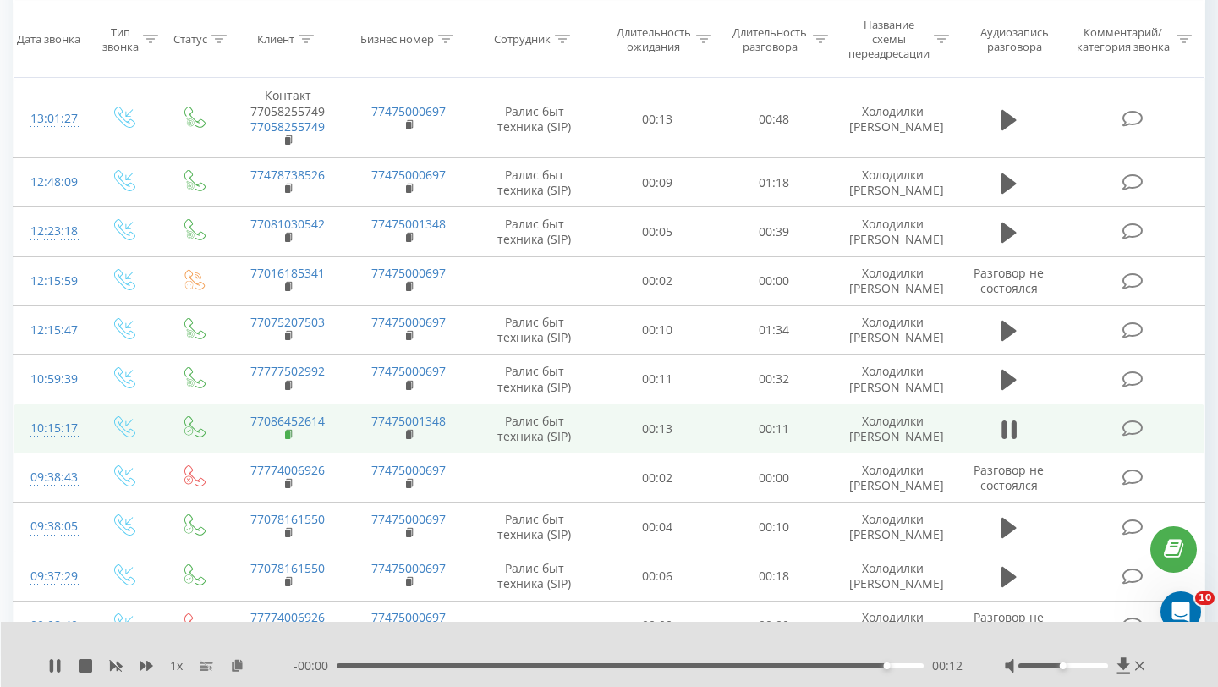
click at [285, 441] on icon at bounding box center [289, 435] width 9 height 12
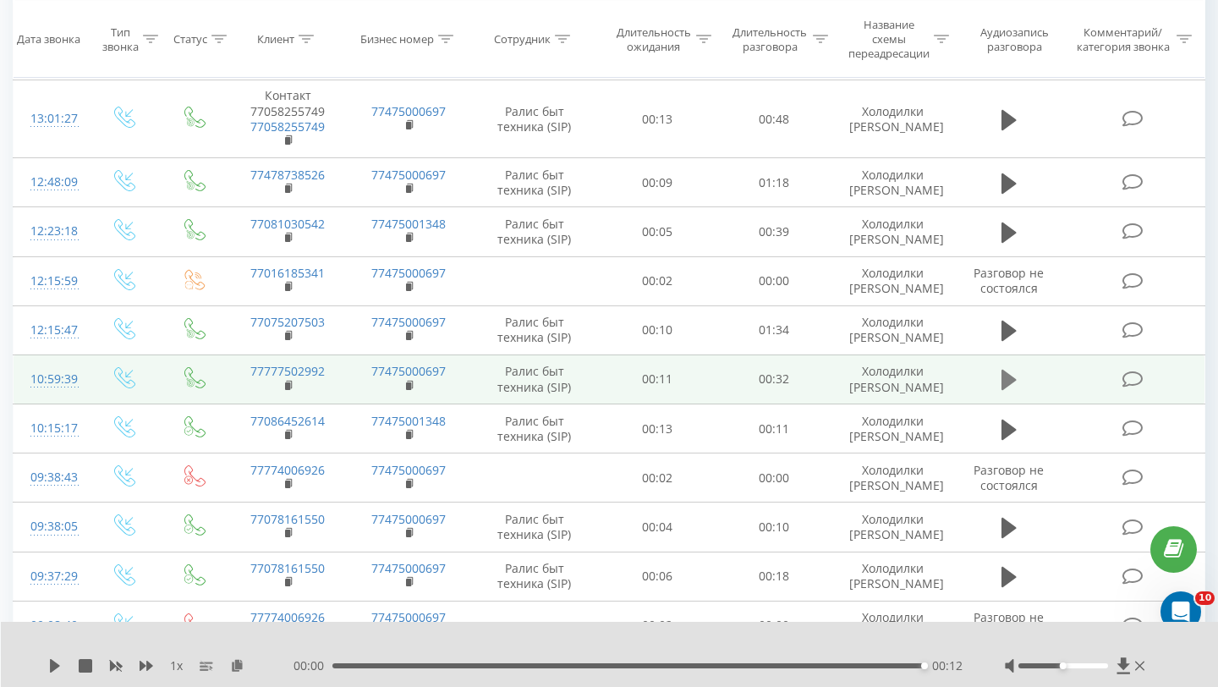
click at [1002, 390] on icon at bounding box center [1009, 380] width 15 height 20
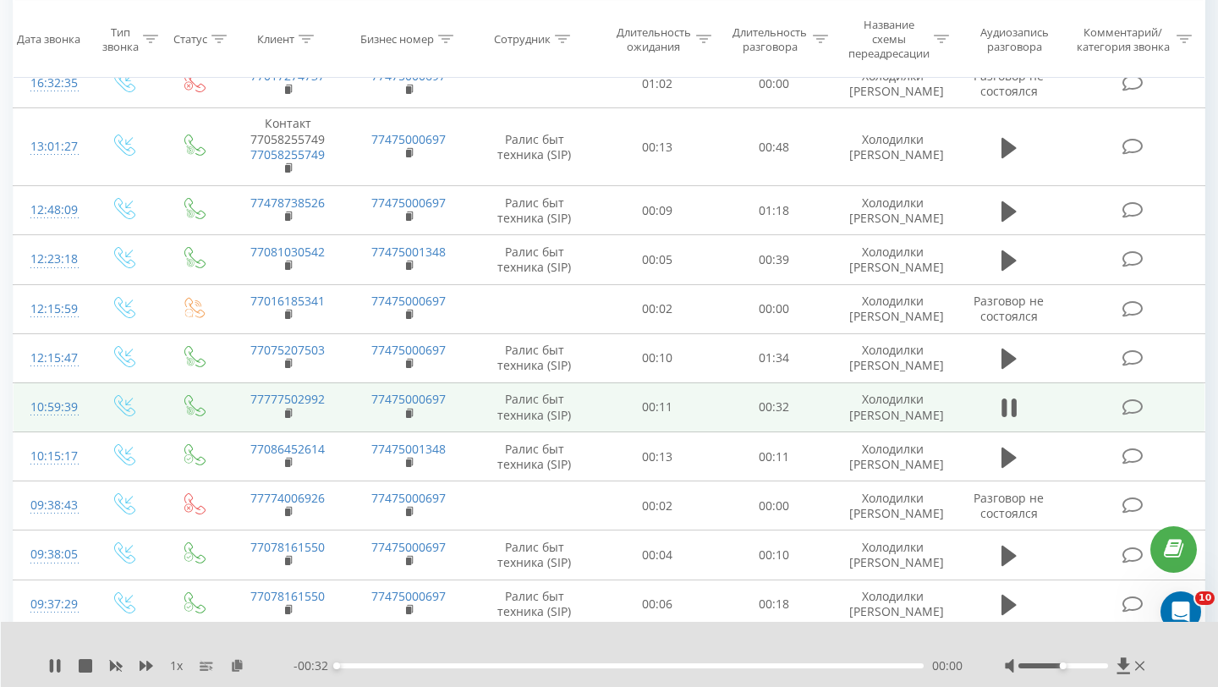
scroll to position [450, 0]
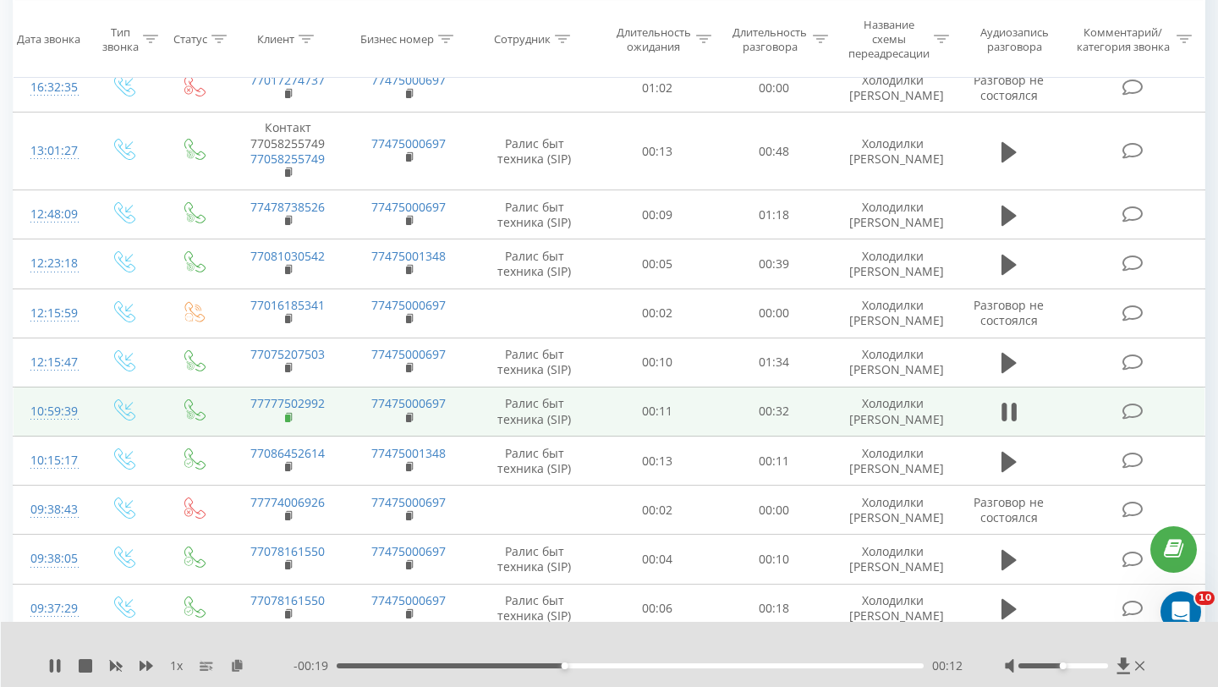
click at [288, 421] on rect at bounding box center [287, 418] width 5 height 8
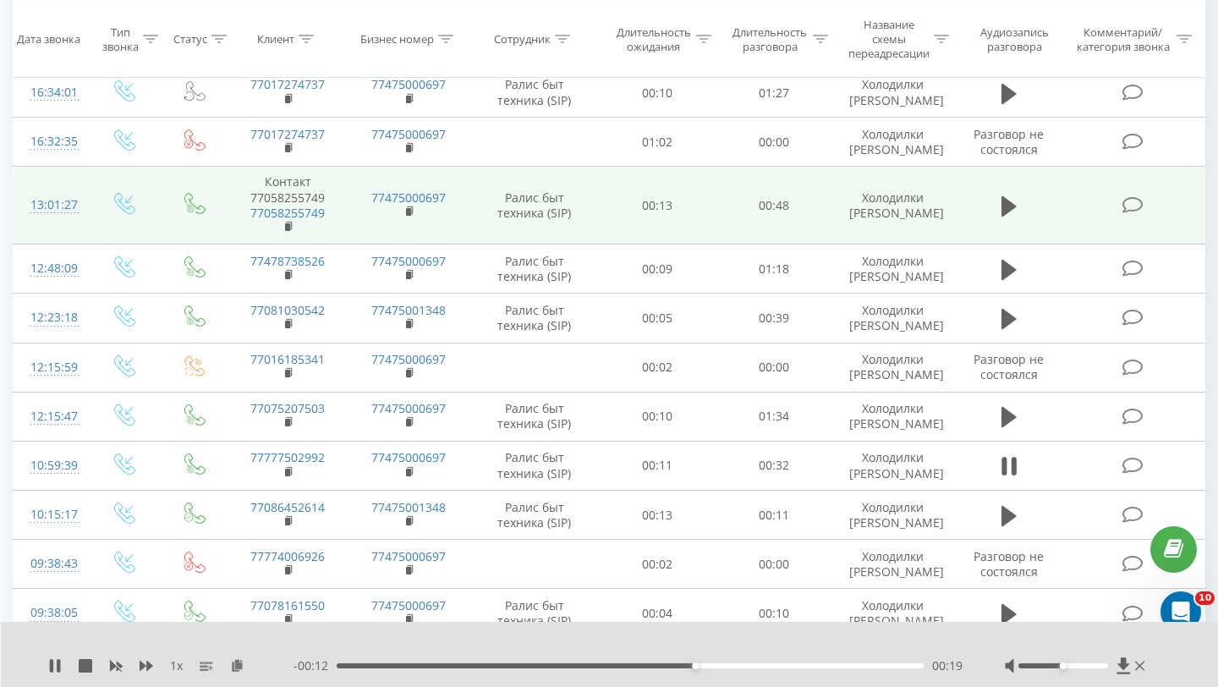
scroll to position [383, 0]
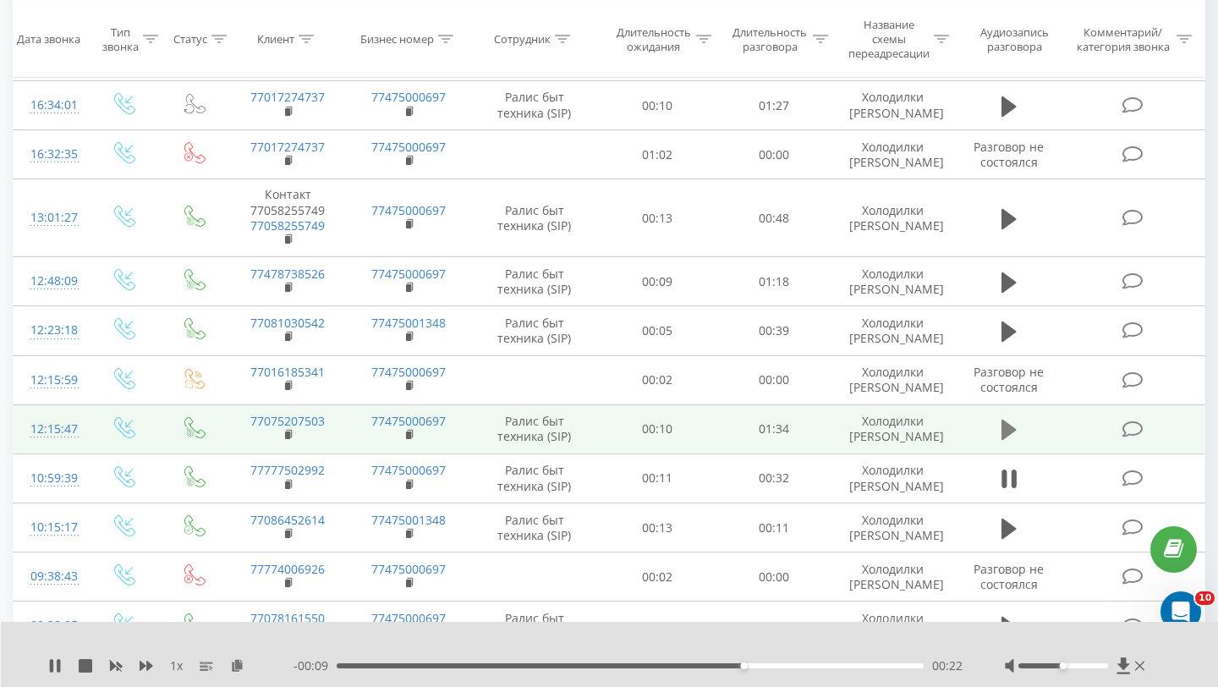
click at [1018, 442] on button at bounding box center [1009, 429] width 25 height 25
click at [515, 664] on div "00:00" at bounding box center [630, 665] width 587 height 5
click at [832, 665] on div "00:30" at bounding box center [630, 665] width 587 height 5
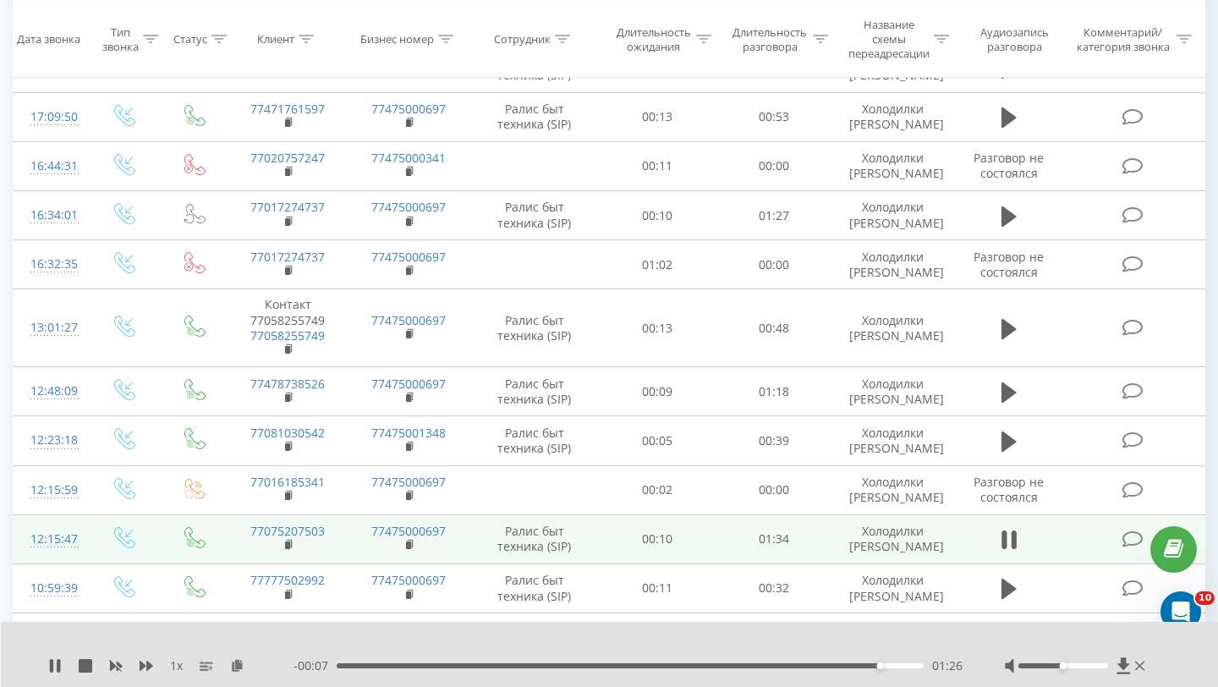
scroll to position [271, 0]
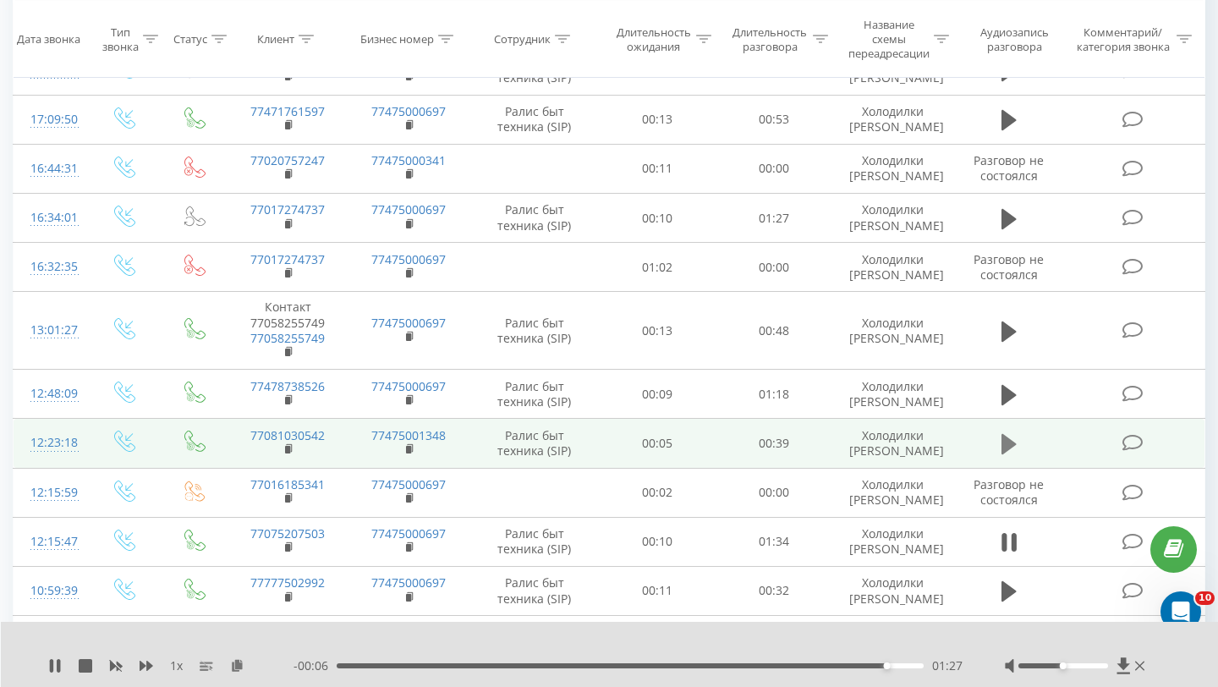
click at [1016, 456] on icon at bounding box center [1009, 444] width 15 height 24
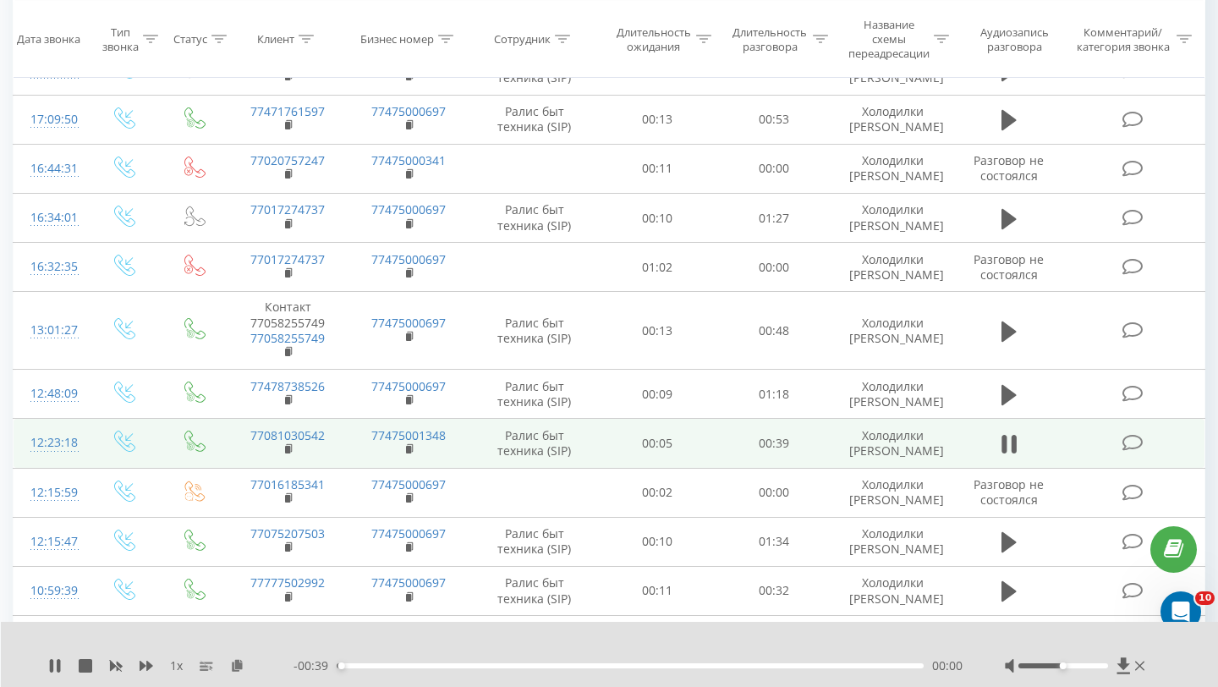
click at [466, 669] on div "- 00:39 00:00 00:00" at bounding box center [628, 665] width 669 height 17
click at [472, 663] on div "00:00" at bounding box center [630, 665] width 587 height 5
click at [639, 663] on div "00:11" at bounding box center [630, 665] width 587 height 5
click at [288, 453] on rect at bounding box center [287, 450] width 5 height 8
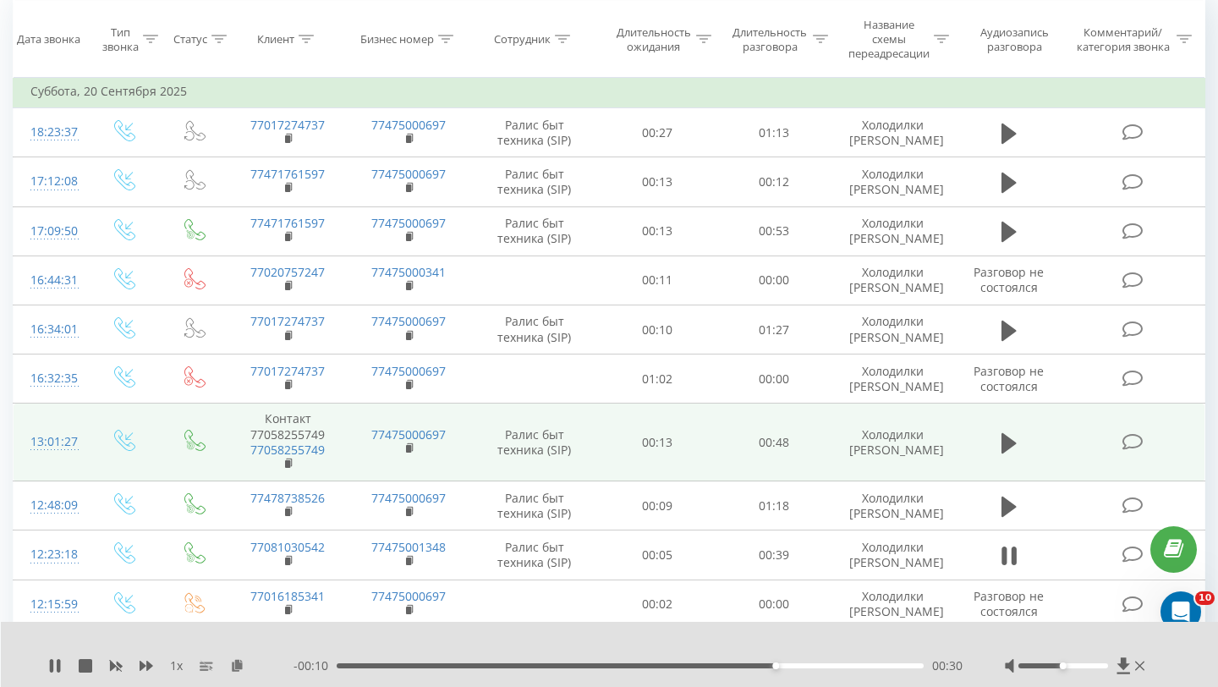
scroll to position [158, 0]
click at [1005, 456] on icon at bounding box center [1009, 444] width 15 height 24
click at [289, 469] on rect at bounding box center [287, 465] width 5 height 8
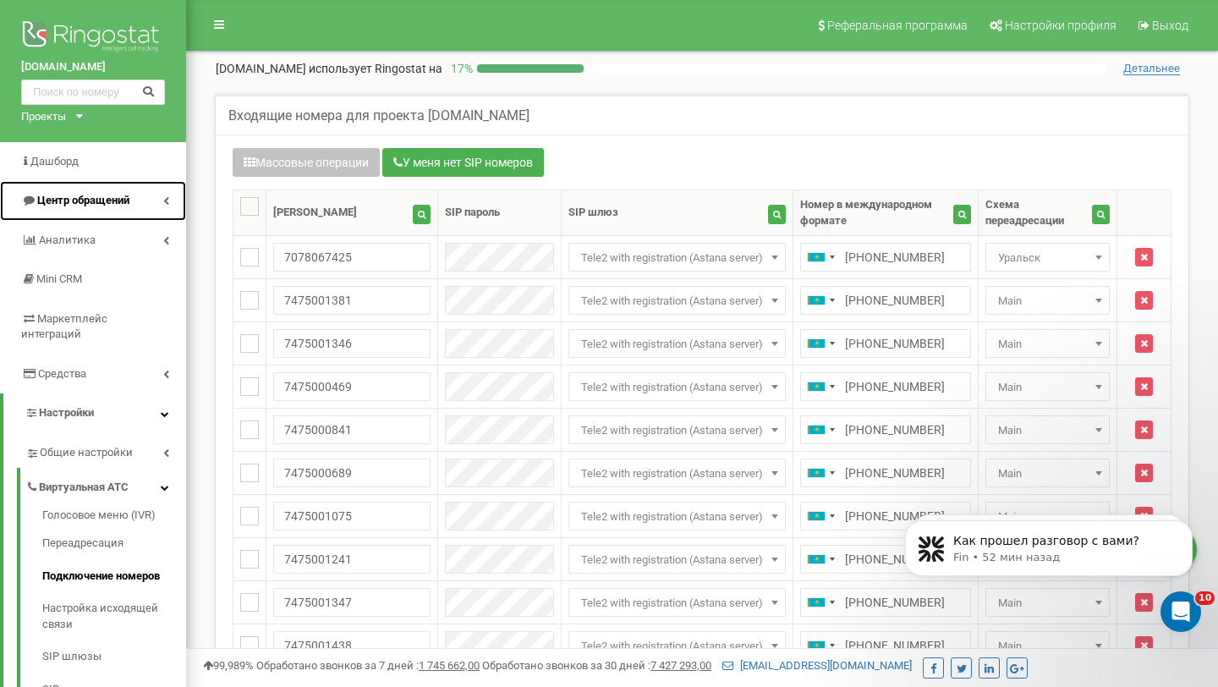
click at [120, 184] on link "Центр обращений" at bounding box center [93, 201] width 186 height 40
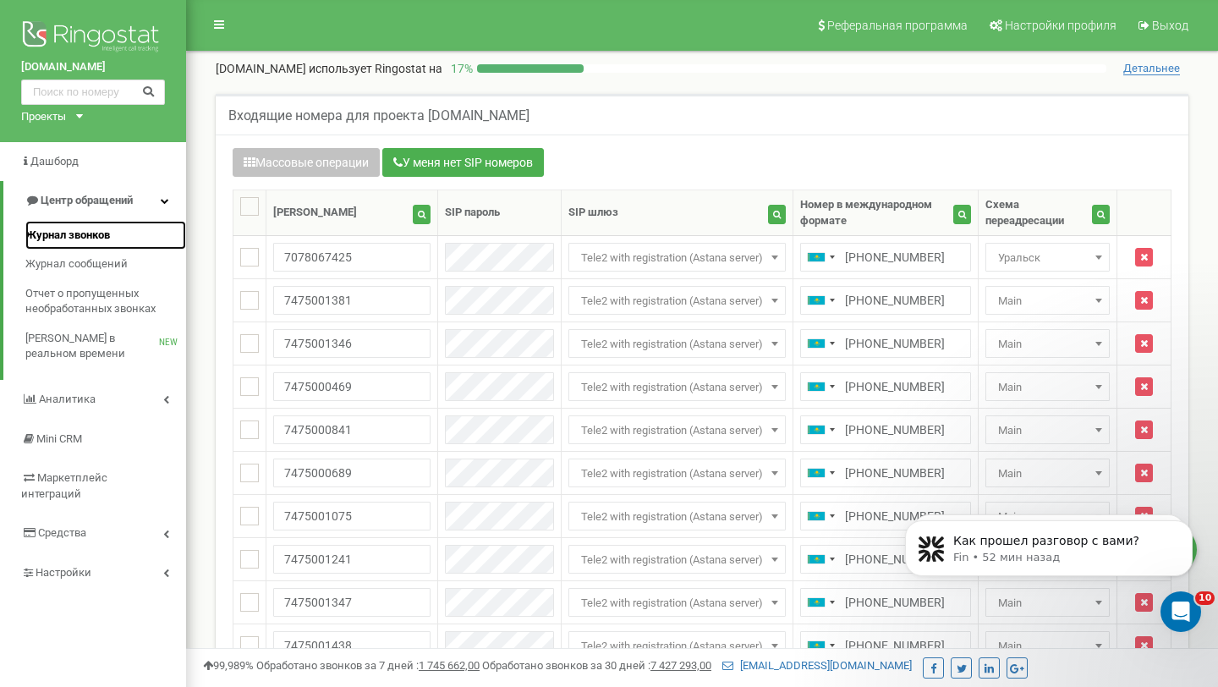
click at [101, 235] on span "Журнал звонков" at bounding box center [67, 236] width 85 height 16
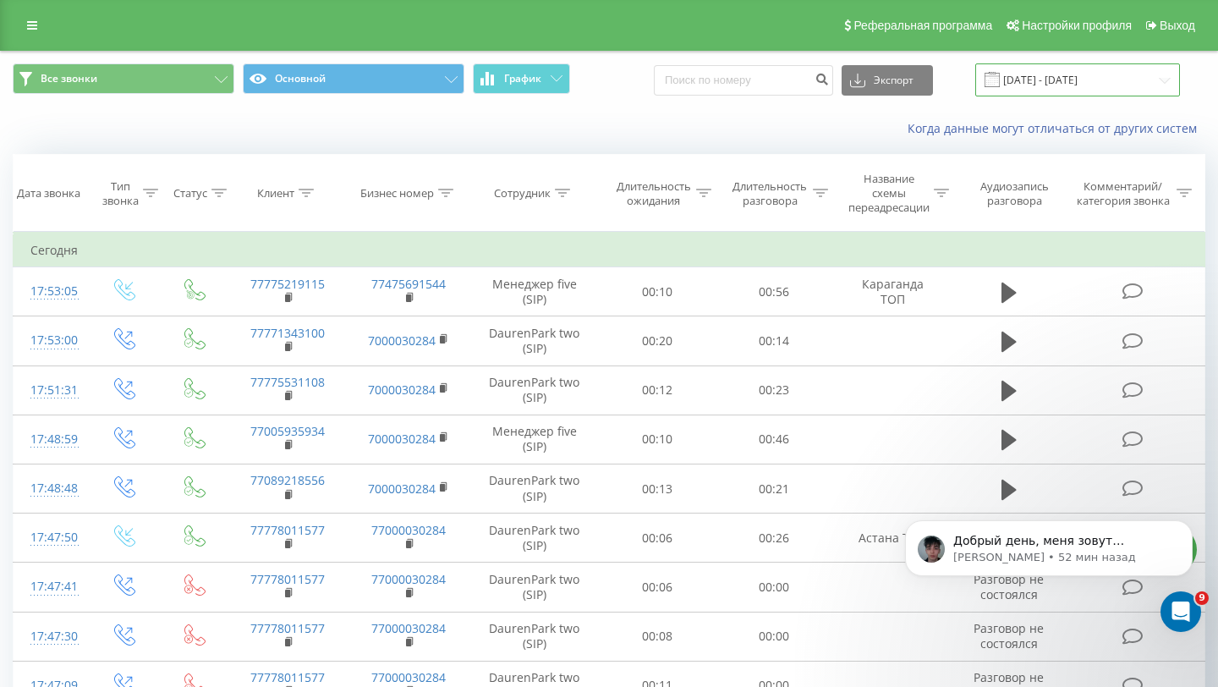
click at [1046, 78] on input "23.08.2025 - 23.09.2025" at bounding box center [1077, 79] width 205 height 33
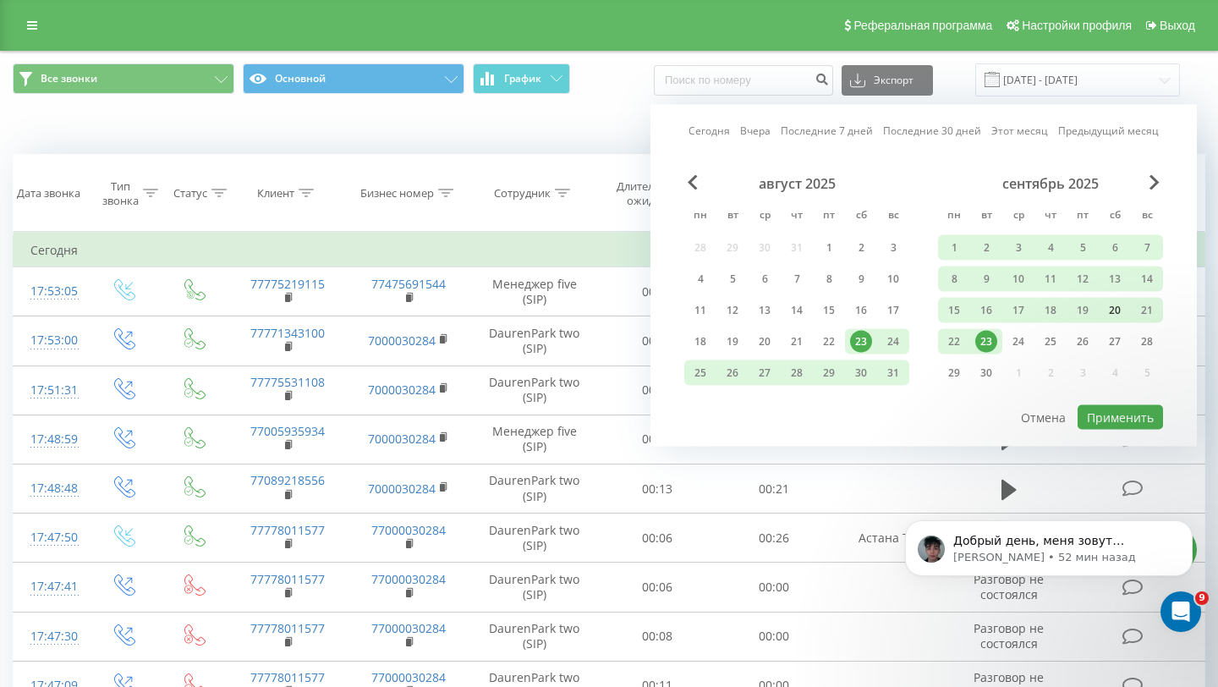
click at [1123, 307] on div "20" at bounding box center [1115, 310] width 22 height 22
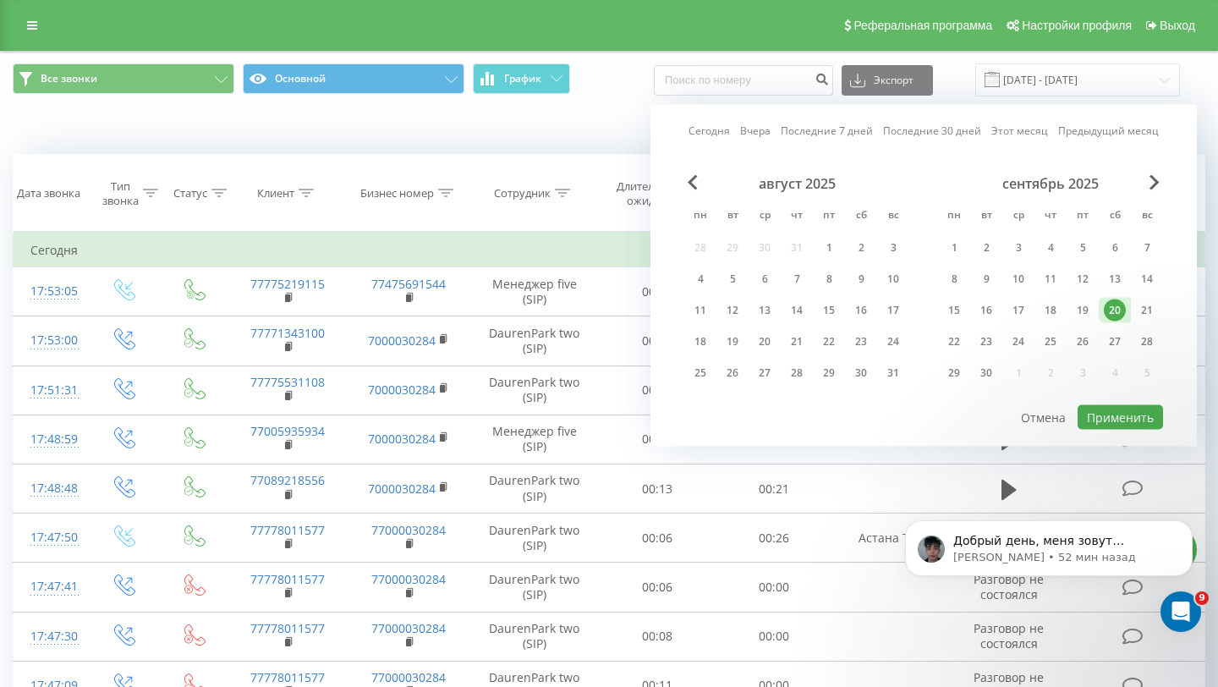
click at [1123, 307] on div "20" at bounding box center [1115, 310] width 22 height 22
click at [1114, 420] on button "Применить" at bounding box center [1120, 417] width 85 height 25
type input "[DATE] - [DATE]"
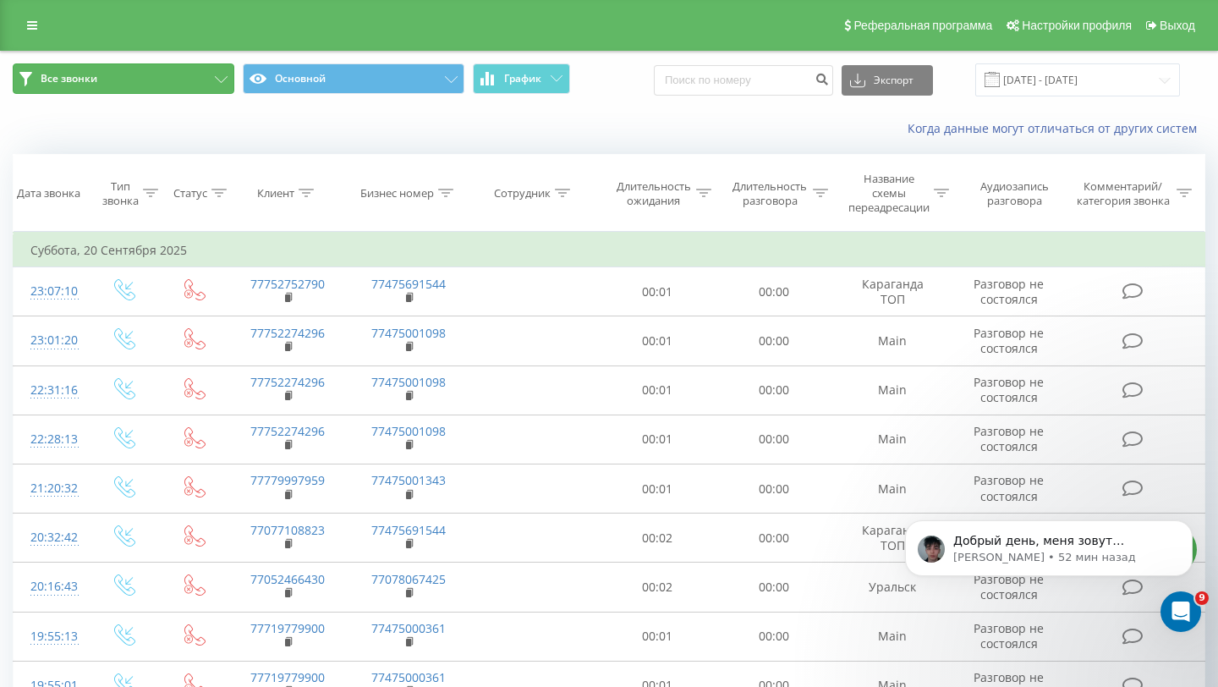
click at [219, 82] on icon at bounding box center [221, 79] width 13 height 7
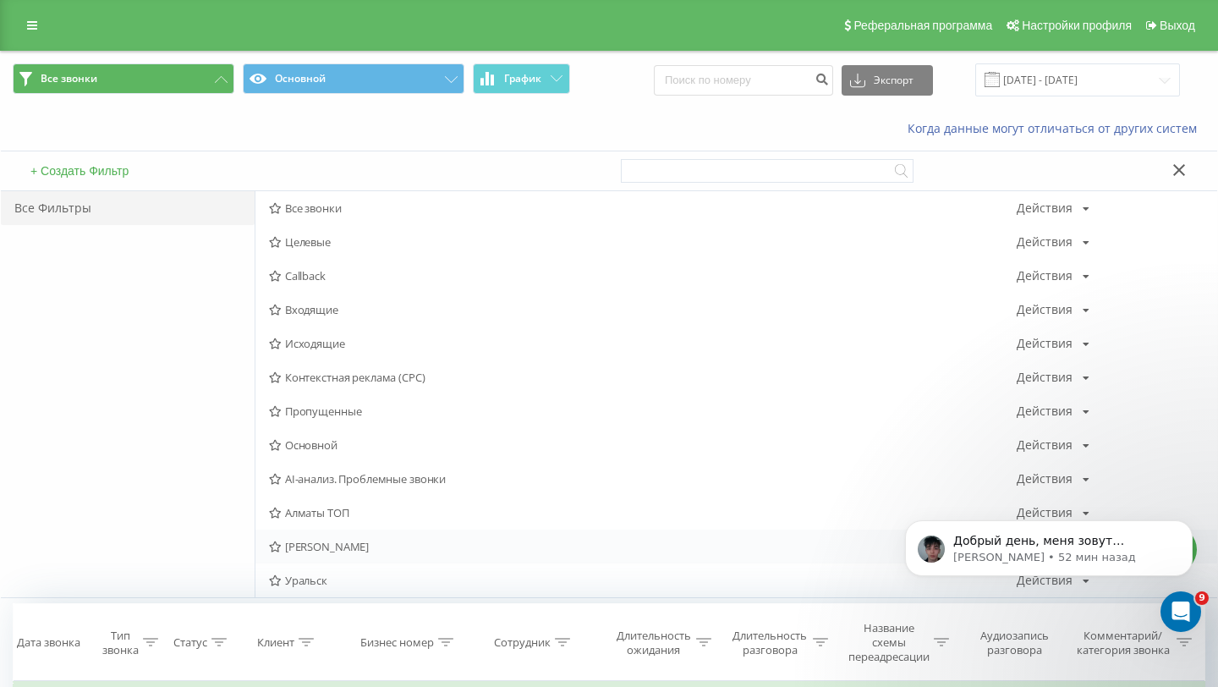
click at [376, 540] on div "Сергей Астана Действия Редактировать Копировать Удалить По умолчанию Поделиться" at bounding box center [736, 547] width 962 height 34
click at [365, 541] on span "[PERSON_NAME]" at bounding box center [643, 547] width 748 height 12
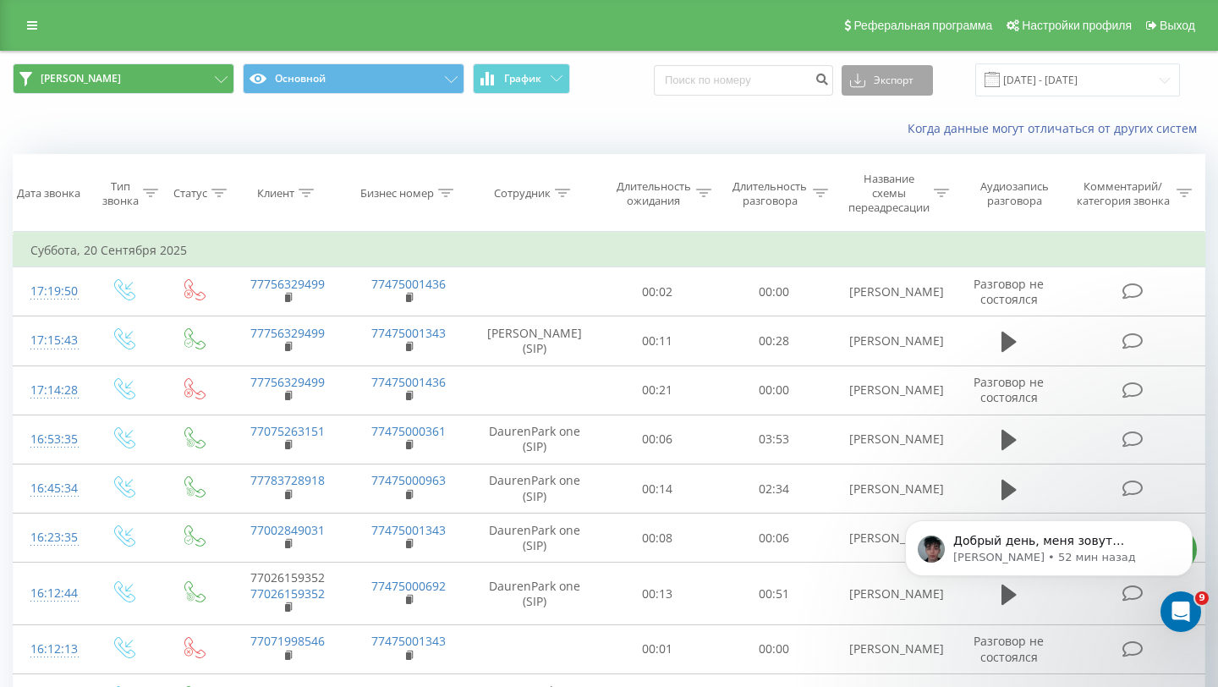
click at [914, 85] on button "Экспорт" at bounding box center [887, 80] width 91 height 30
click at [910, 135] on div ".xls" at bounding box center [888, 142] width 90 height 30
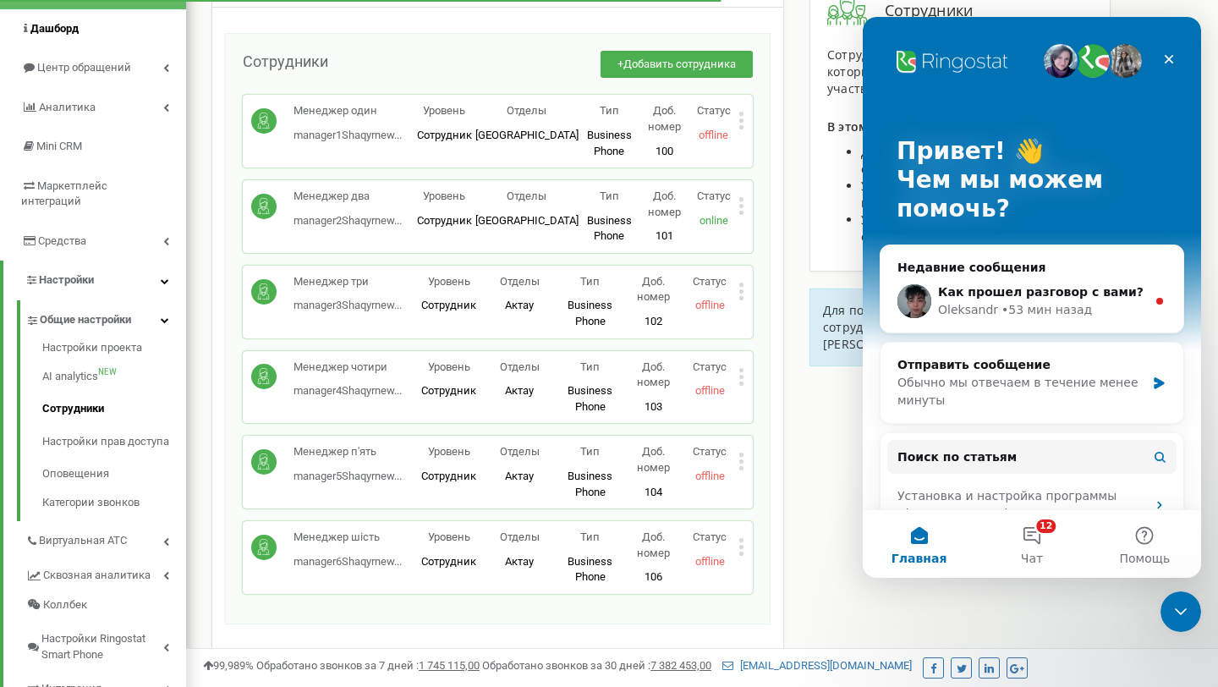
scroll to position [29, 0]
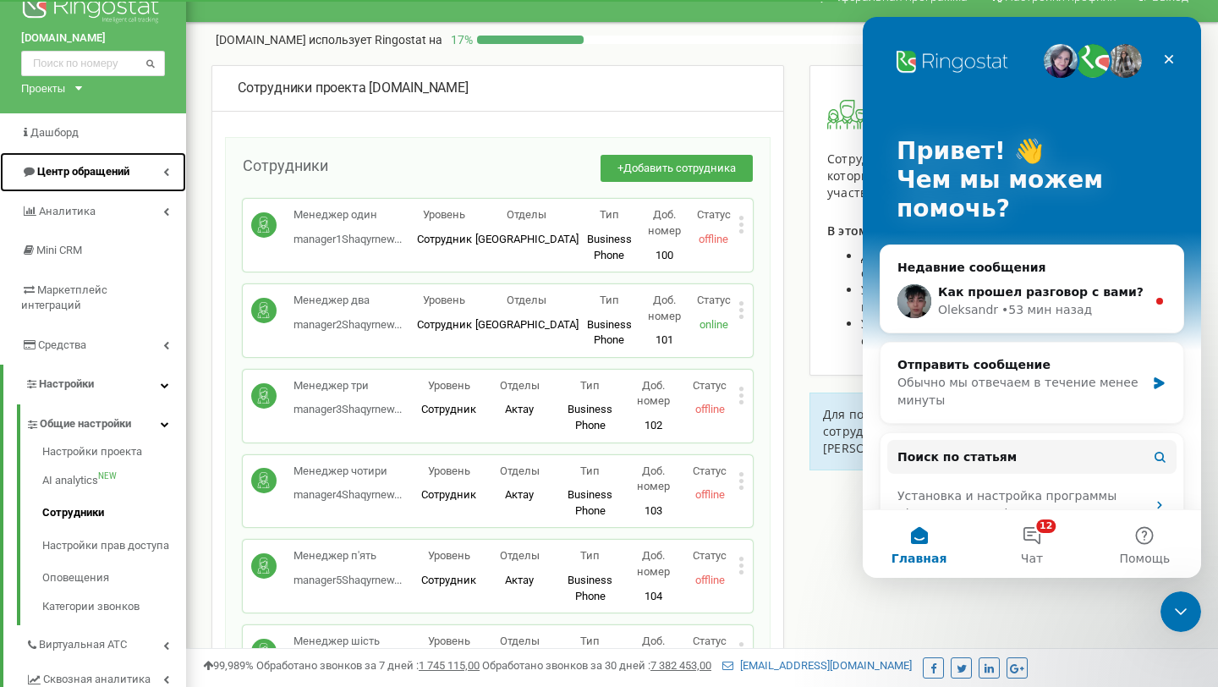
click at [110, 158] on link "Центр обращений" at bounding box center [93, 172] width 186 height 40
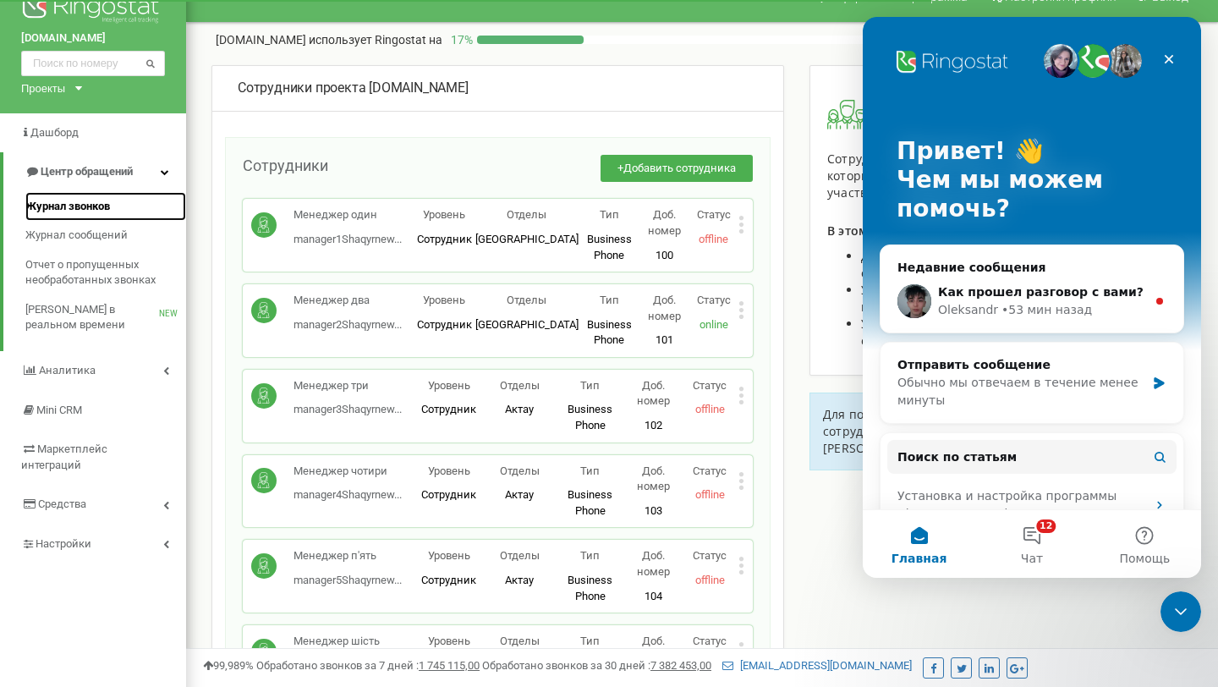
click at [83, 202] on span "Журнал звонков" at bounding box center [67, 207] width 85 height 16
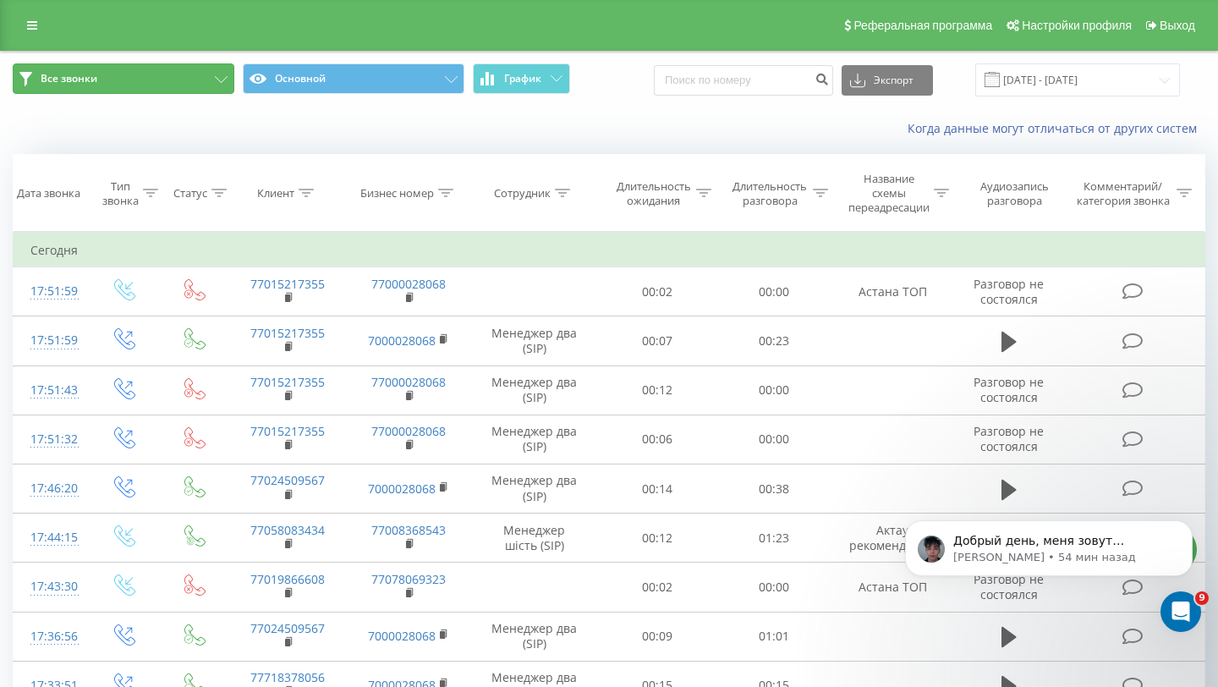
click at [206, 76] on button "Все звонки" at bounding box center [124, 78] width 222 height 30
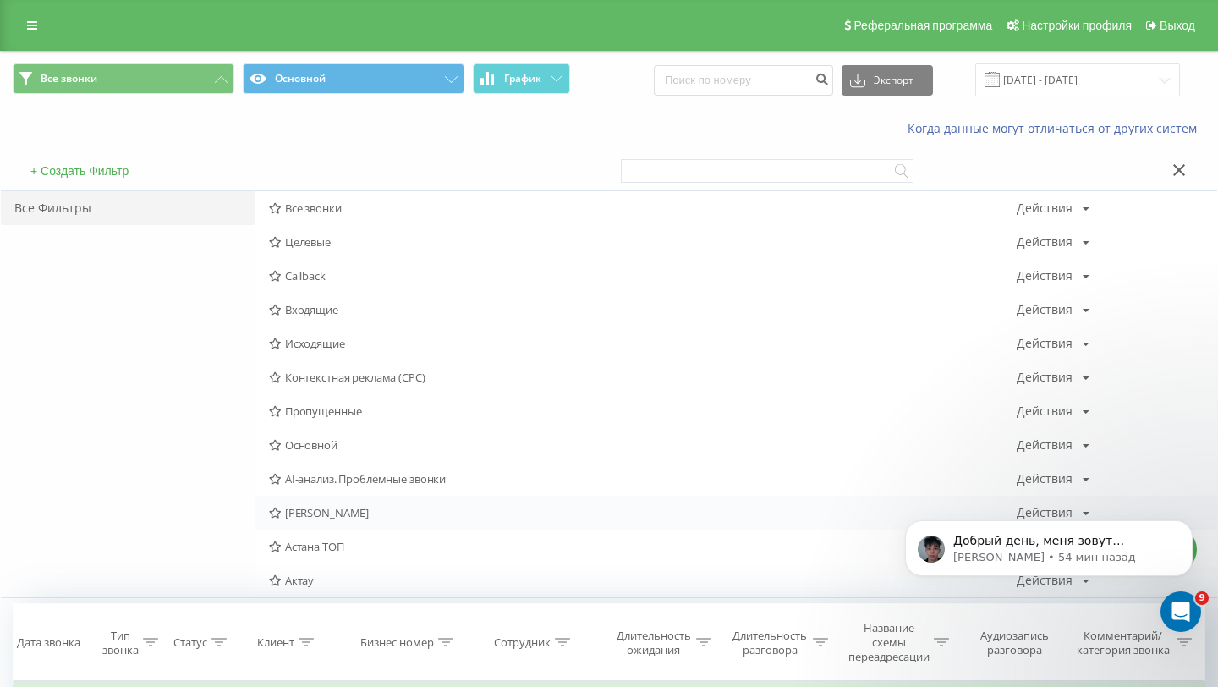
click at [331, 519] on span "[PERSON_NAME]" at bounding box center [643, 513] width 748 height 12
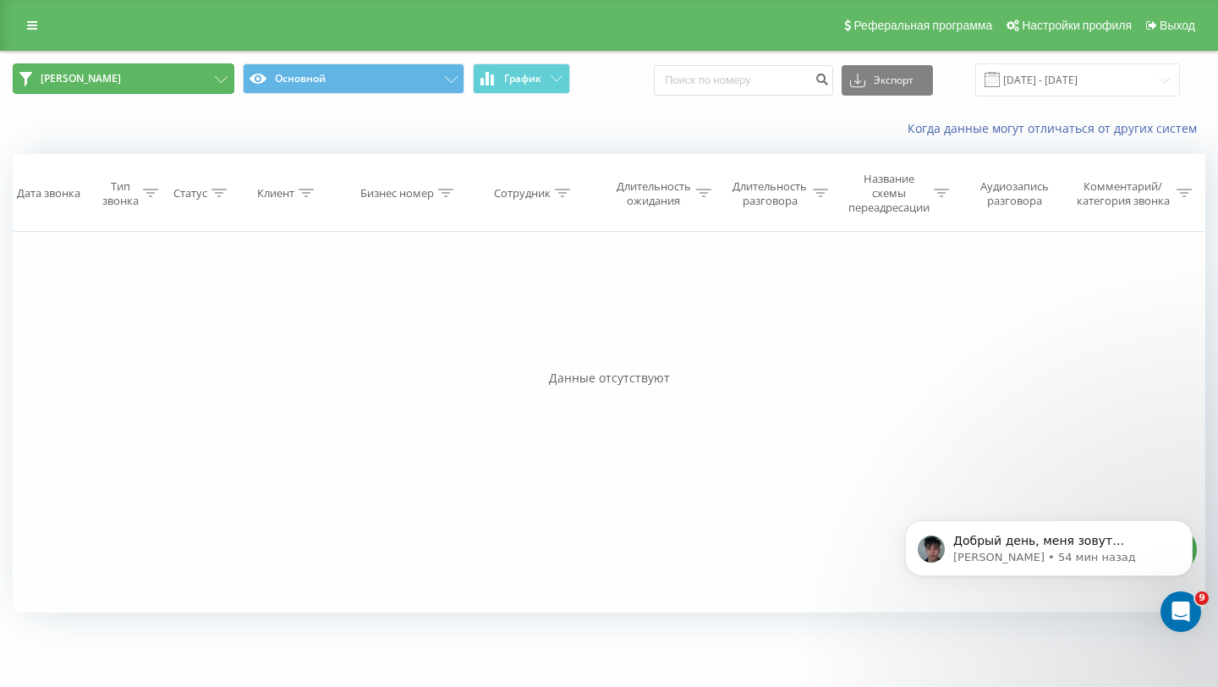
click at [214, 93] on button "[PERSON_NAME]" at bounding box center [124, 78] width 222 height 30
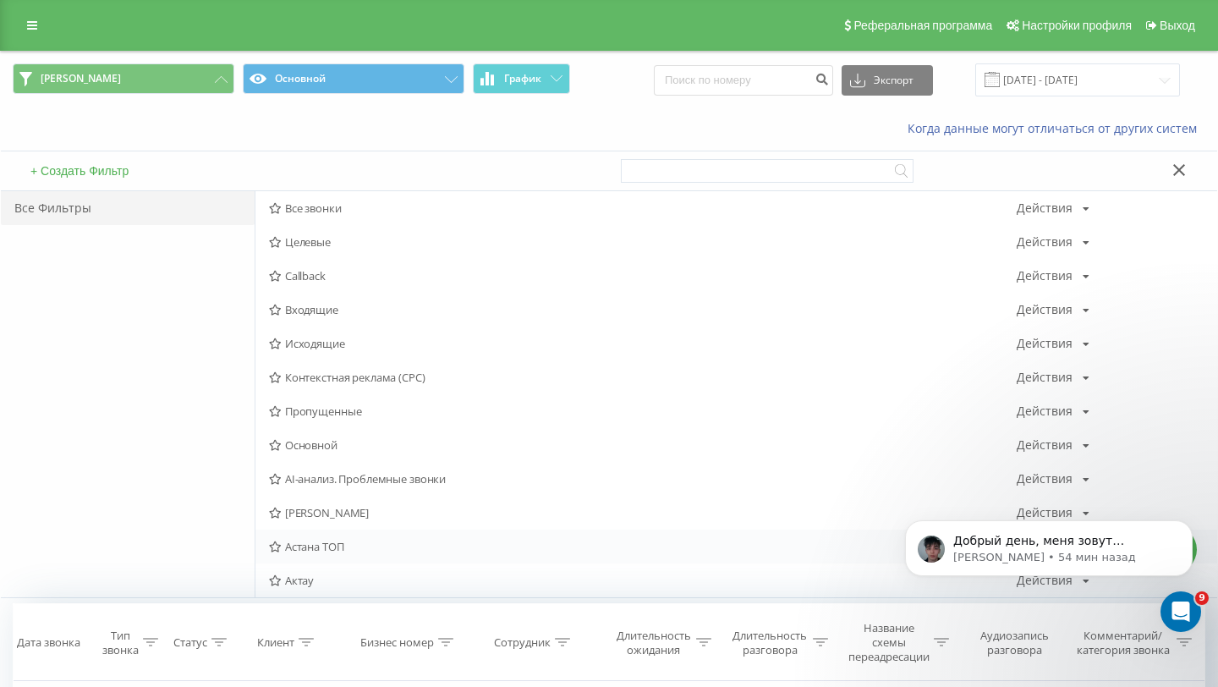
click at [371, 548] on span "Астана ТОП" at bounding box center [643, 547] width 748 height 12
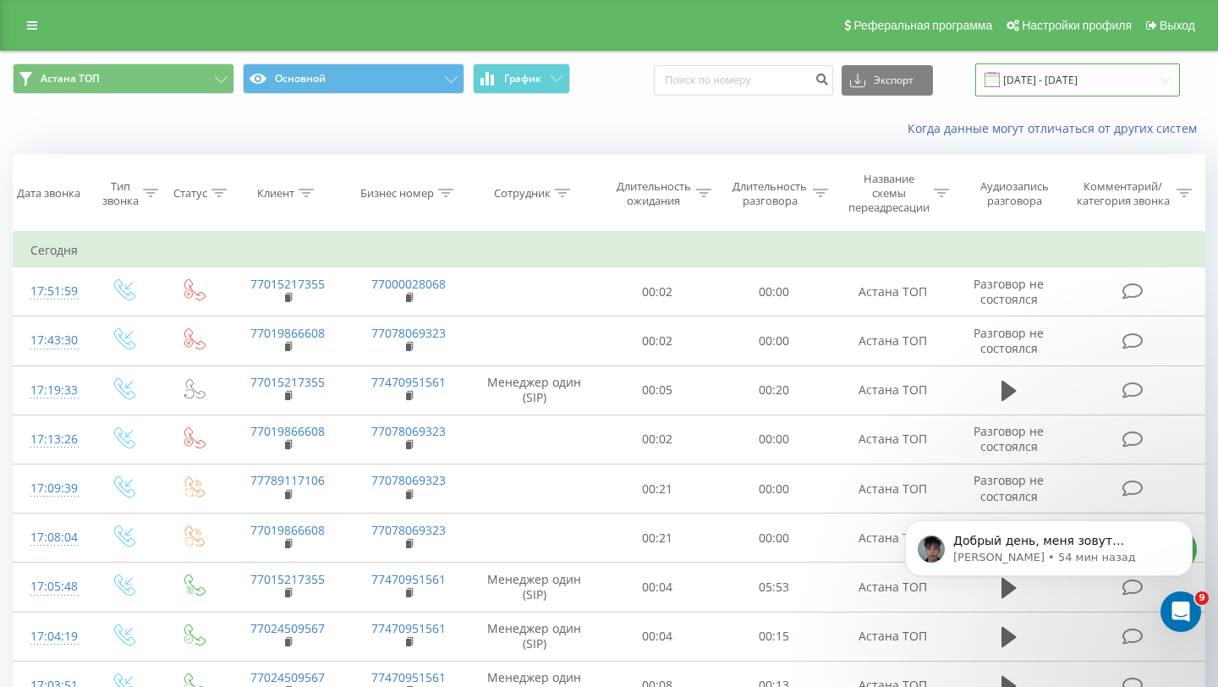
click at [1090, 63] on input "[DATE] - [DATE]" at bounding box center [1077, 79] width 205 height 33
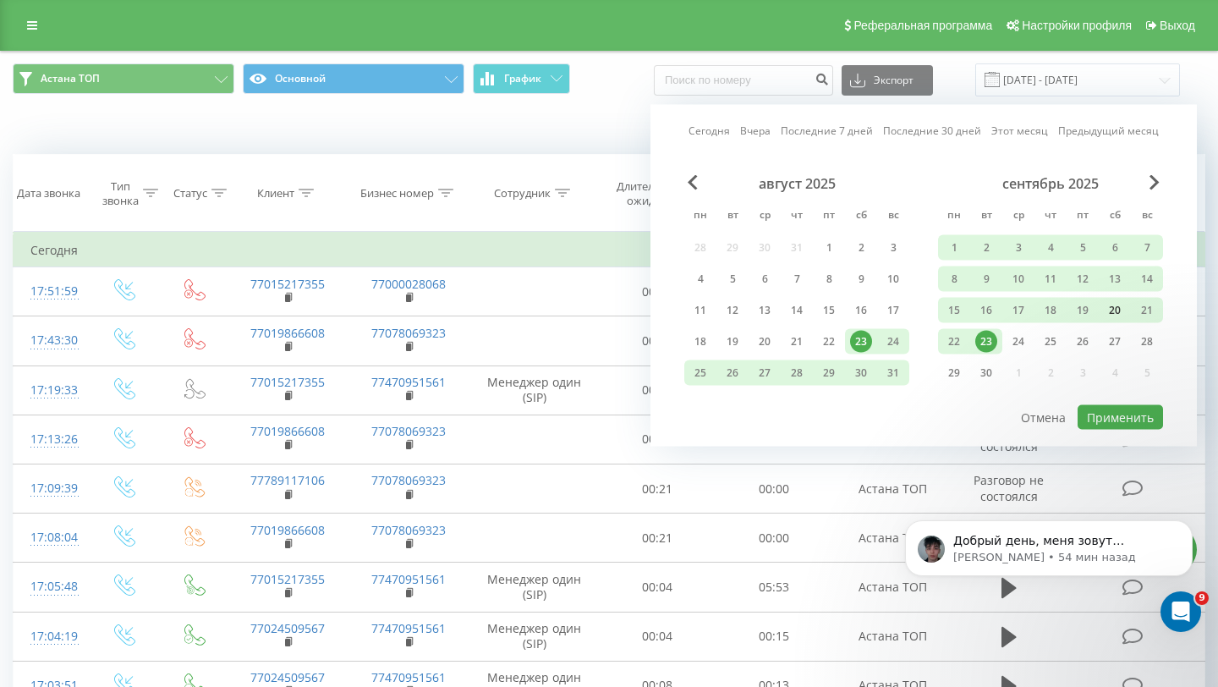
click at [1126, 314] on div "20" at bounding box center [1115, 310] width 32 height 25
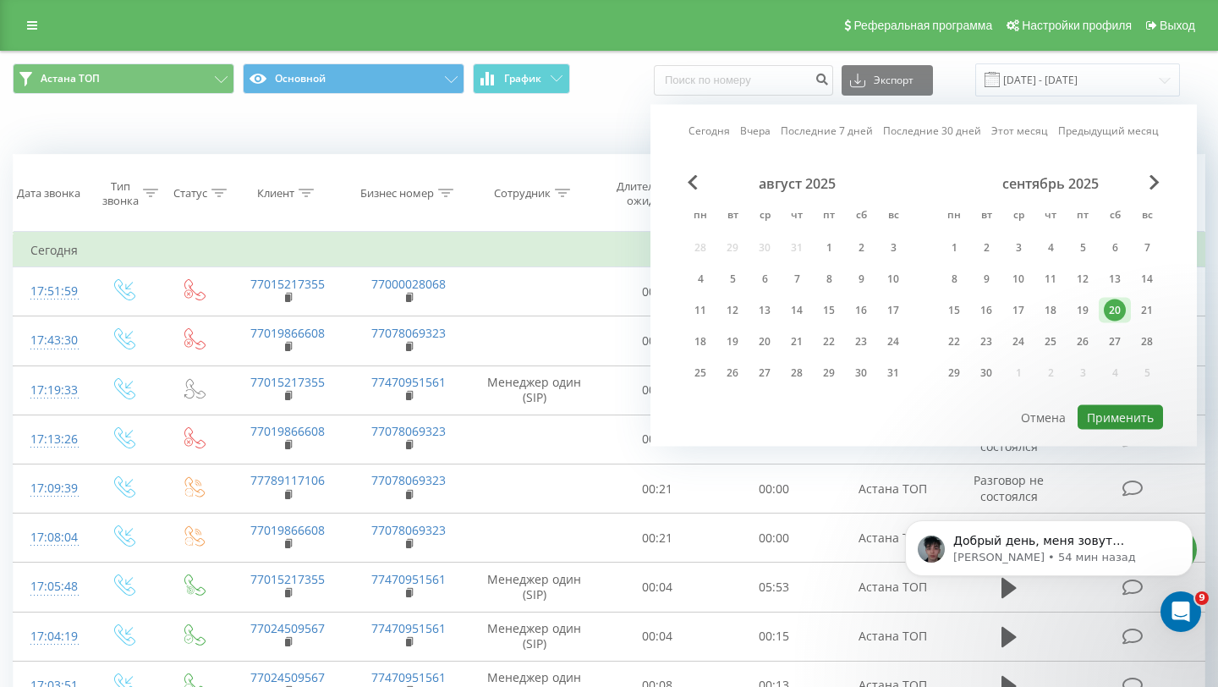
click at [1116, 407] on button "Применить" at bounding box center [1120, 417] width 85 height 25
type input "[DATE] - [DATE]"
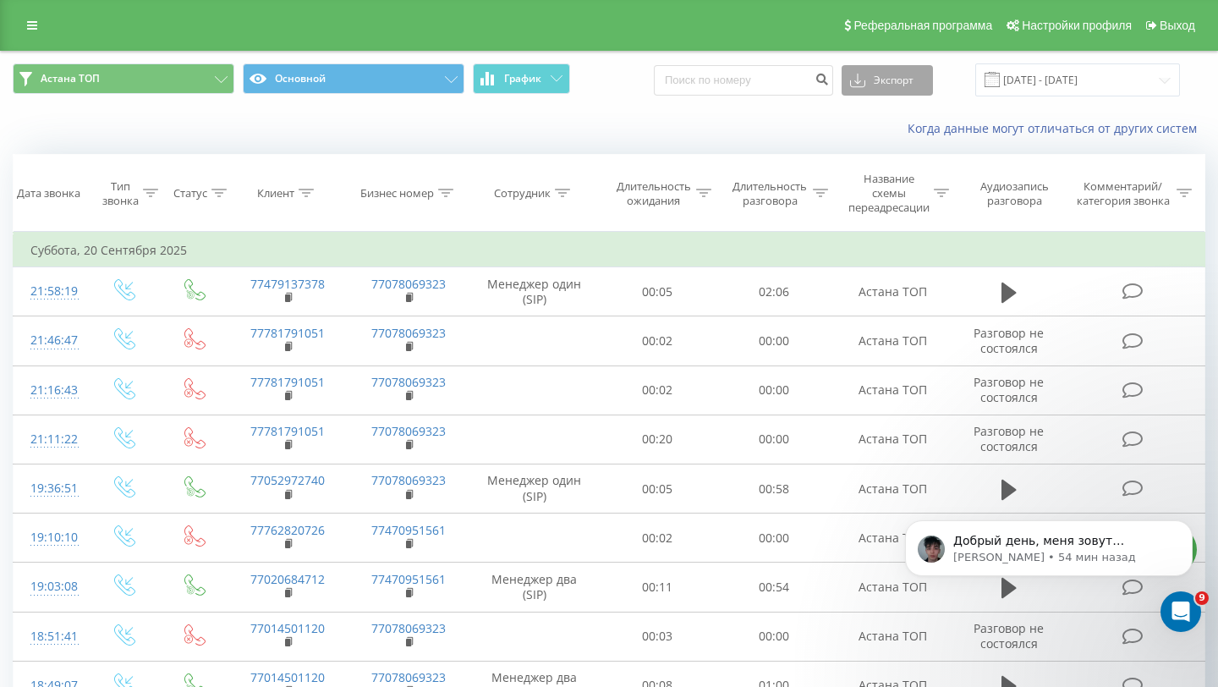
click at [913, 93] on button "Экспорт" at bounding box center [887, 80] width 91 height 30
click at [893, 134] on div ".xls" at bounding box center [888, 142] width 90 height 30
